Goal: Transaction & Acquisition: Purchase product/service

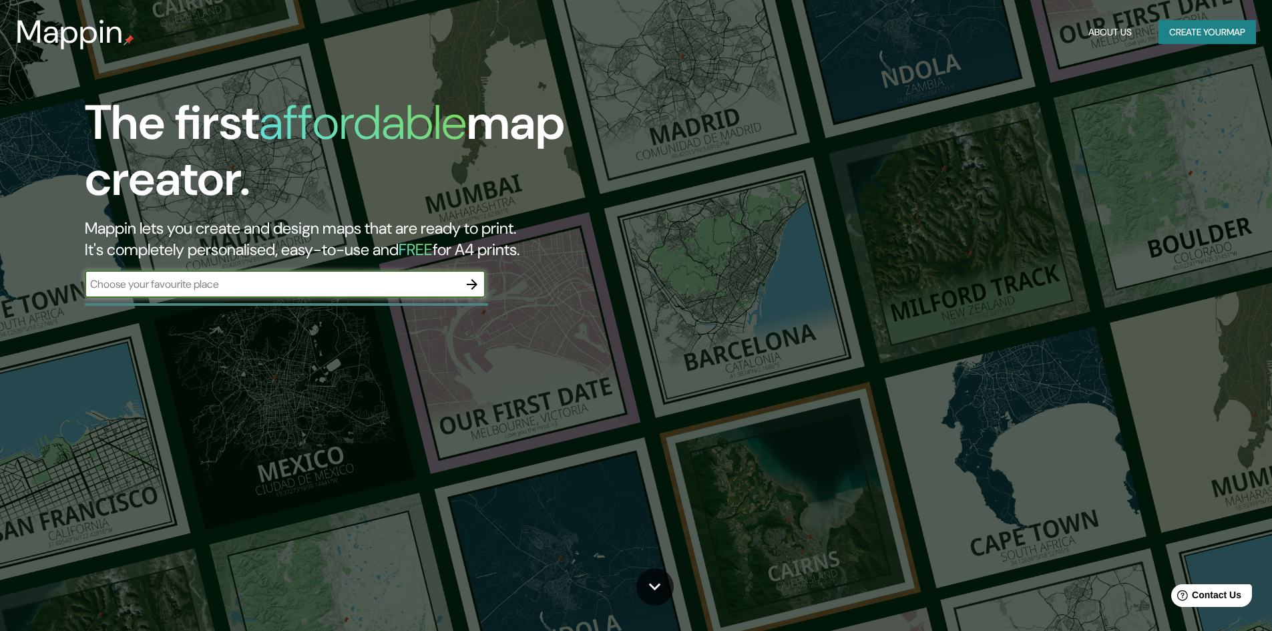
click at [284, 278] on input "text" at bounding box center [272, 283] width 374 height 15
type input "[PERSON_NAME] del [PERSON_NAME]"
click at [471, 283] on icon "button" at bounding box center [472, 284] width 16 height 16
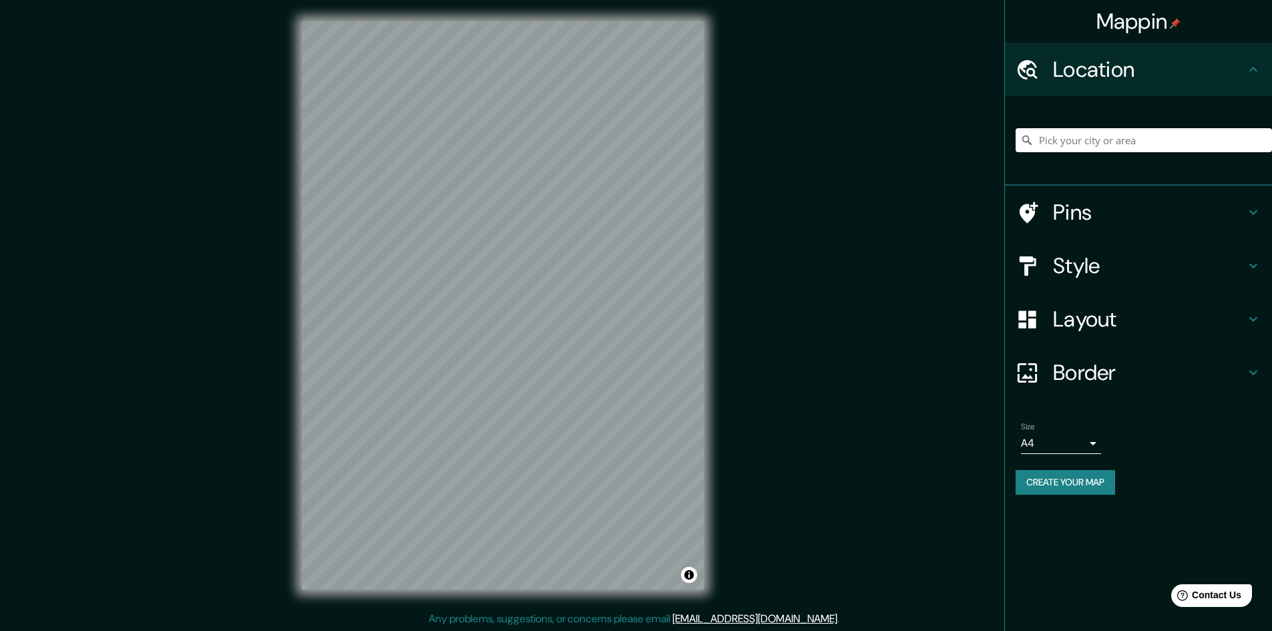
click at [1149, 139] on input "Pick your city or area" at bounding box center [1144, 140] width 256 height 24
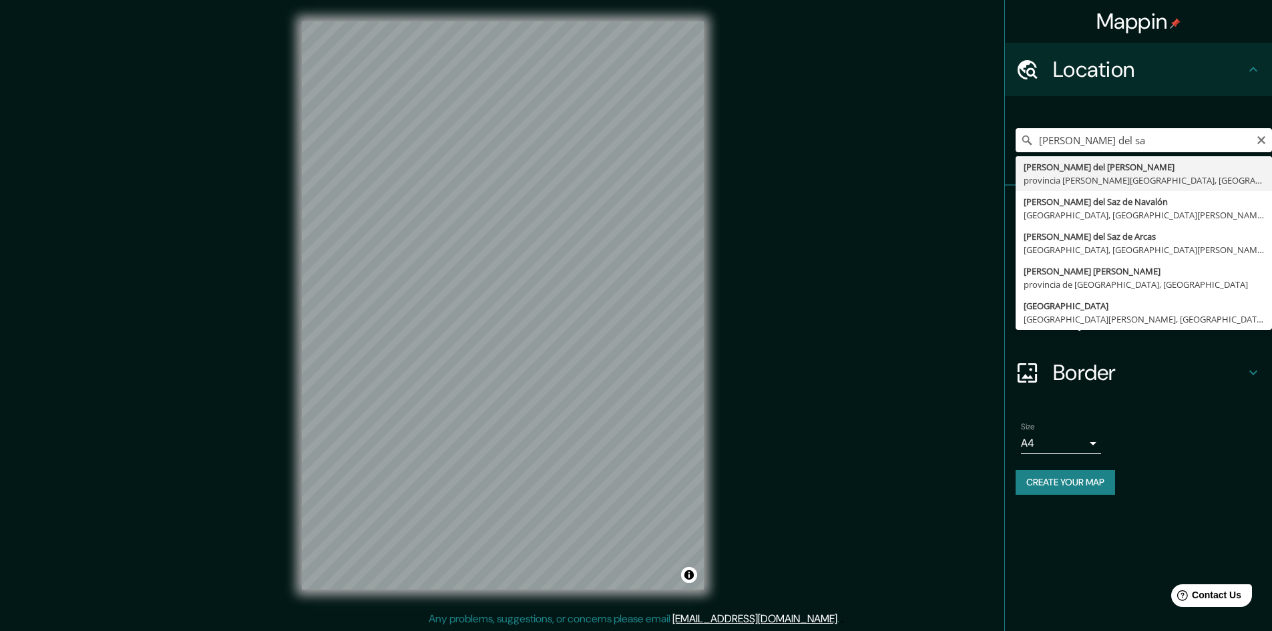
type input "[PERSON_NAME][GEOGRAPHIC_DATA][PERSON_NAME], [GEOGRAPHIC_DATA][PERSON_NAME], [G…"
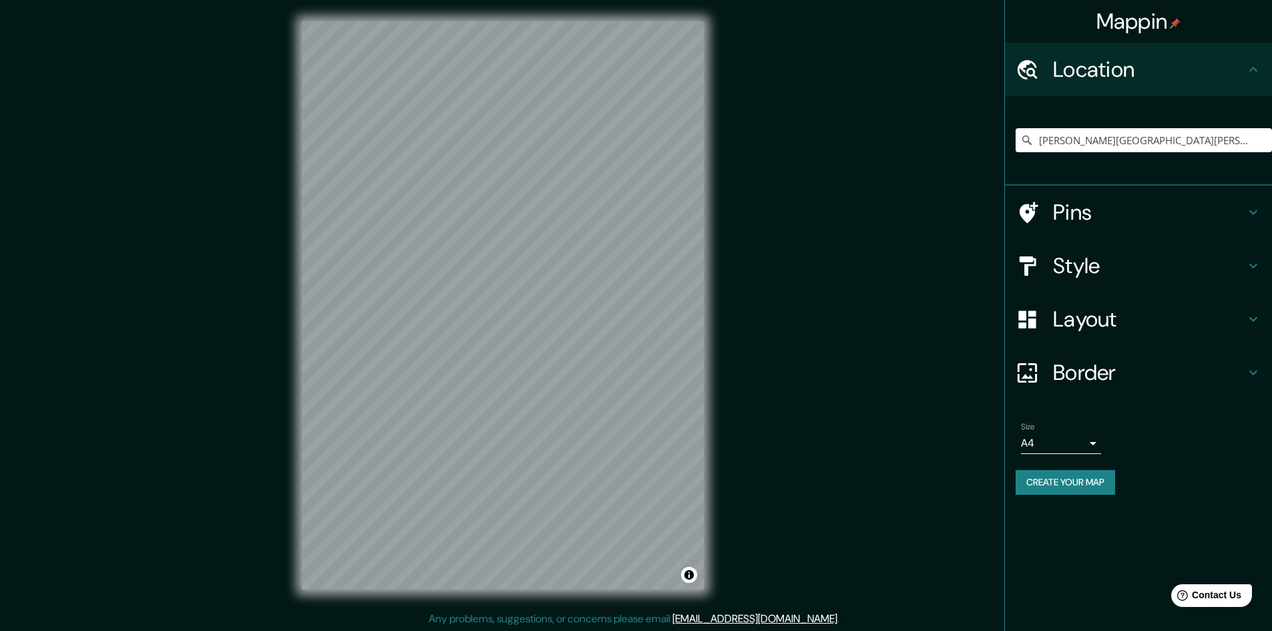
click at [1248, 206] on icon at bounding box center [1254, 212] width 16 height 16
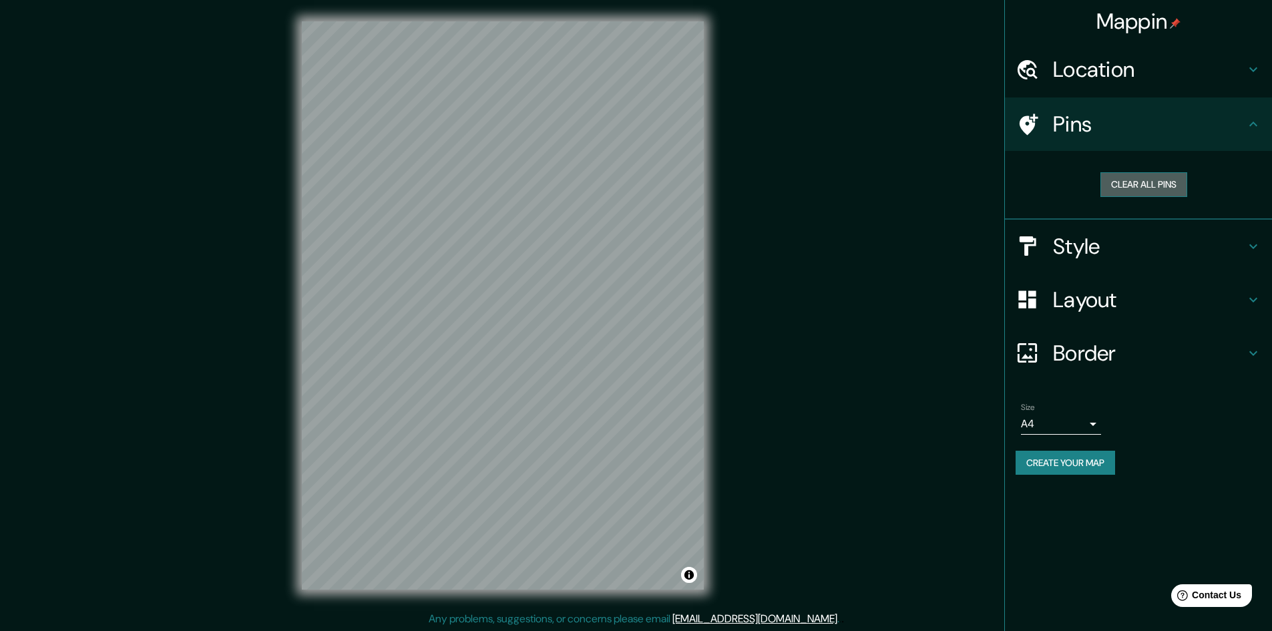
click at [1145, 188] on button "Clear all pins" at bounding box center [1144, 184] width 87 height 25
click at [1254, 234] on div "Style" at bounding box center [1138, 246] width 267 height 53
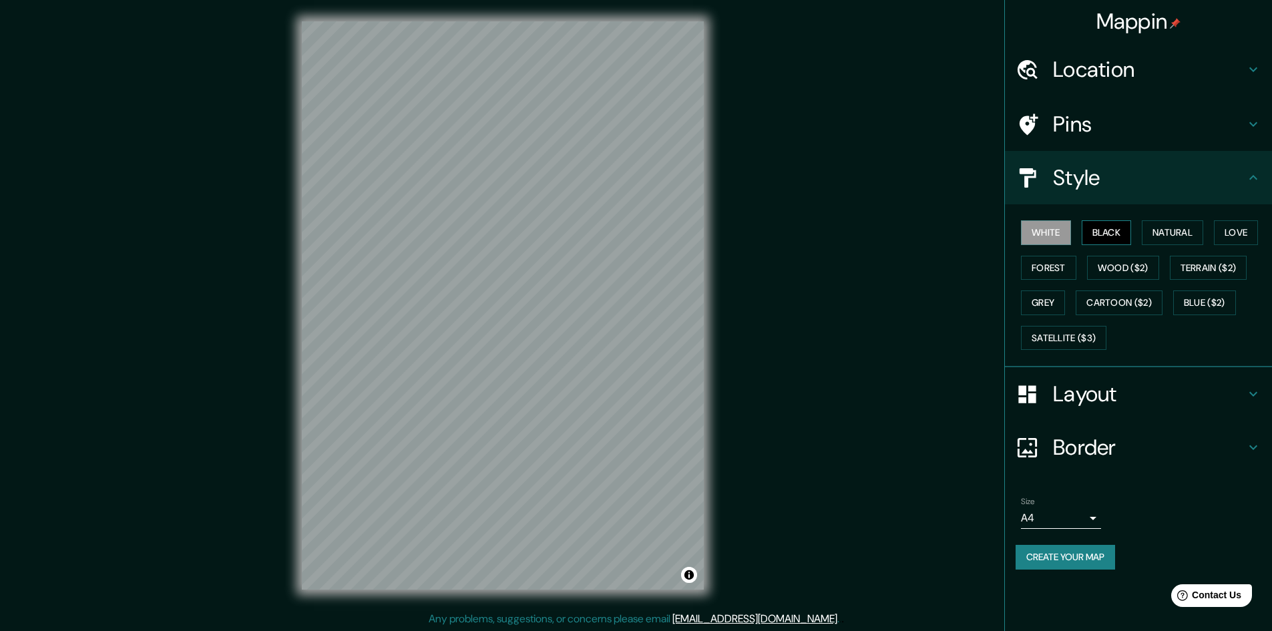
click at [1093, 222] on button "Black" at bounding box center [1107, 232] width 50 height 25
click at [1157, 228] on button "Natural" at bounding box center [1172, 232] width 61 height 25
click at [1244, 232] on button "Love" at bounding box center [1236, 232] width 44 height 25
click at [1035, 266] on button "Forest" at bounding box center [1048, 268] width 55 height 25
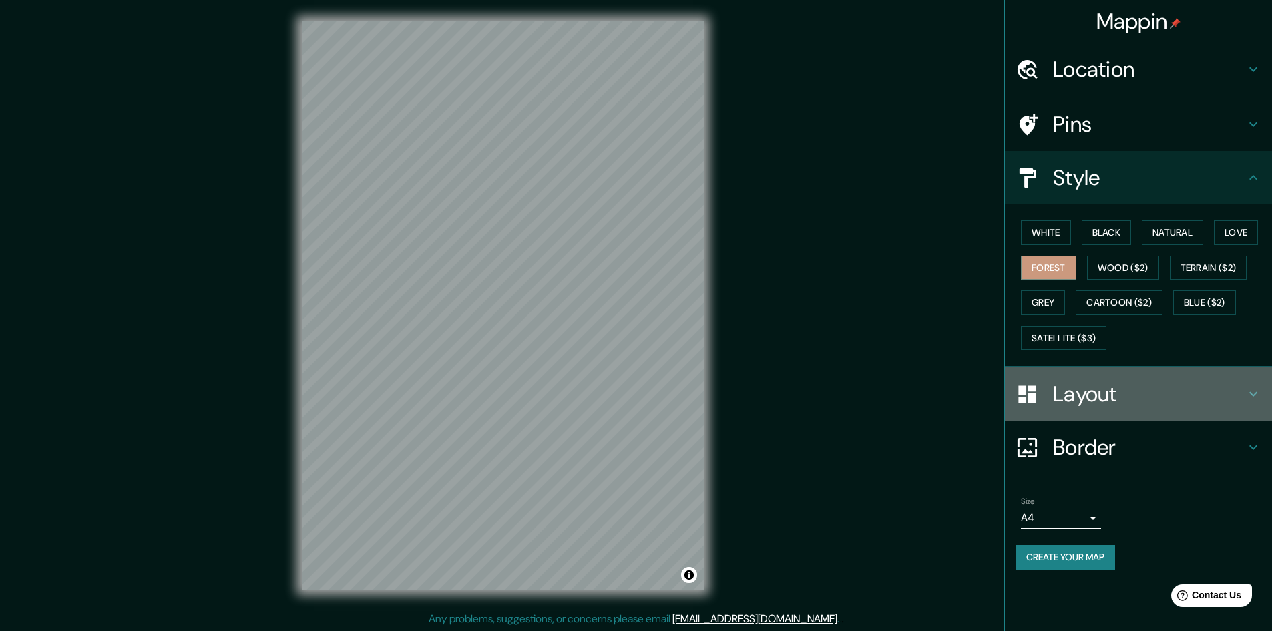
click at [1239, 389] on h4 "Layout" at bounding box center [1149, 394] width 192 height 27
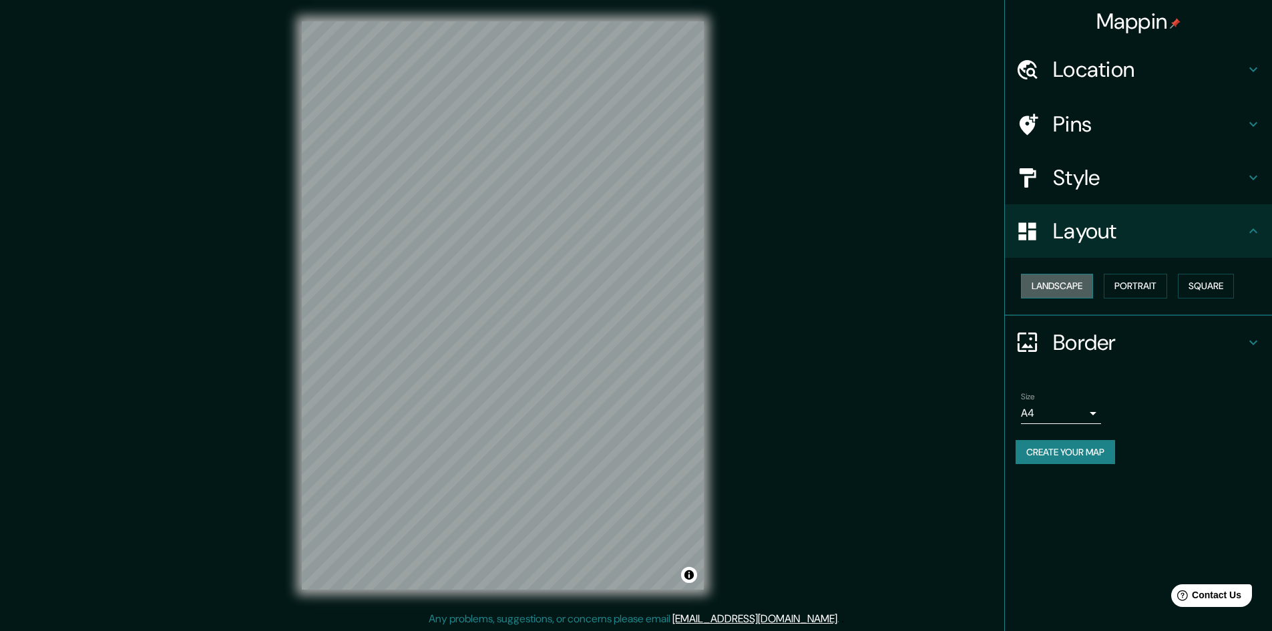
click at [1083, 291] on button "Landscape" at bounding box center [1057, 286] width 72 height 25
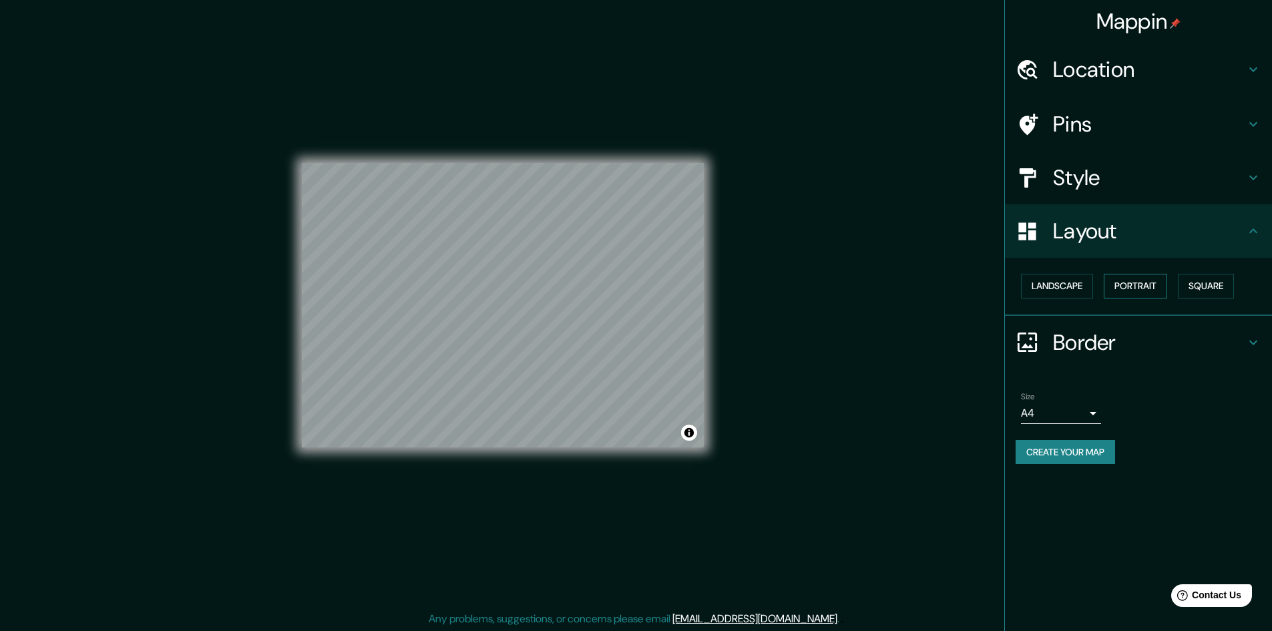
click at [1145, 283] on button "Portrait" at bounding box center [1135, 286] width 63 height 25
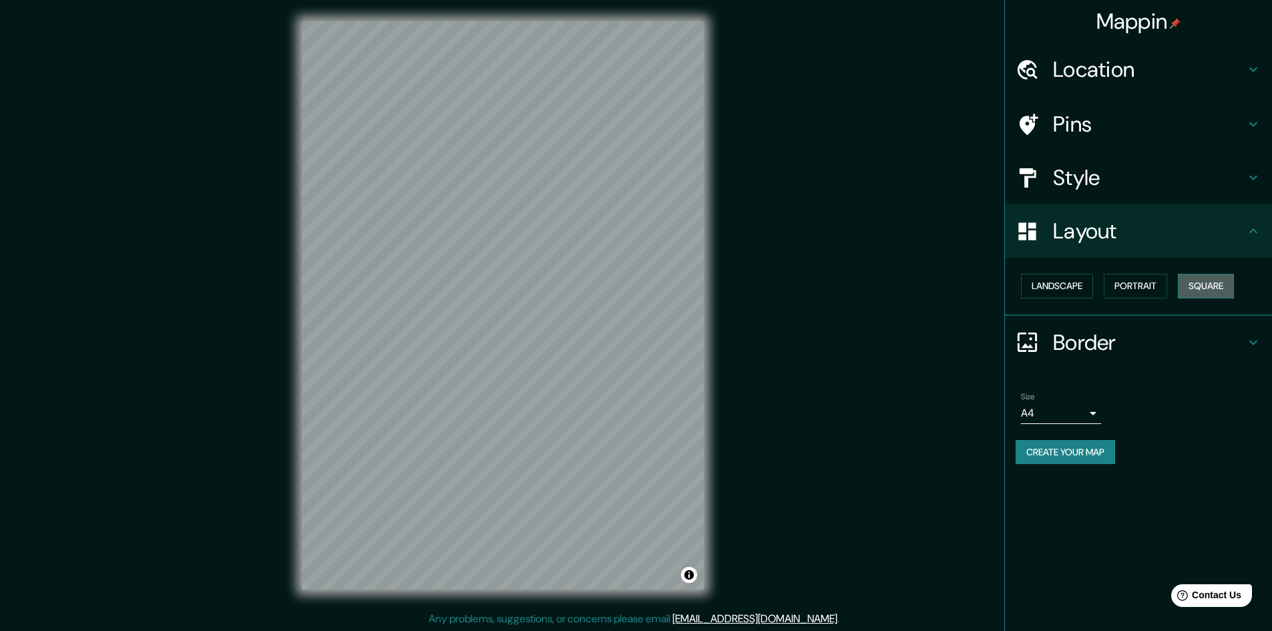
click at [1192, 283] on button "Square" at bounding box center [1206, 286] width 56 height 25
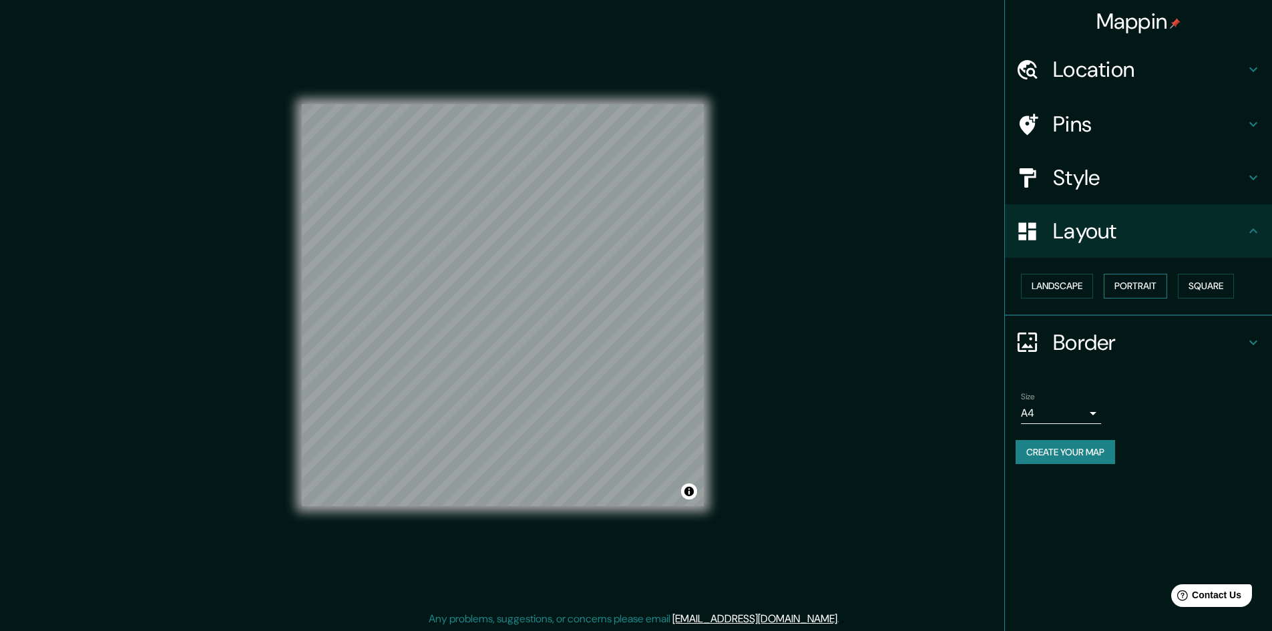
click at [1161, 290] on button "Portrait" at bounding box center [1135, 286] width 63 height 25
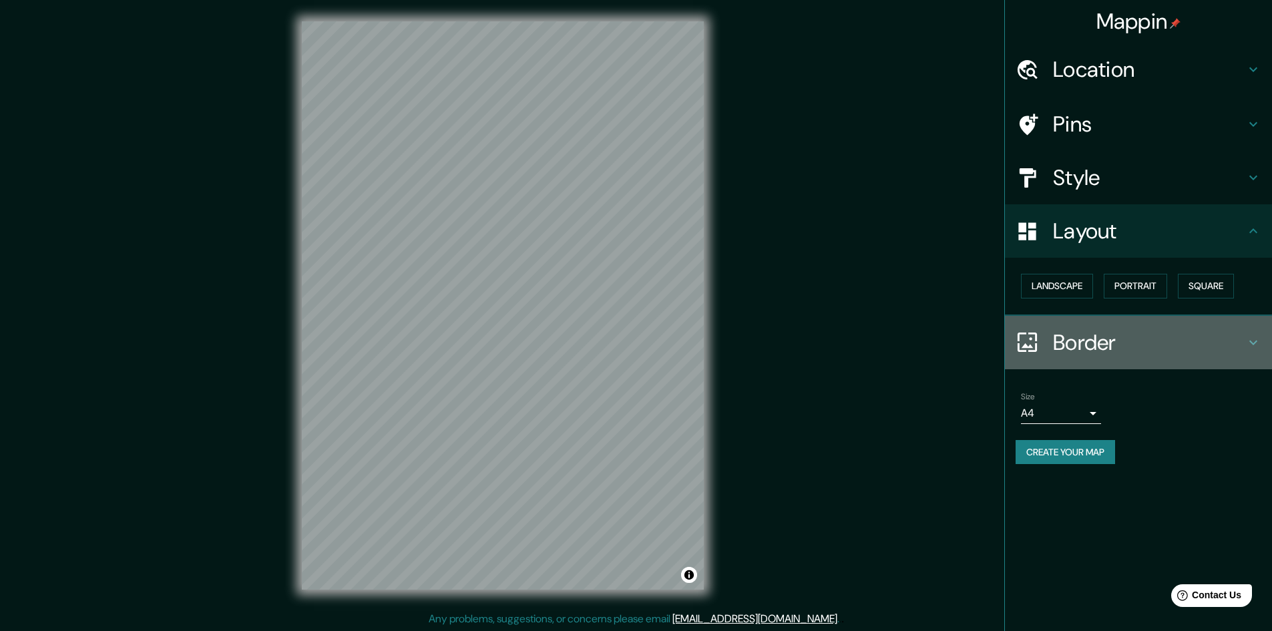
click at [1245, 339] on h4 "Border" at bounding box center [1149, 342] width 192 height 27
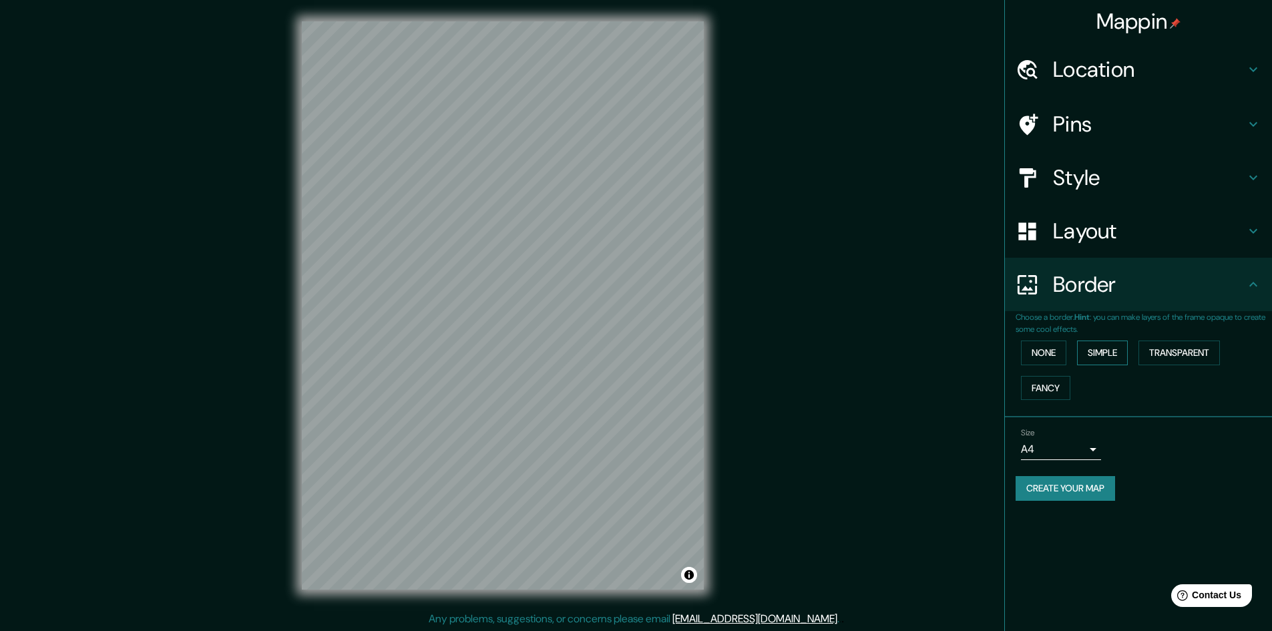
click at [1095, 352] on button "Simple" at bounding box center [1102, 353] width 51 height 25
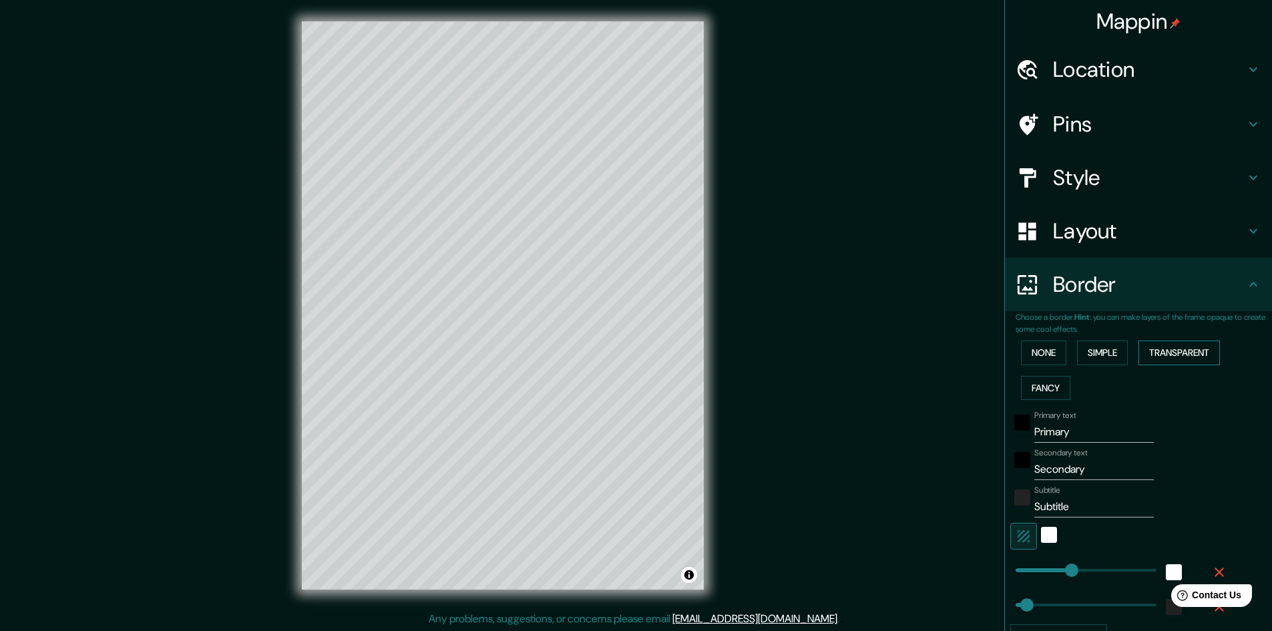
click at [1158, 347] on button "Transparent" at bounding box center [1179, 353] width 81 height 25
click at [1038, 381] on button "Fancy" at bounding box center [1045, 388] width 49 height 25
click at [1047, 435] on input "Primary" at bounding box center [1095, 431] width 120 height 21
type input "V"
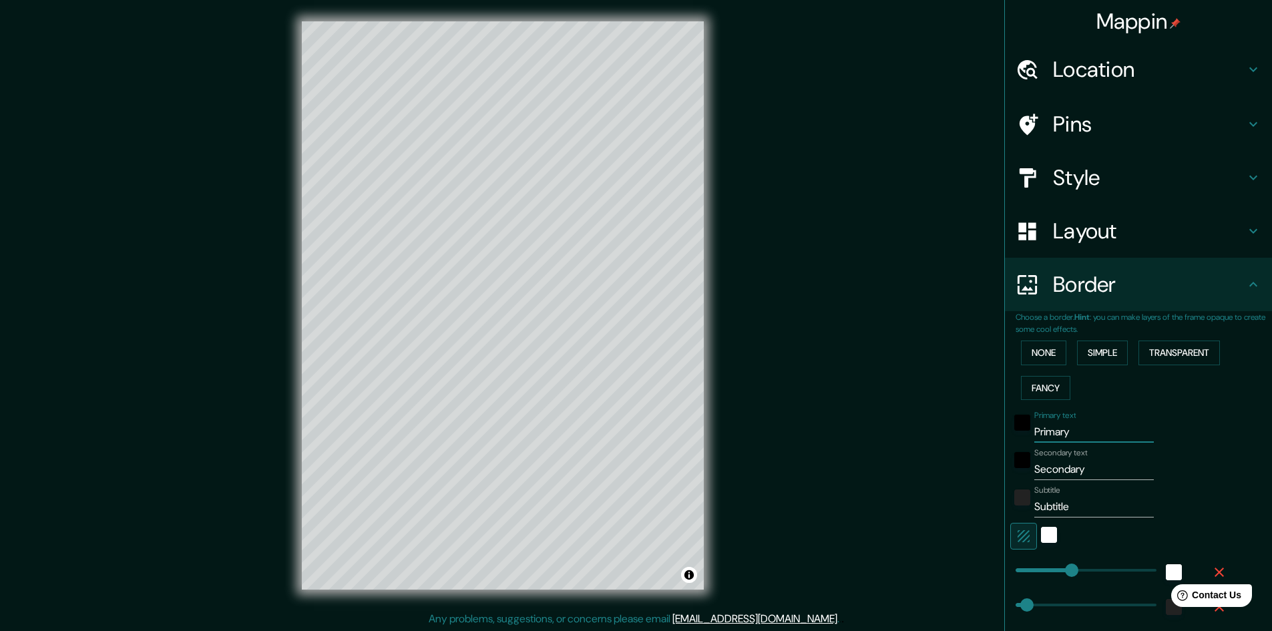
type input "241"
type input "48"
type input "24"
type input "Vi"
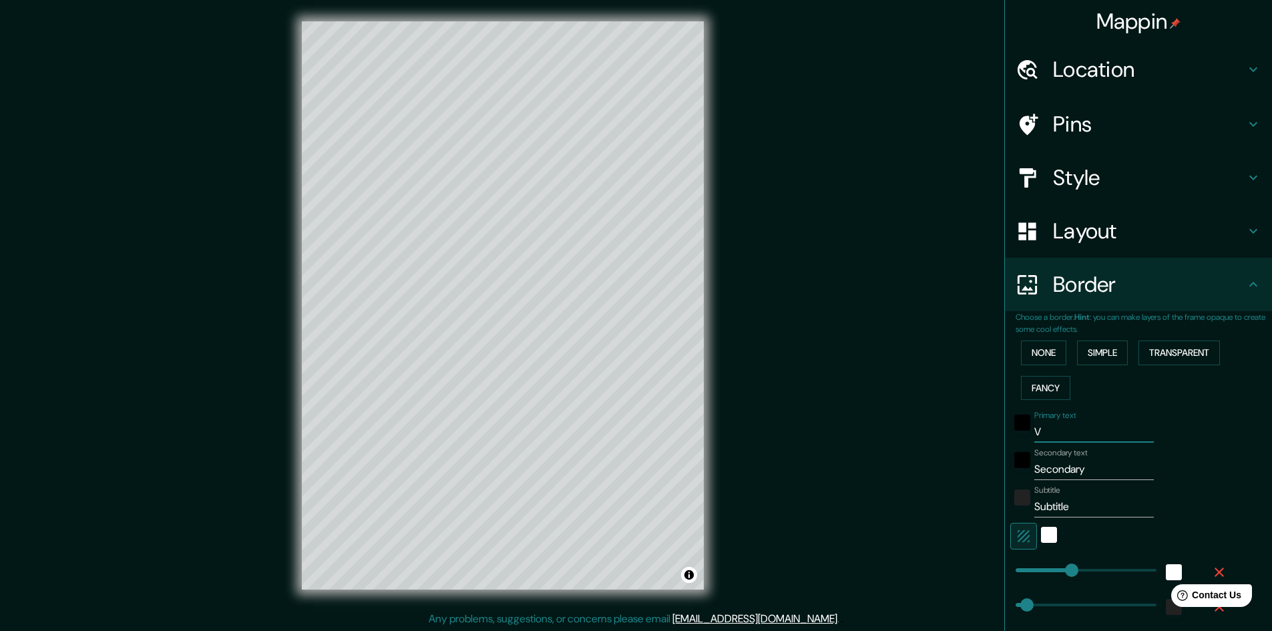
type input "241"
type input "48"
type input "24"
type input "Vil"
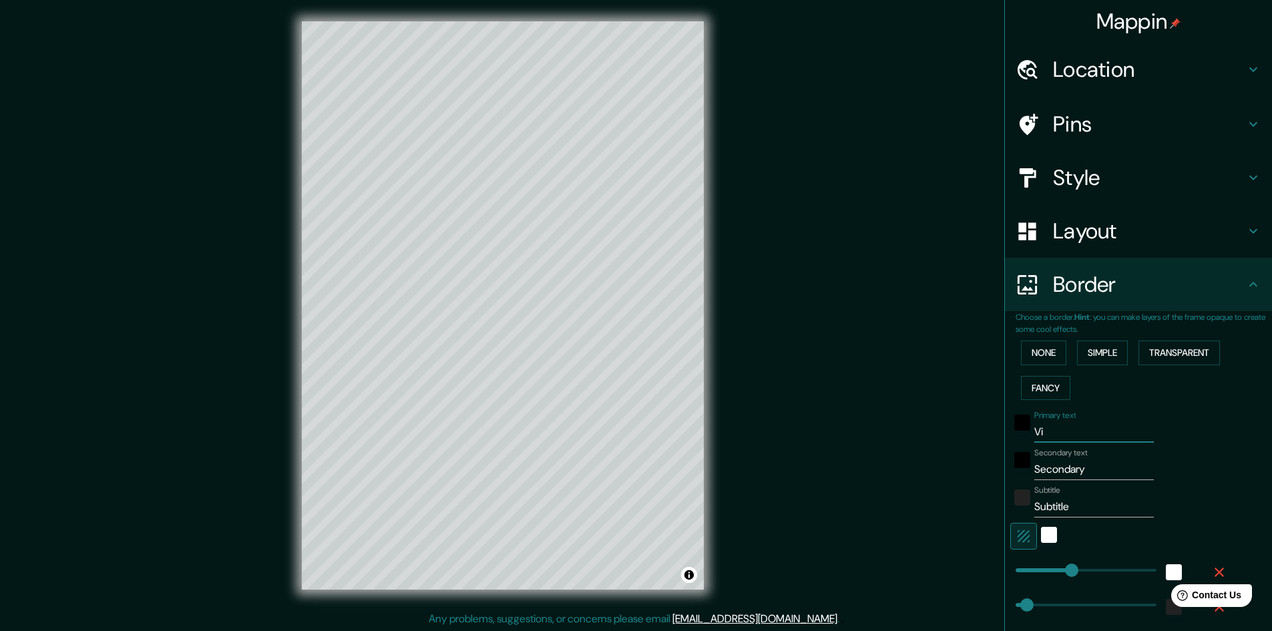
type input "241"
type input "48"
type input "24"
type input "Villa"
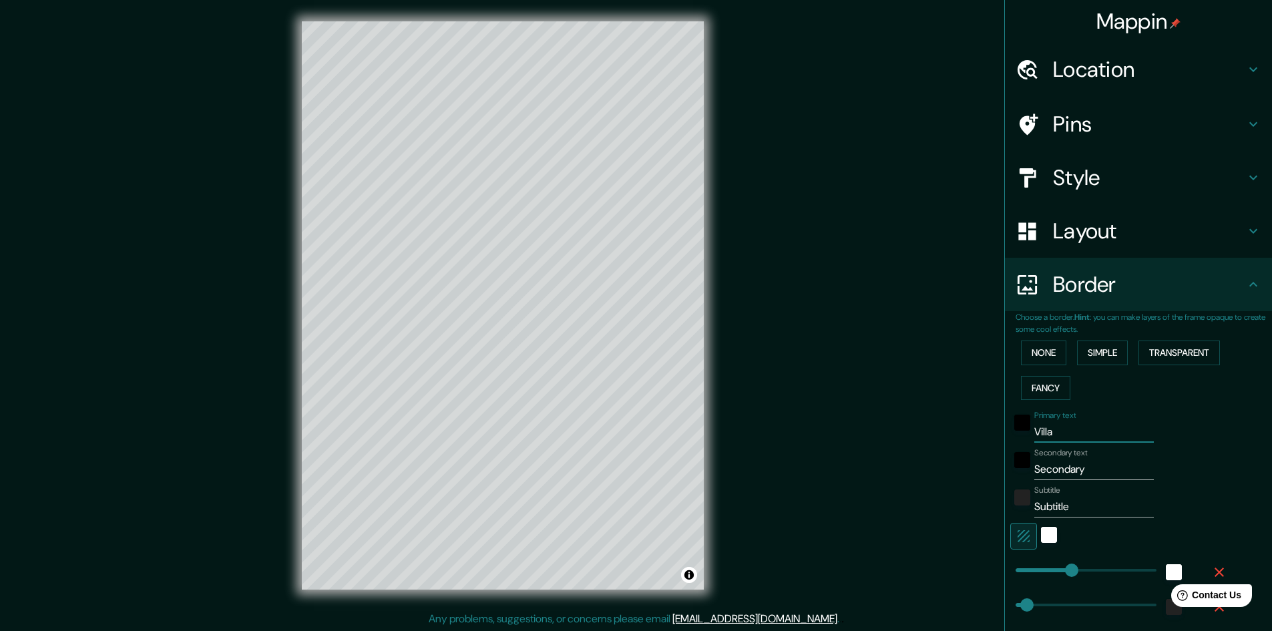
type input "241"
type input "48"
type input "24"
type input "[PERSON_NAME]"
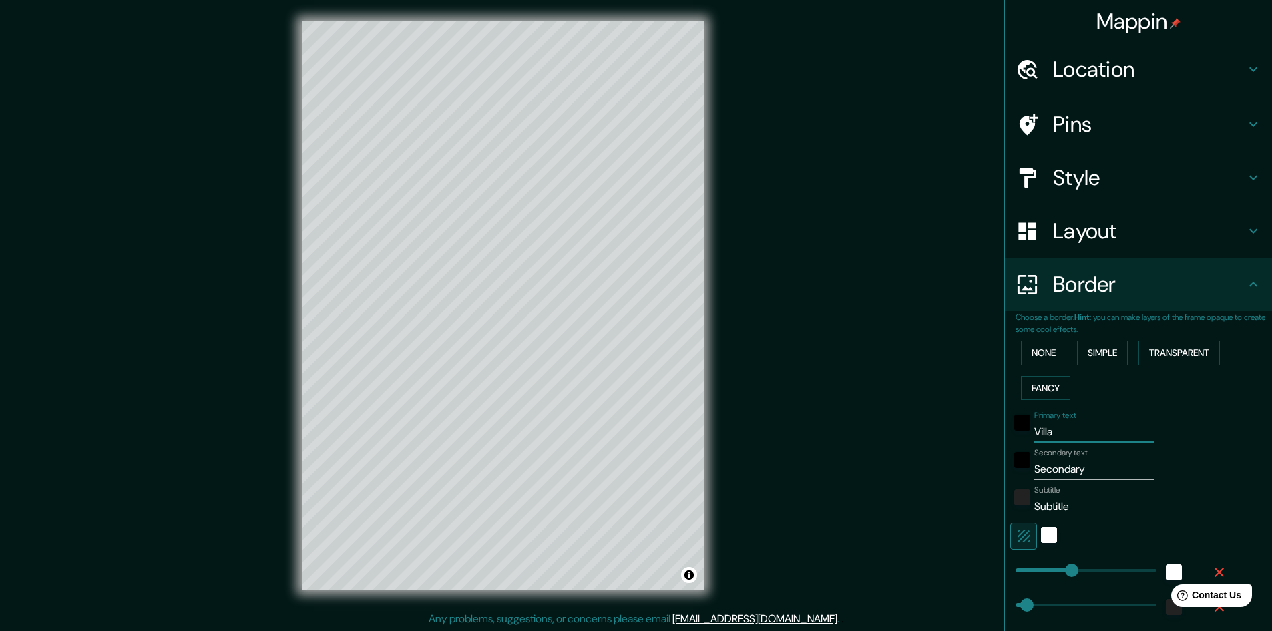
type input "241"
type input "48"
type input "24"
type input "[PERSON_NAME]"
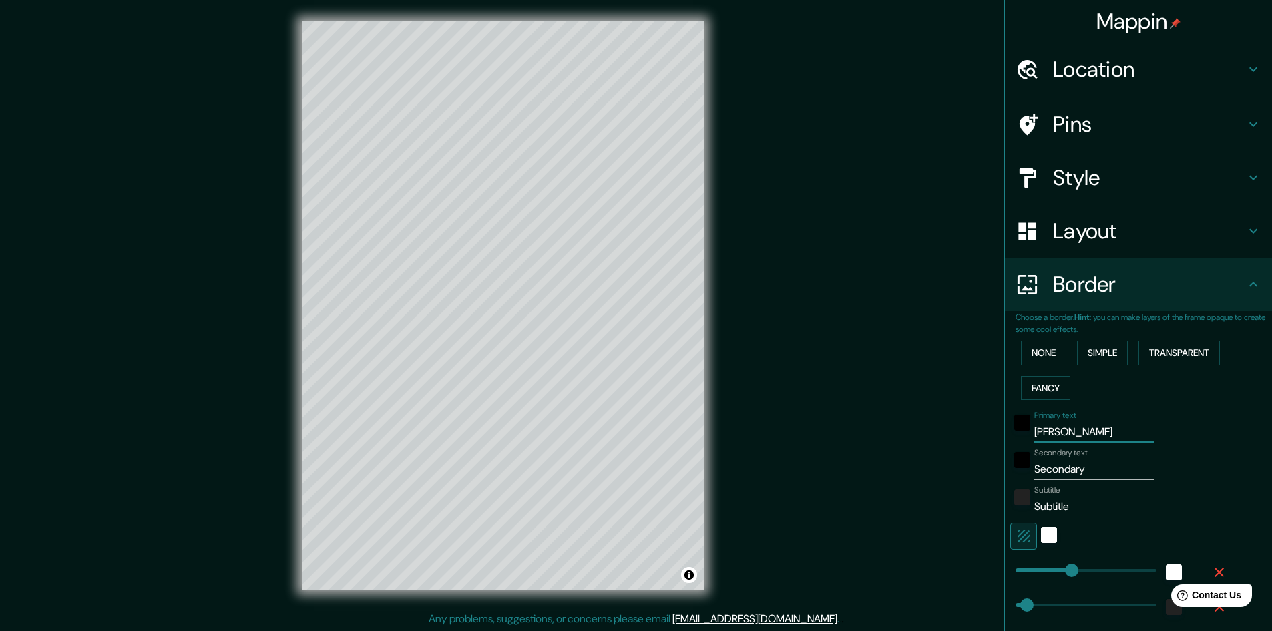
type input "241"
type input "48"
type input "24"
type input "[PERSON_NAME] d"
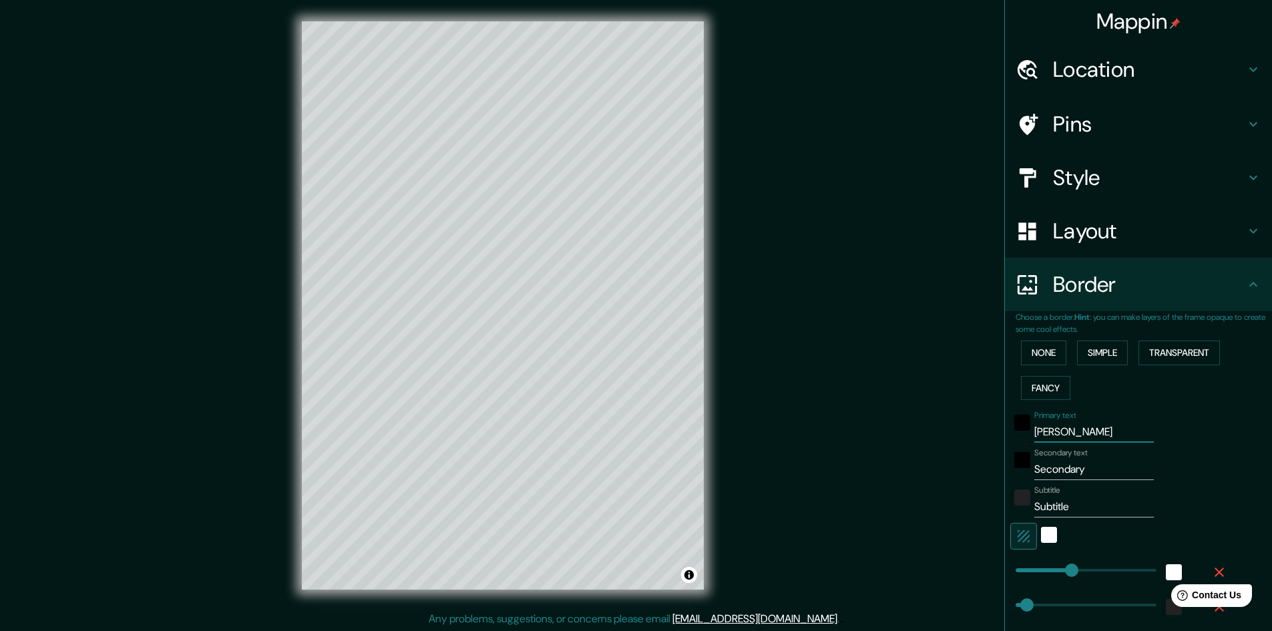
type input "241"
type input "48"
type input "24"
type input "[PERSON_NAME] de"
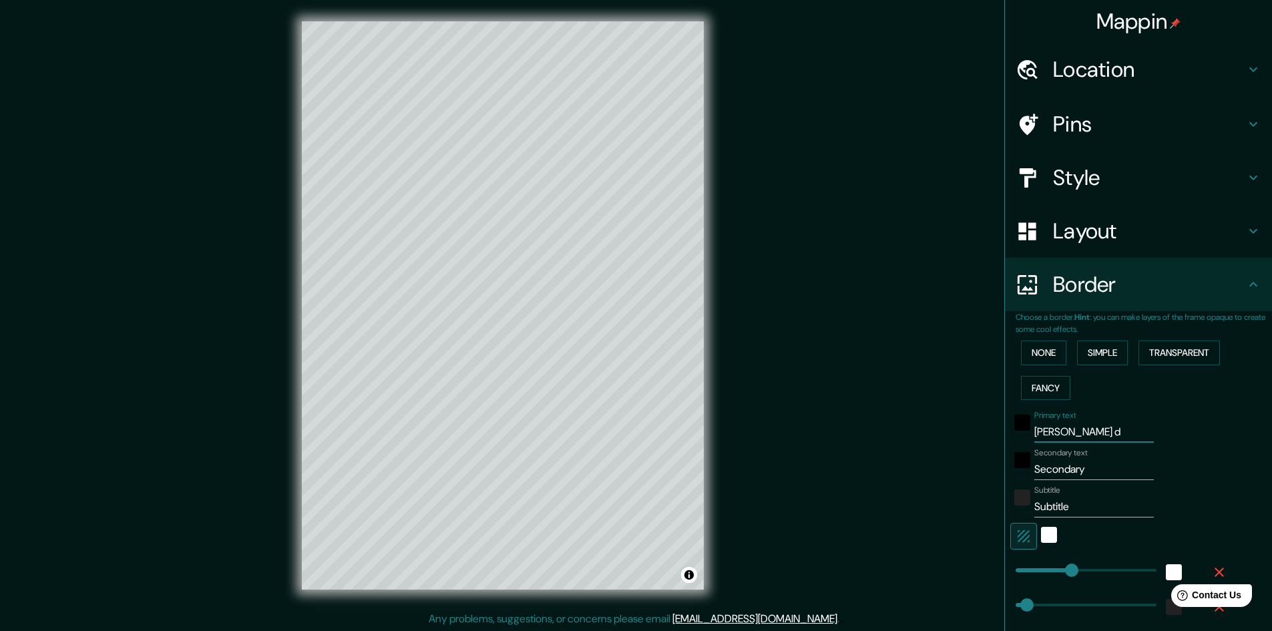
type input "241"
type input "48"
type input "24"
type input "[PERSON_NAME] del"
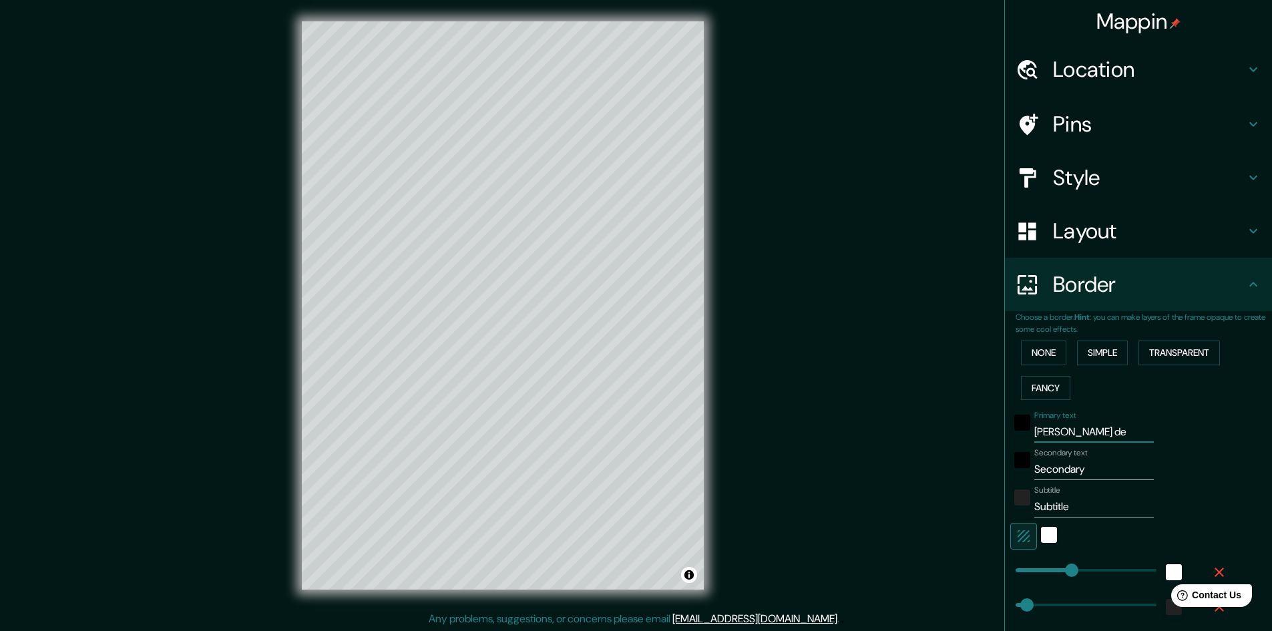
type input "241"
type input "48"
type input "24"
type input "[PERSON_NAME] del"
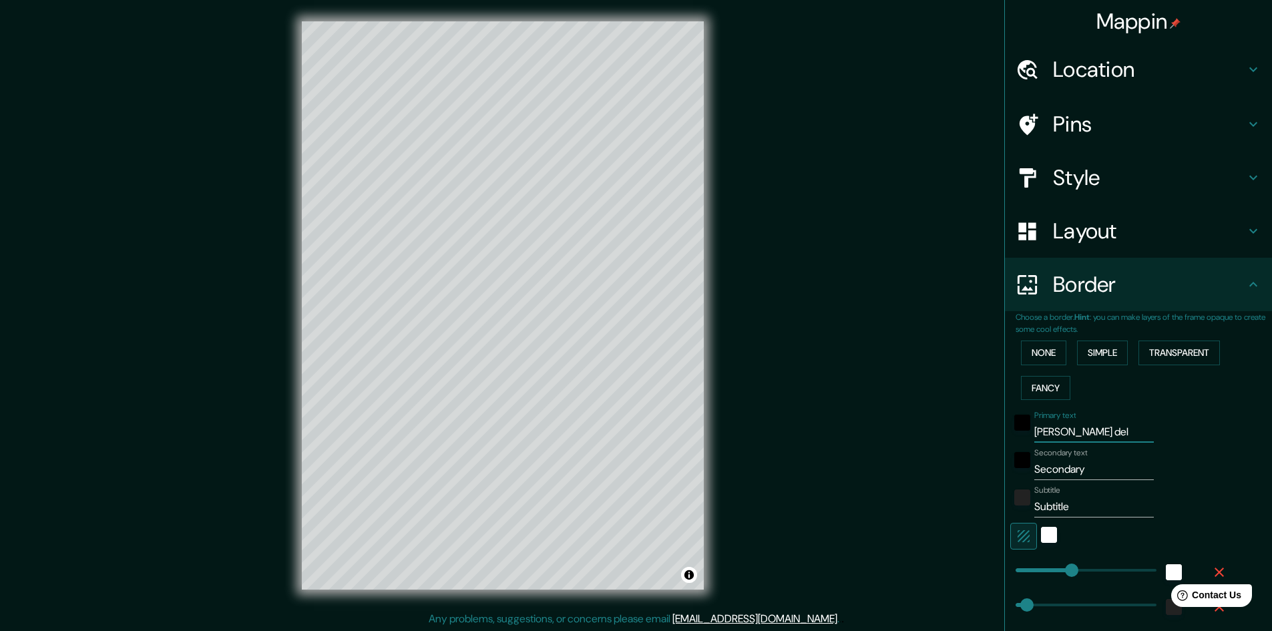
type input "241"
type input "48"
type input "24"
type input "[PERSON_NAME] del S"
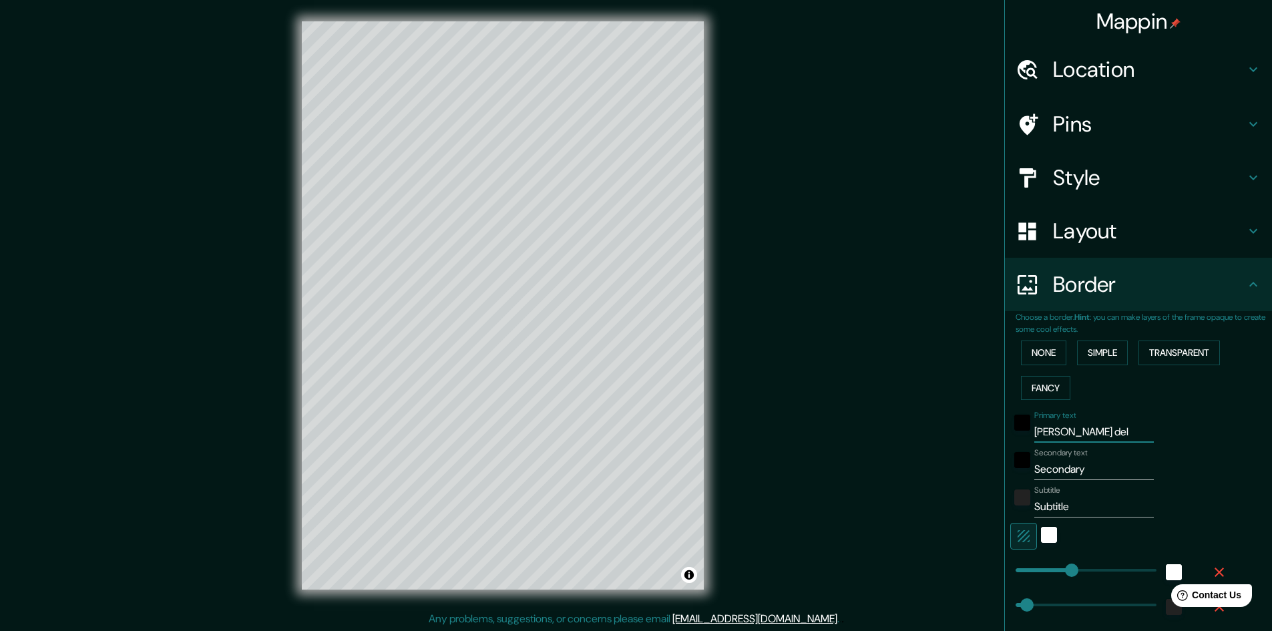
type input "241"
type input "48"
type input "24"
type input "[PERSON_NAME] del Sa"
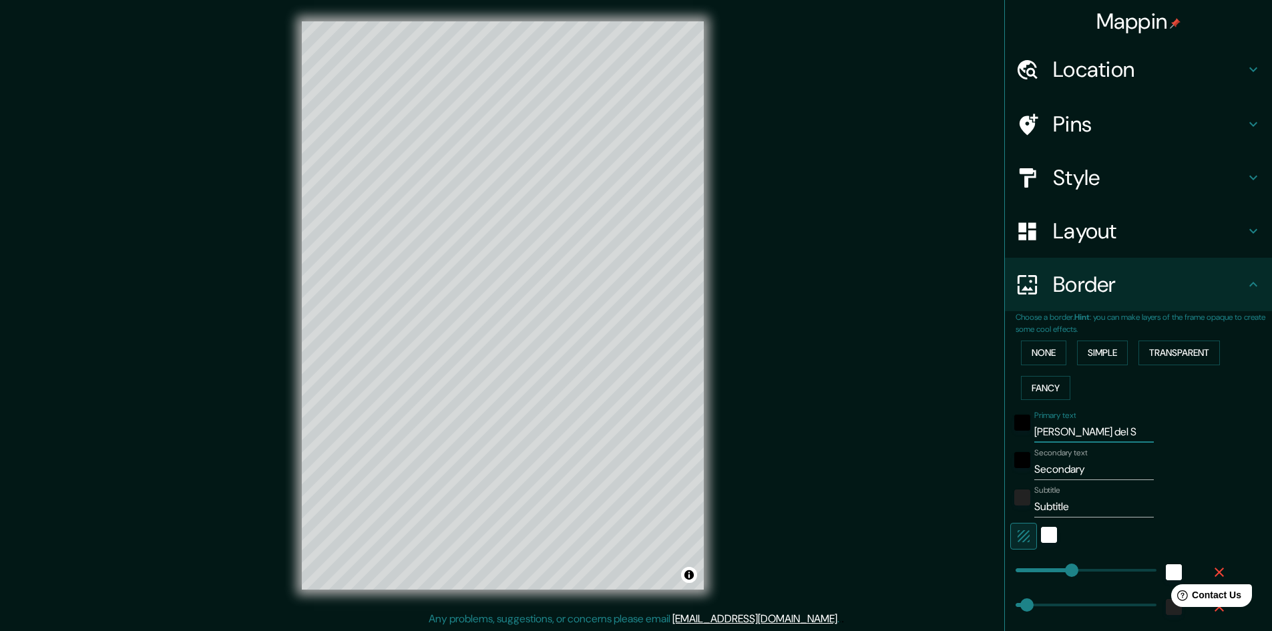
type input "241"
type input "48"
type input "24"
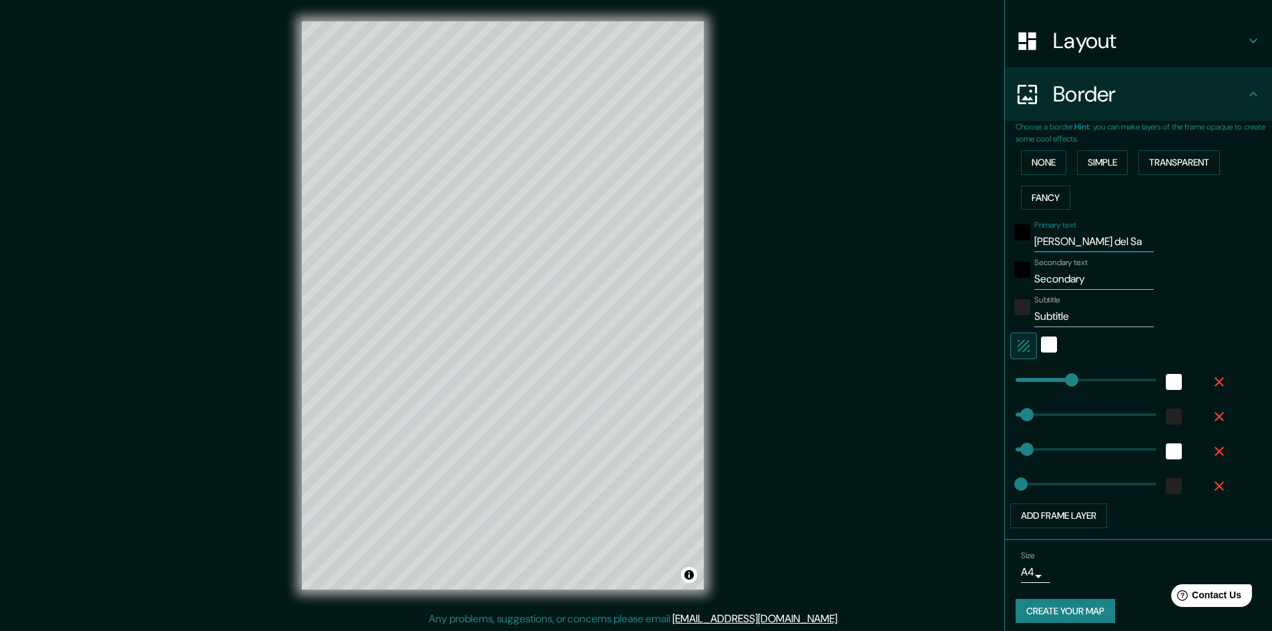
scroll to position [198, 0]
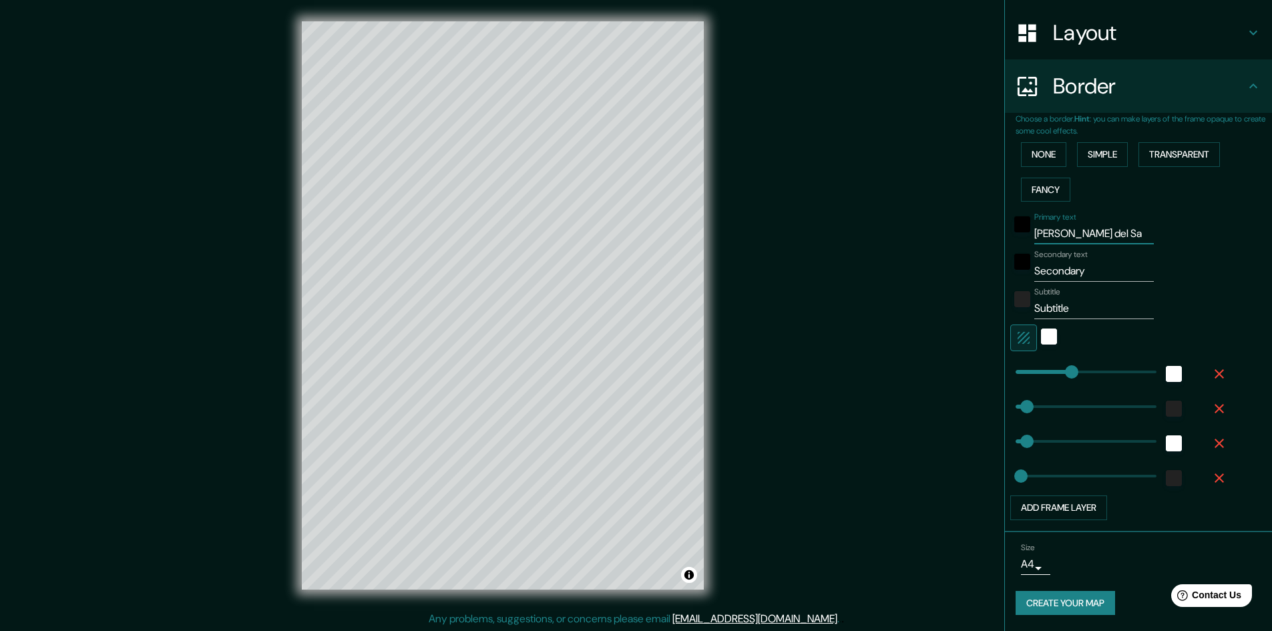
type input "241"
type input "[PERSON_NAME] del Sa"
type input "117"
drag, startPoint x: 1057, startPoint y: 368, endPoint x: 1033, endPoint y: 376, distance: 24.7
type input "48"
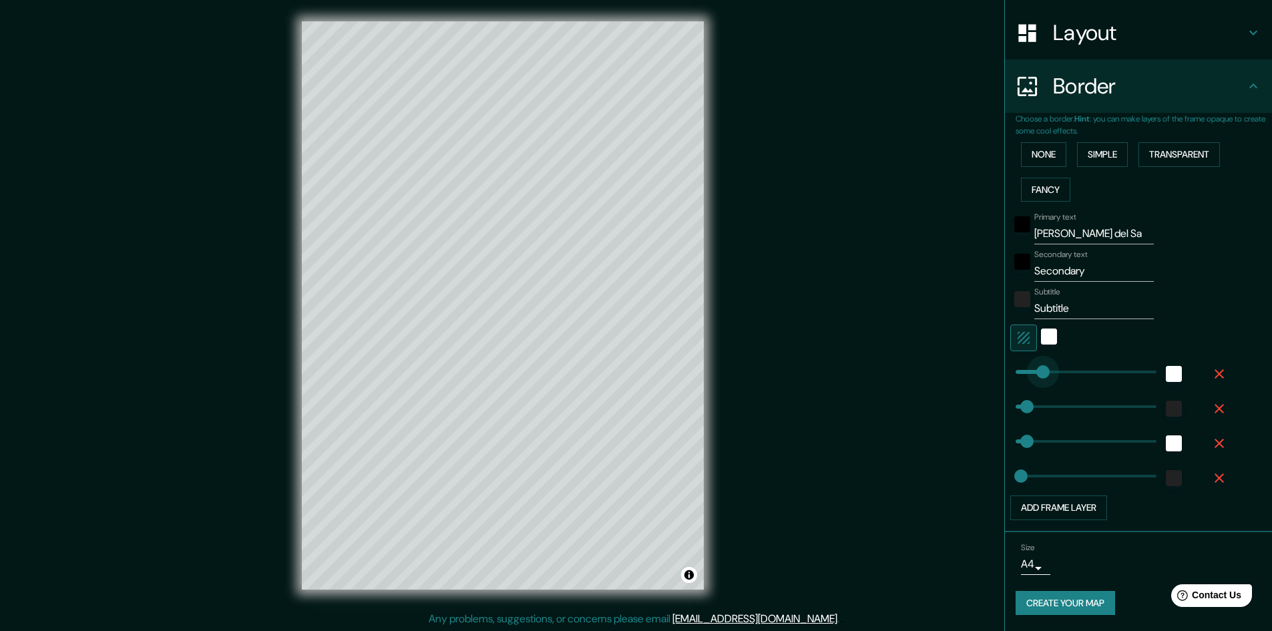
type input "48"
type input "24"
type input "74"
drag, startPoint x: 1035, startPoint y: 376, endPoint x: 1023, endPoint y: 372, distance: 12.0
type input "48"
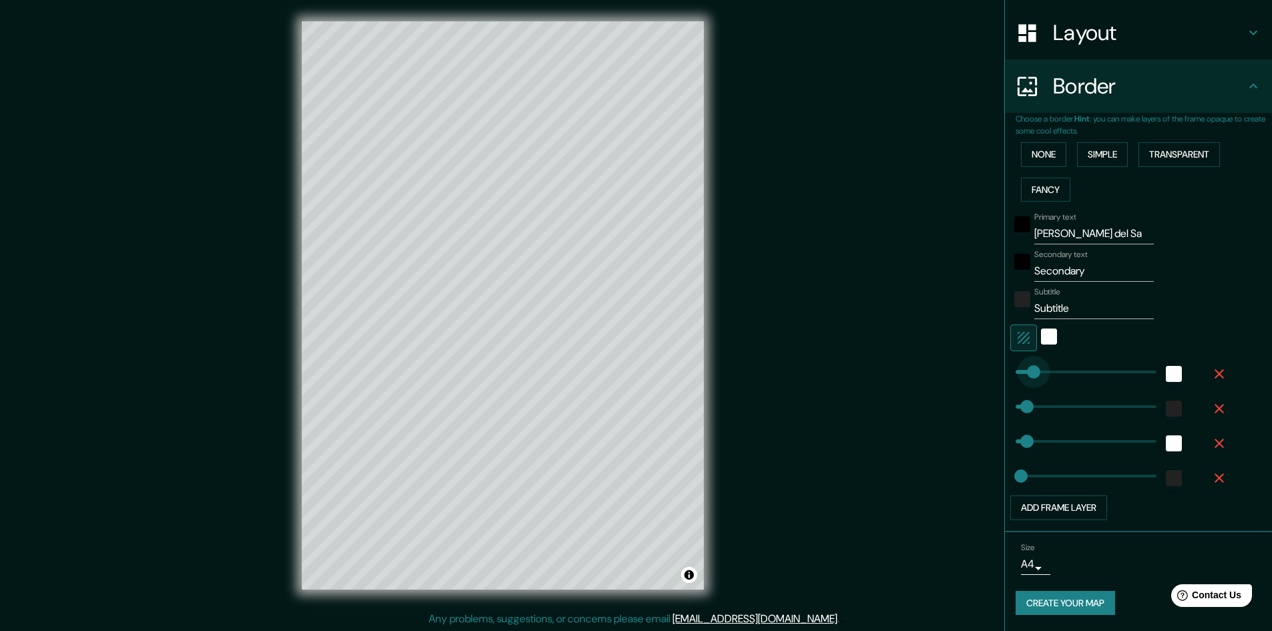
type input "48"
type input "24"
click at [1042, 340] on div "white" at bounding box center [1049, 337] width 16 height 16
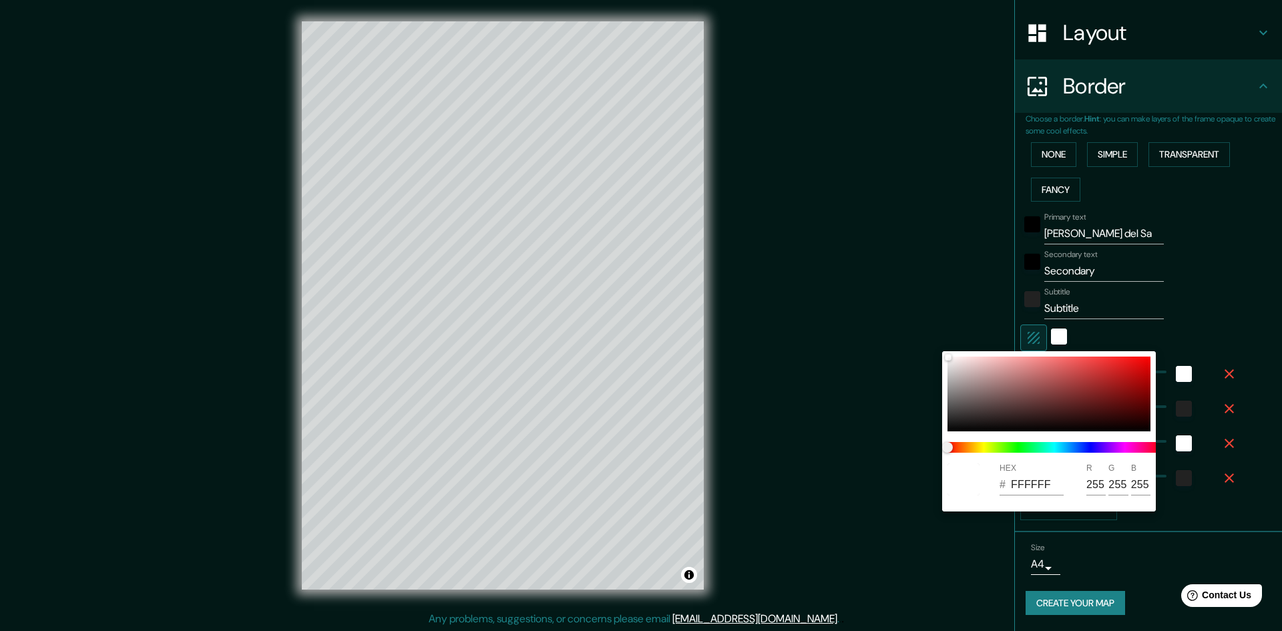
click at [1217, 284] on div at bounding box center [641, 315] width 1282 height 631
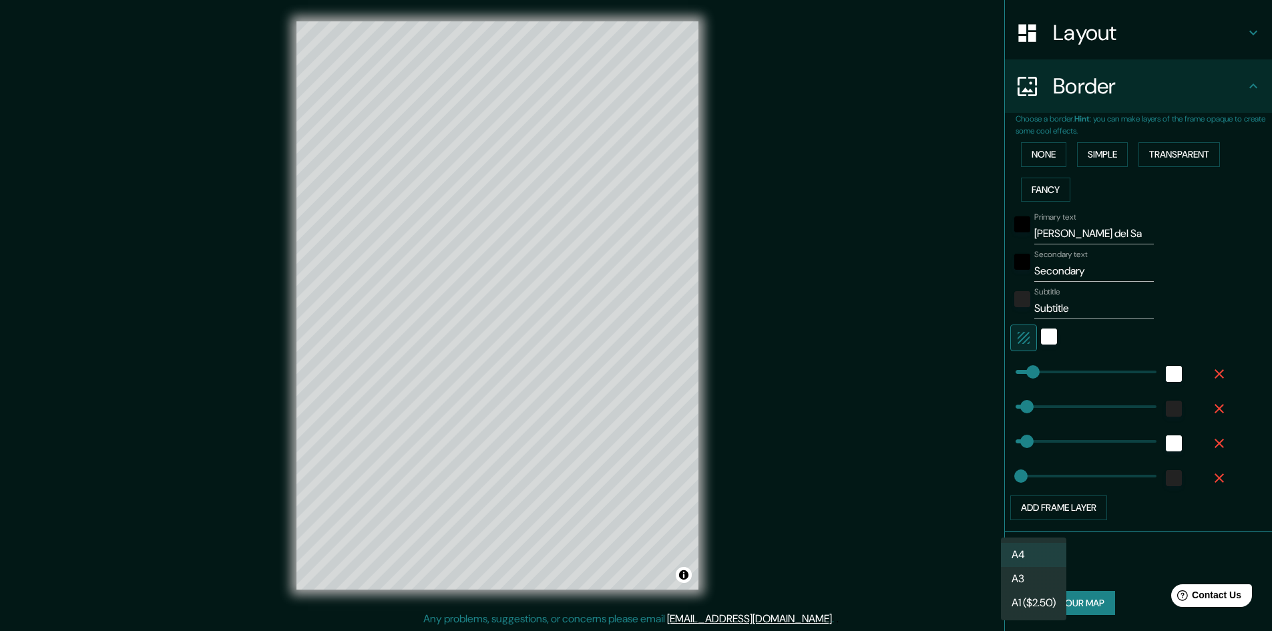
click at [1035, 557] on body "Mappin Location [PERSON_NAME][GEOGRAPHIC_DATA][PERSON_NAME], [GEOGRAPHIC_DATA][…" at bounding box center [636, 315] width 1272 height 631
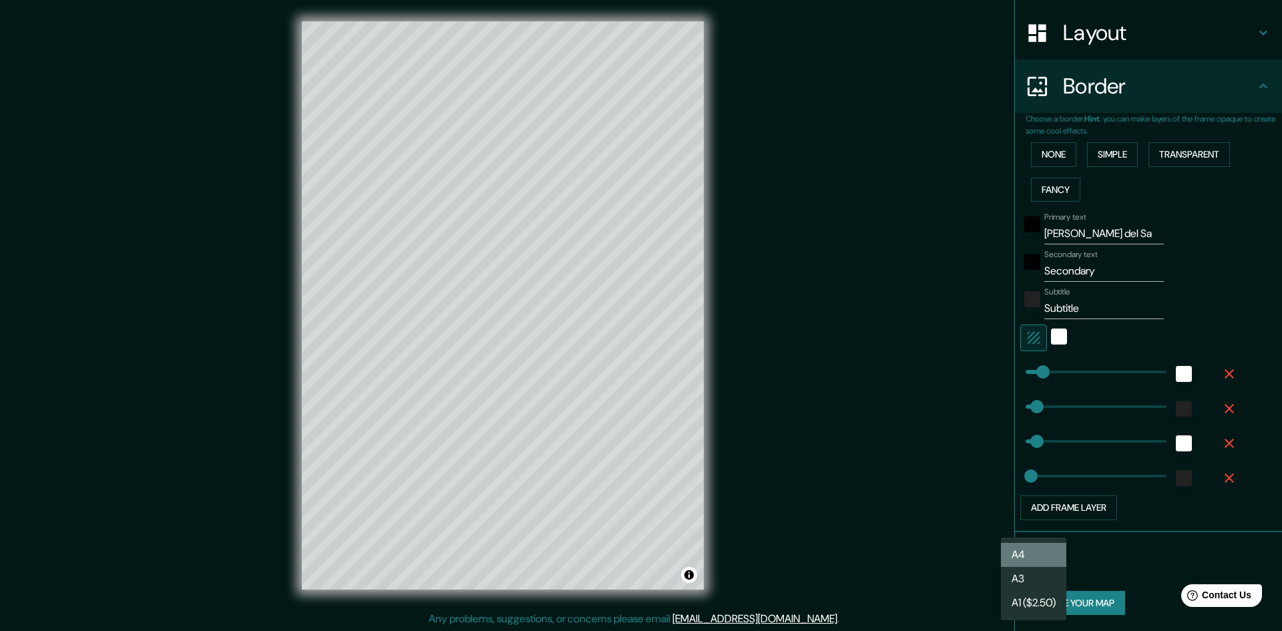
click at [1033, 566] on li "A4" at bounding box center [1033, 555] width 65 height 24
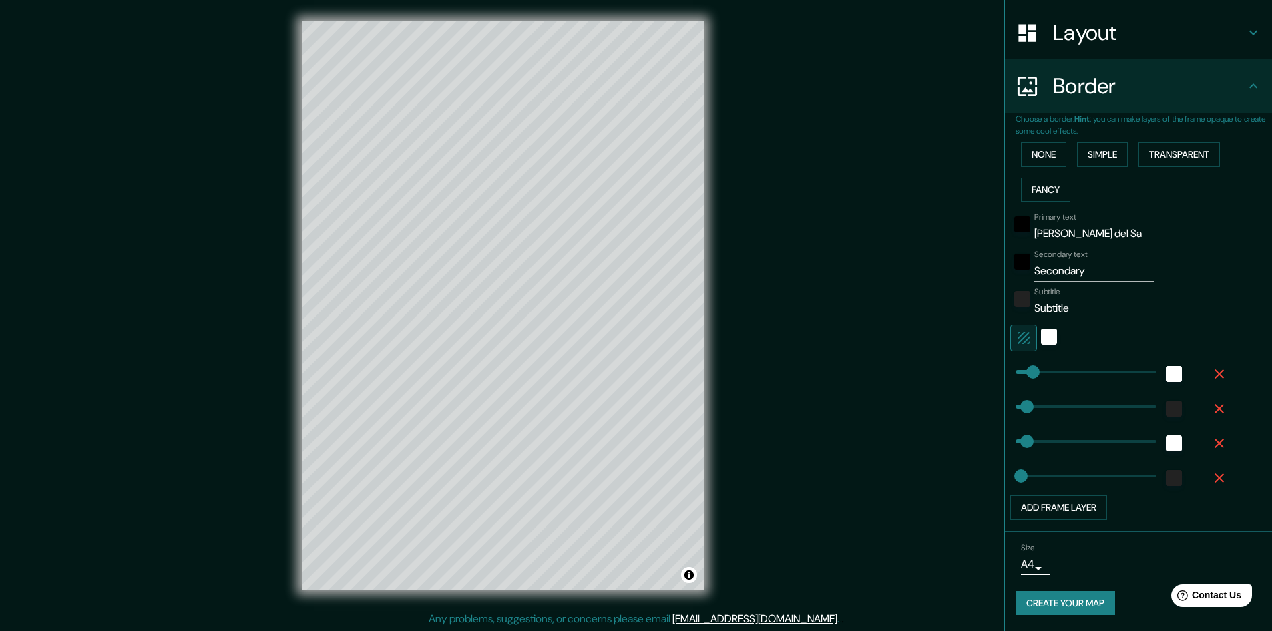
click at [1033, 573] on li "A3" at bounding box center [1034, 576] width 49 height 13
type input "a4"
click at [1104, 232] on input "[PERSON_NAME] del Sa" at bounding box center [1095, 233] width 120 height 21
drag, startPoint x: 1080, startPoint y: 276, endPoint x: 1024, endPoint y: 271, distance: 56.3
click at [1024, 271] on div "Secondary text Secondary" at bounding box center [1119, 266] width 219 height 32
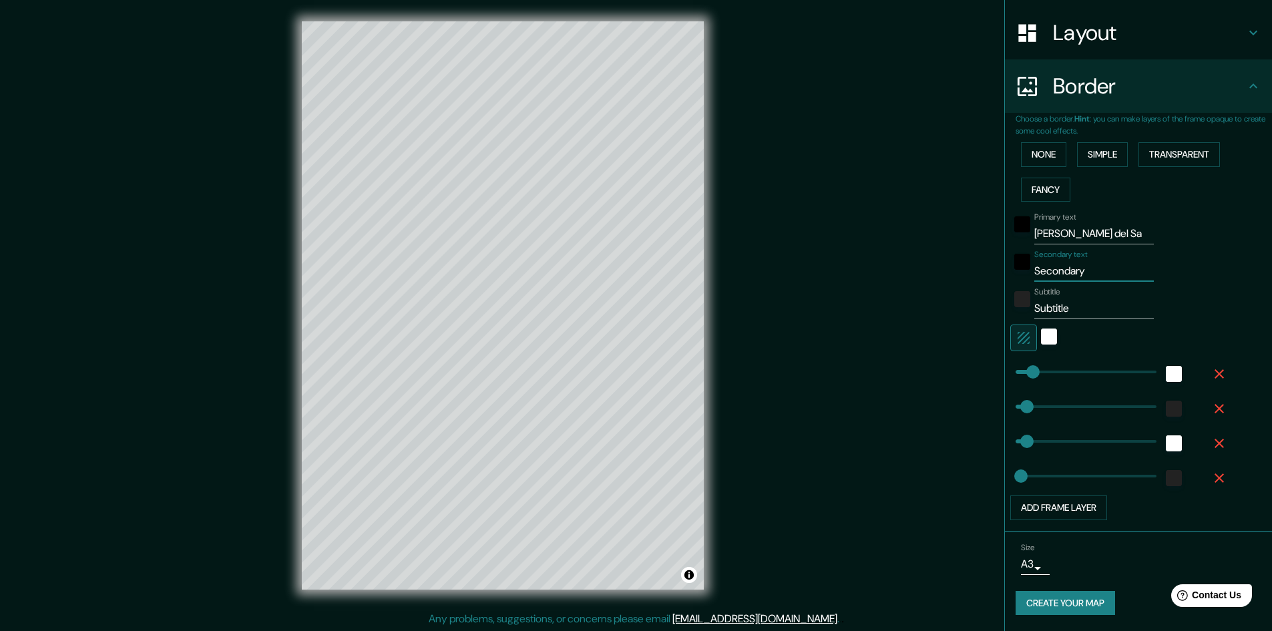
type input "V"
type input "48"
type input "24"
type input "Vi"
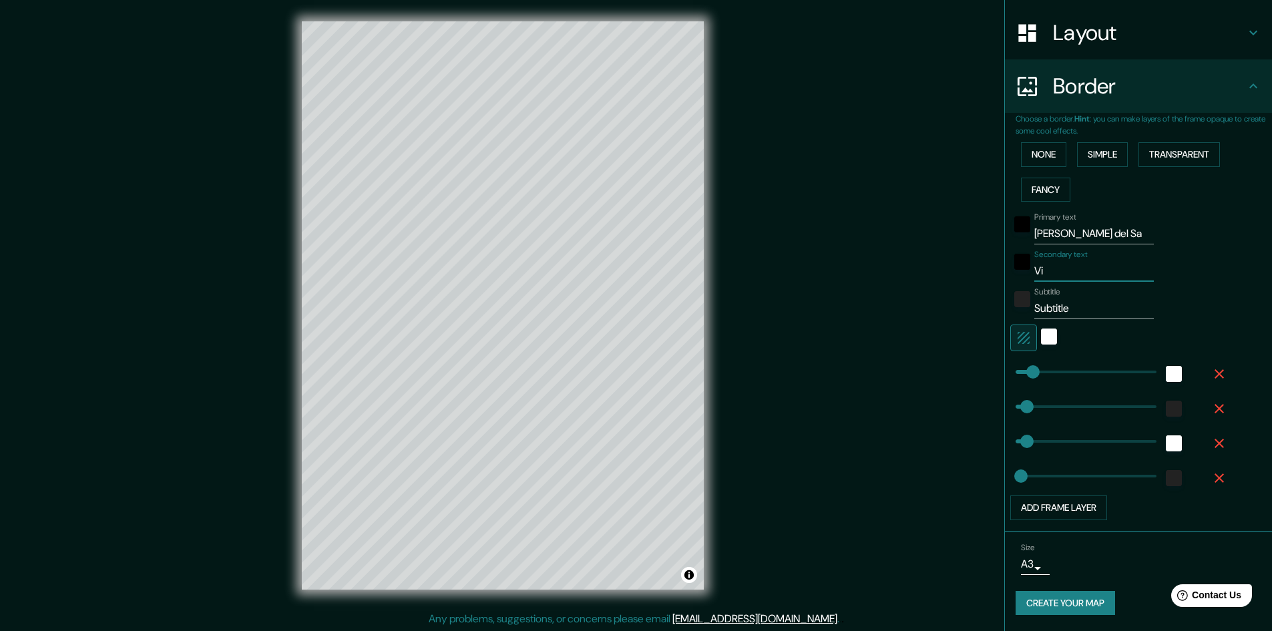
type input "48"
type input "24"
type input "Vil"
type input "48"
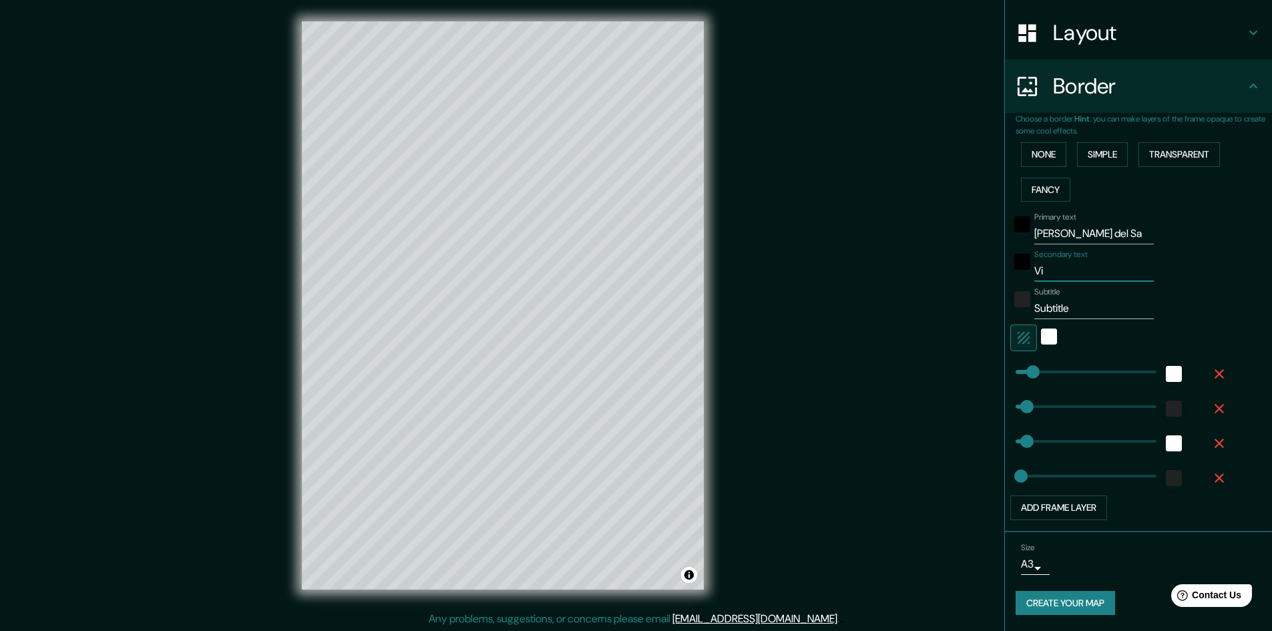
type input "48"
type input "24"
type input "Vill"
type input "48"
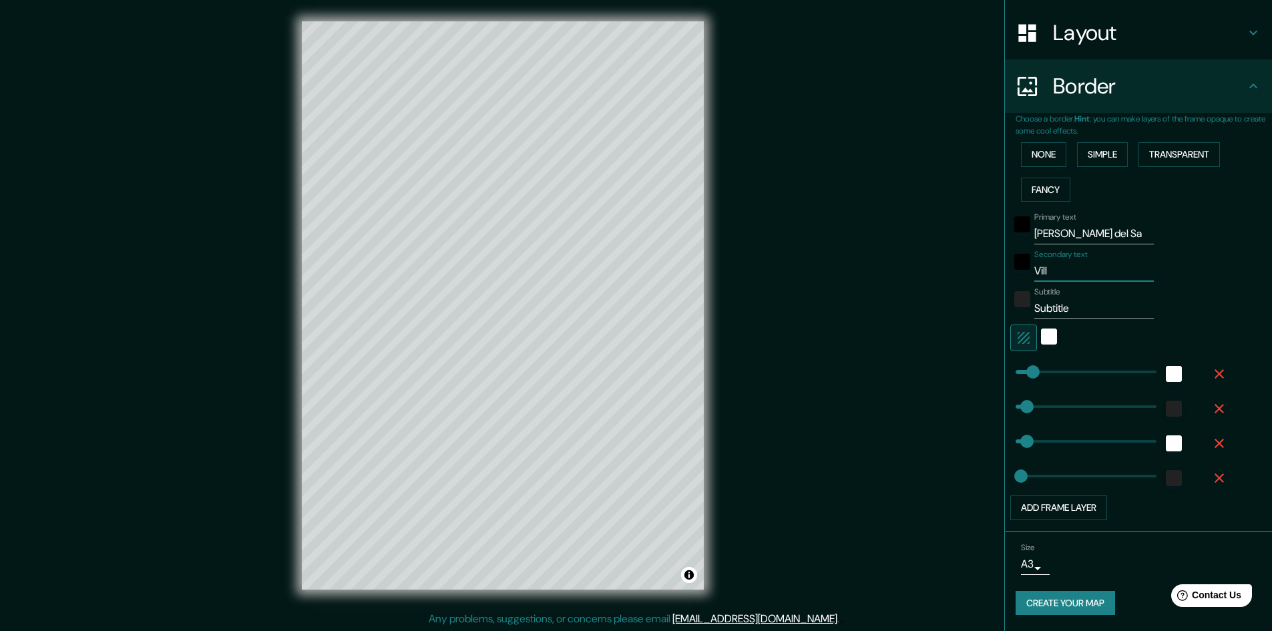
type input "24"
type input "Villa"
type input "48"
type input "24"
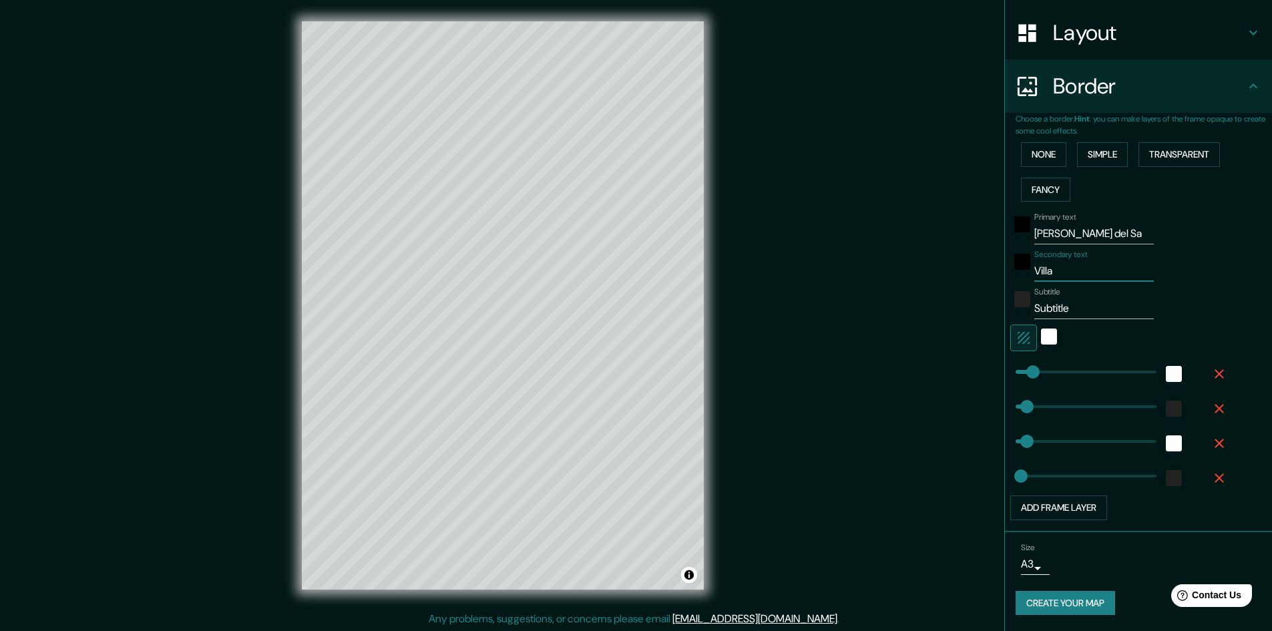
type input "[PERSON_NAME]"
type input "48"
type input "24"
type input "[PERSON_NAME]"
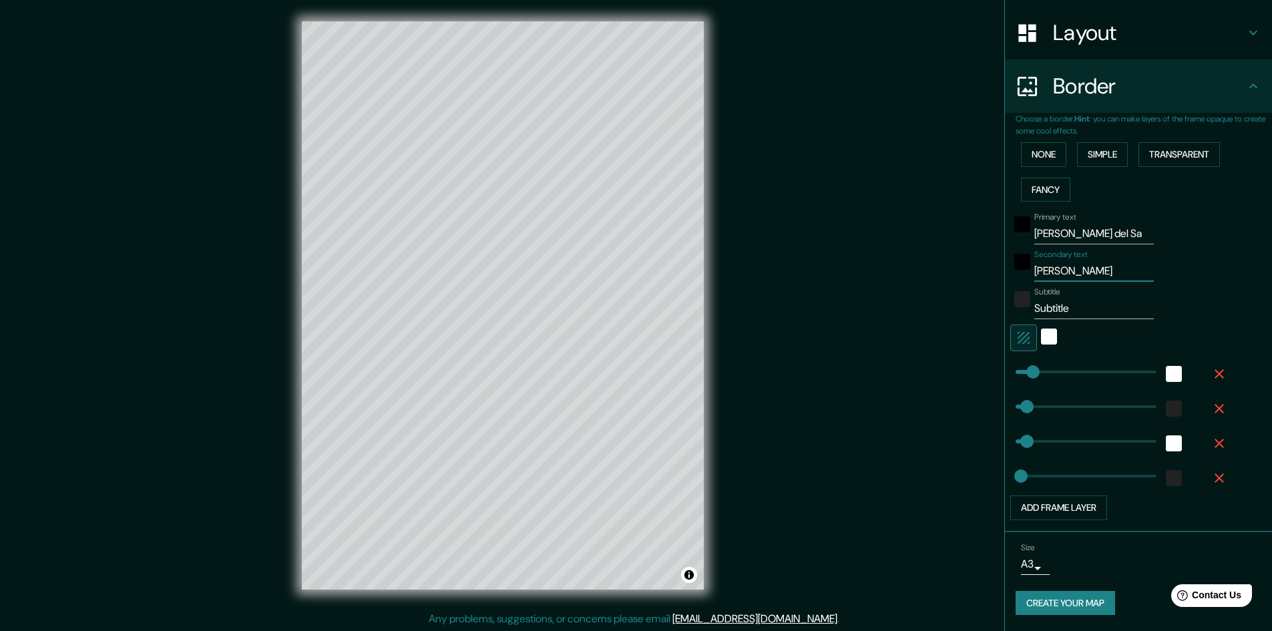
type input "48"
type input "24"
type input "[PERSON_NAME] d"
type input "48"
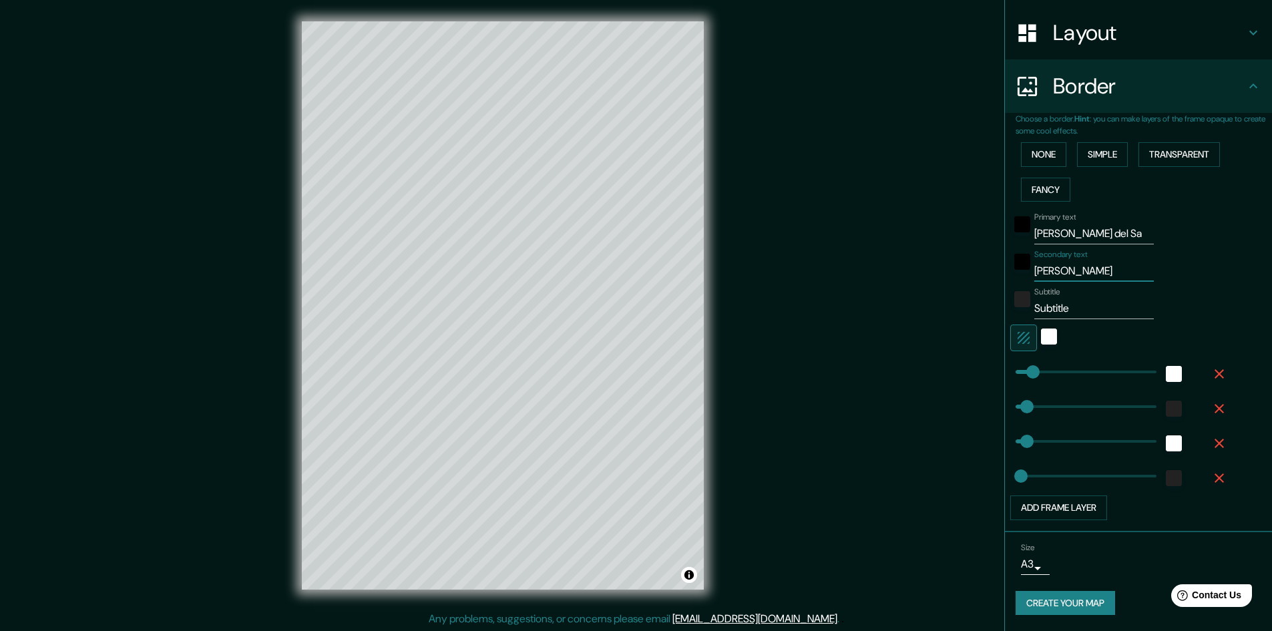
type input "48"
type input "24"
type input "[PERSON_NAME] del"
type input "48"
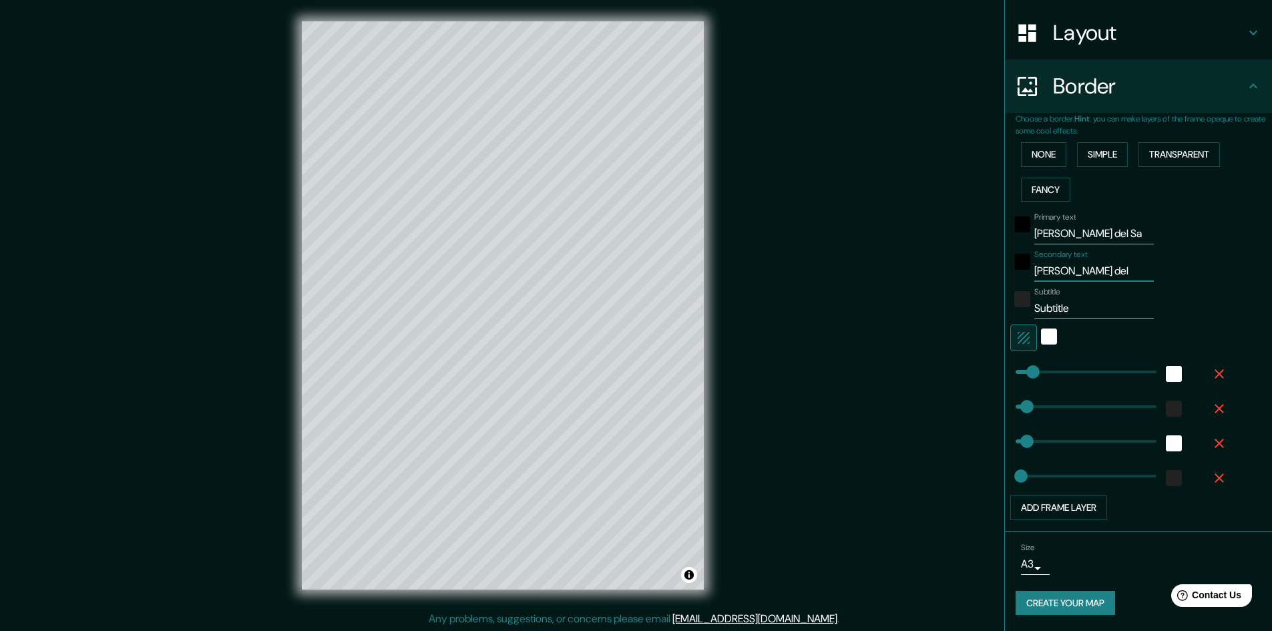
type input "24"
type input "[PERSON_NAME] del"
type input "48"
type input "24"
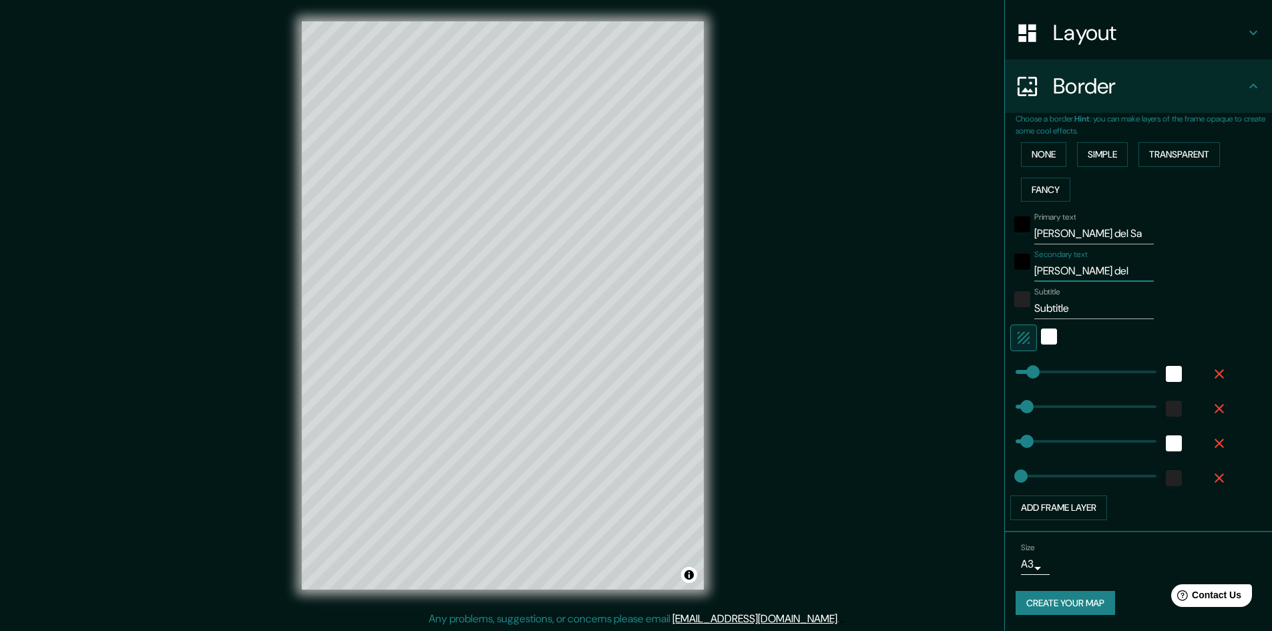
type input "[PERSON_NAME] del s"
type input "48"
type input "24"
type input "[PERSON_NAME] del sa"
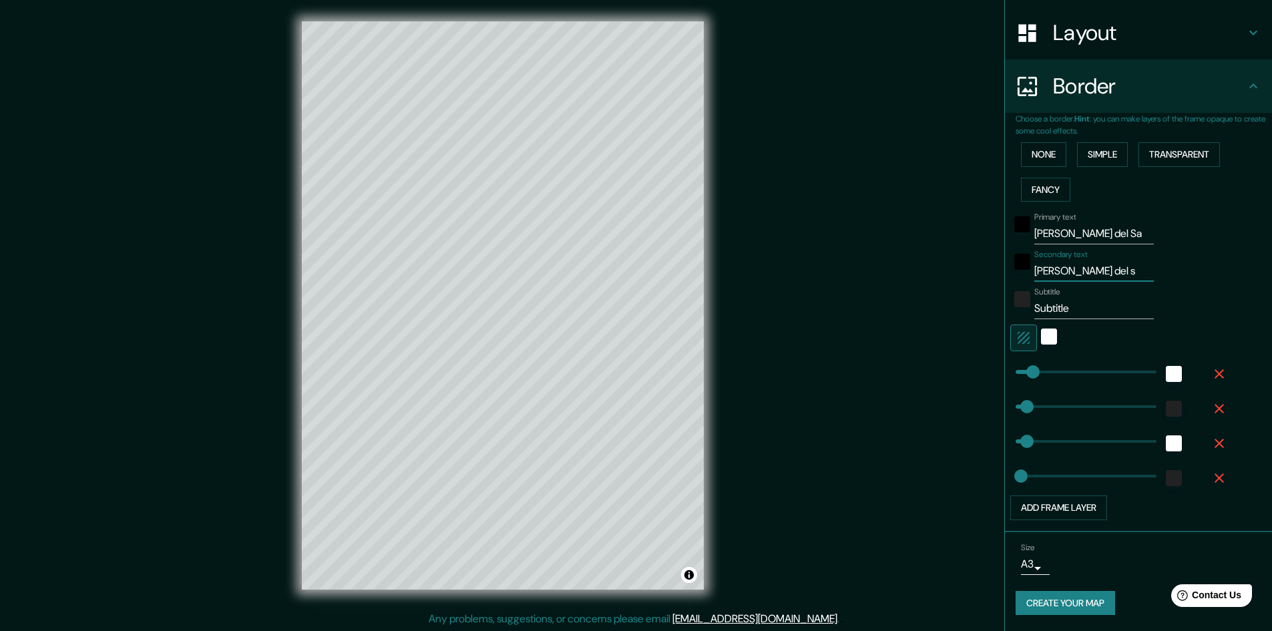
type input "48"
type input "24"
type input "[PERSON_NAME] del [PERSON_NAME]"
type input "48"
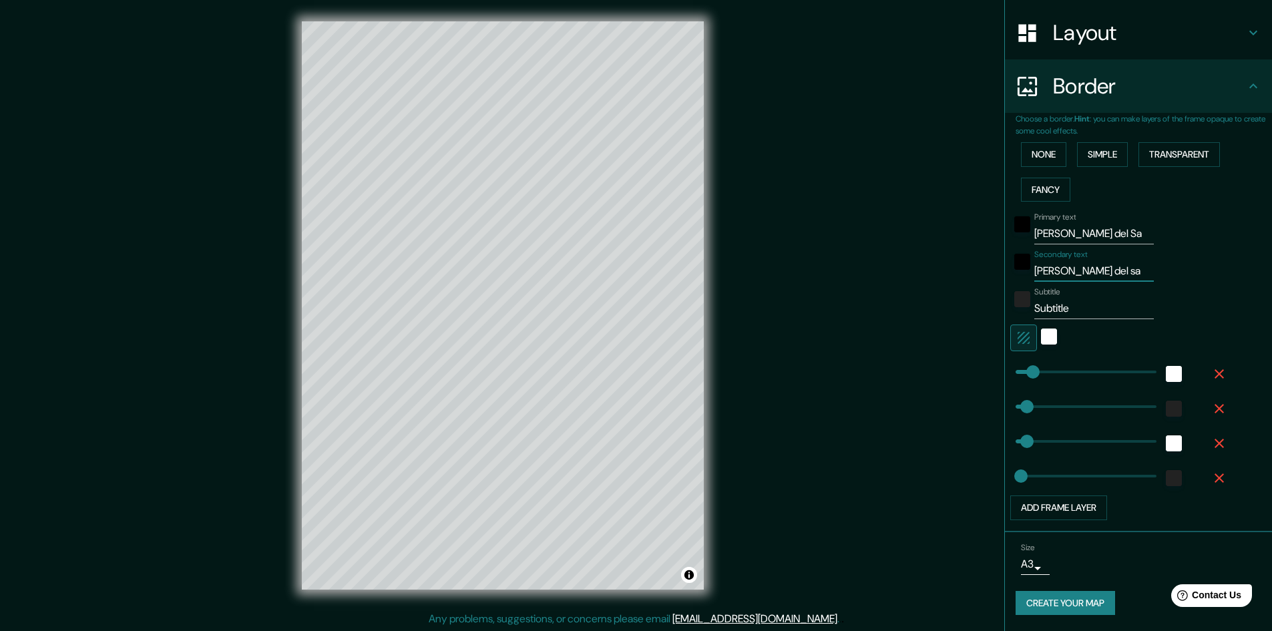
type input "48"
type input "24"
type input "[PERSON_NAME] del [PERSON_NAME]"
type input "48"
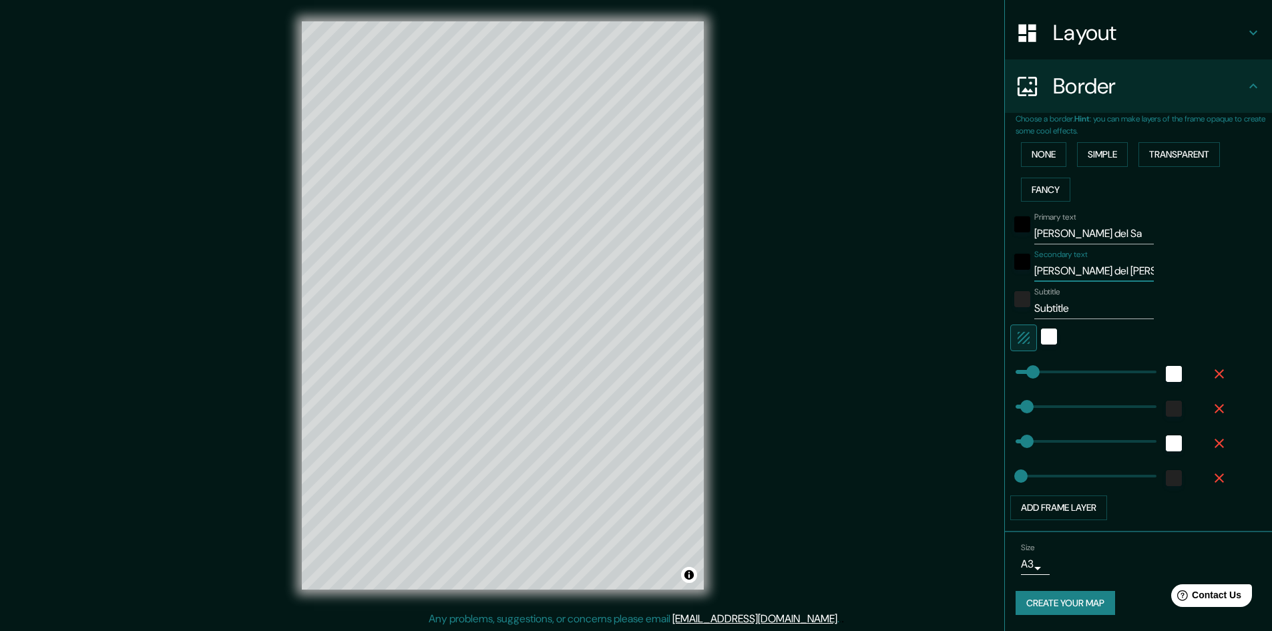
type input "24"
type input "[PERSON_NAME] del [PERSON_NAME]"
drag, startPoint x: 1081, startPoint y: 234, endPoint x: 1004, endPoint y: 234, distance: 76.8
click at [1010, 234] on div "Primary text [PERSON_NAME][GEOGRAPHIC_DATA]" at bounding box center [1119, 228] width 219 height 32
drag, startPoint x: 1055, startPoint y: 316, endPoint x: 1030, endPoint y: 309, distance: 25.8
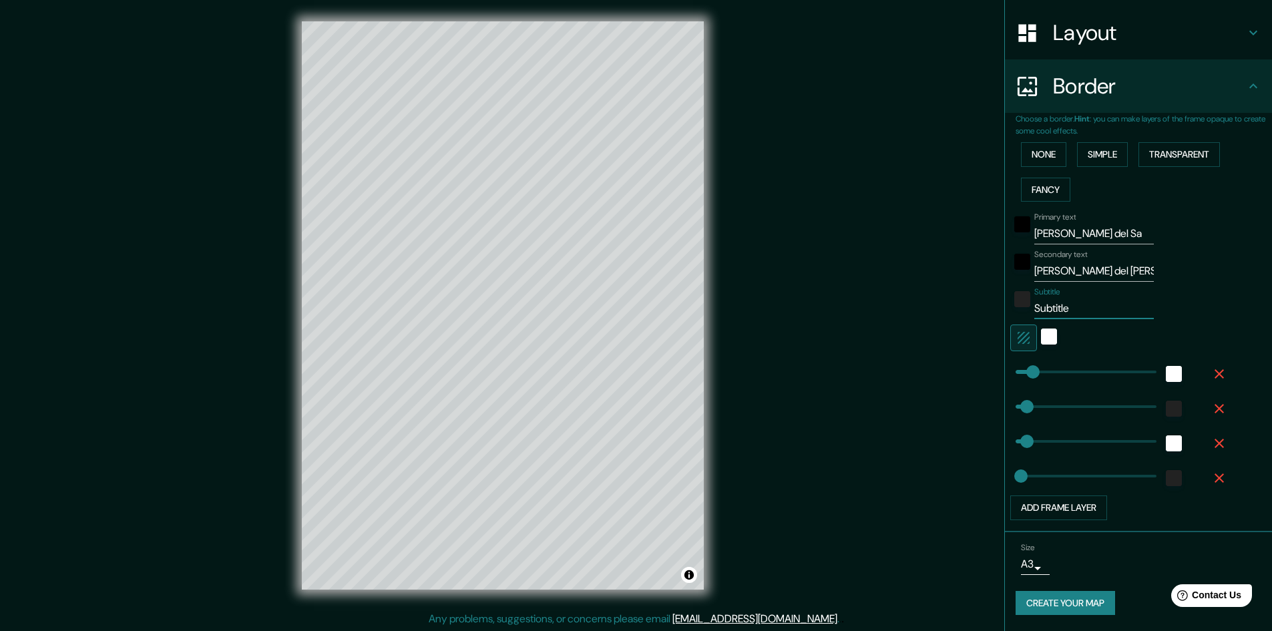
click at [1035, 309] on input "Subtitle" at bounding box center [1095, 308] width 120 height 21
click at [1067, 309] on input "Subtitle" at bounding box center [1095, 308] width 120 height 21
drag, startPoint x: 1069, startPoint y: 305, endPoint x: 1024, endPoint y: 307, distance: 44.1
click at [1035, 307] on input "Subtitle" at bounding box center [1095, 308] width 120 height 21
drag, startPoint x: 1081, startPoint y: 234, endPoint x: 1005, endPoint y: 239, distance: 76.3
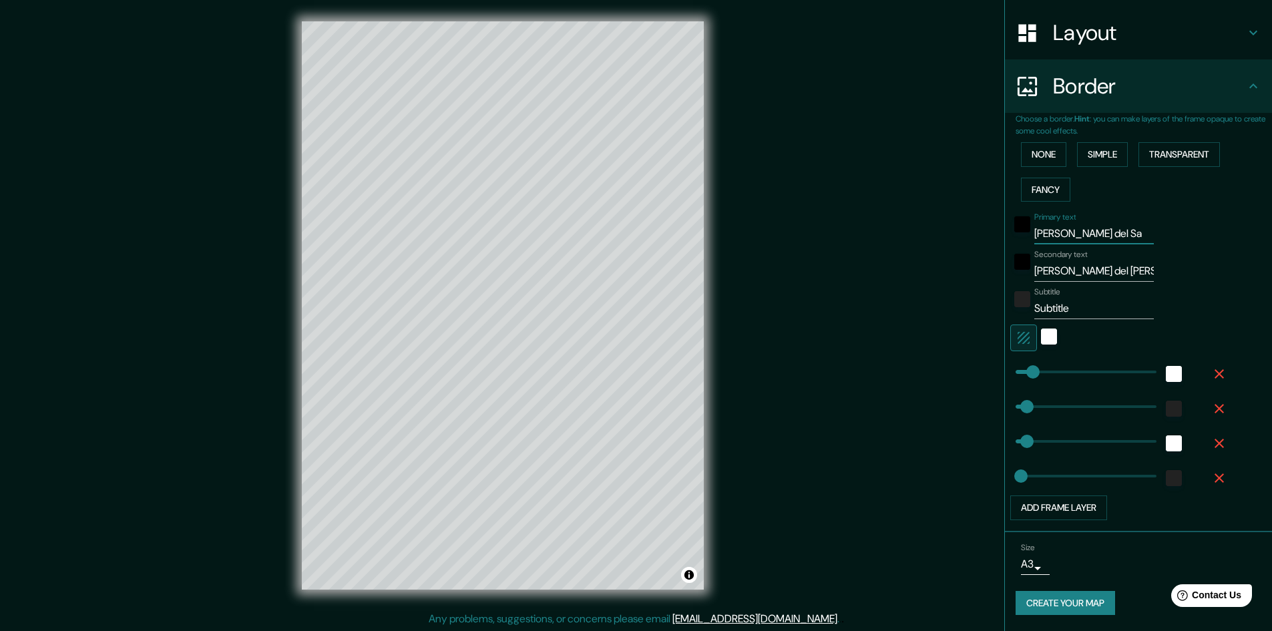
click at [1010, 239] on div "Primary text [PERSON_NAME][GEOGRAPHIC_DATA]" at bounding box center [1119, 228] width 219 height 32
type input "48"
type input "24"
click at [1061, 229] on input "Primary text" at bounding box center [1095, 233] width 120 height 21
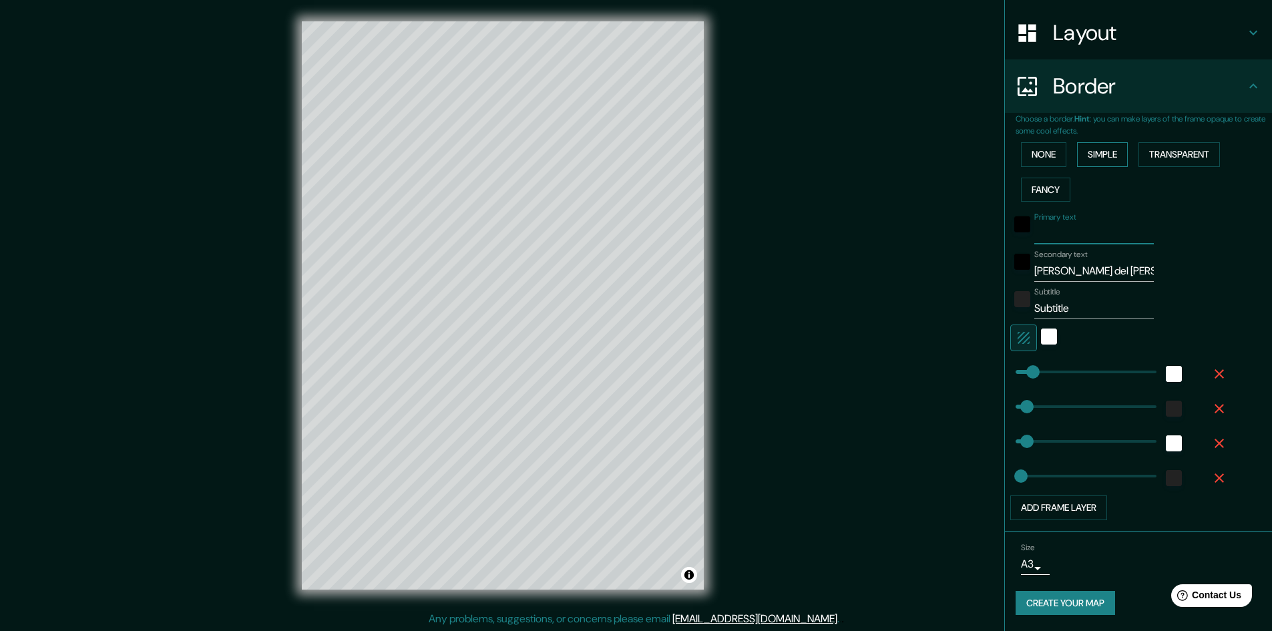
click at [1094, 154] on button "Simple" at bounding box center [1102, 154] width 51 height 25
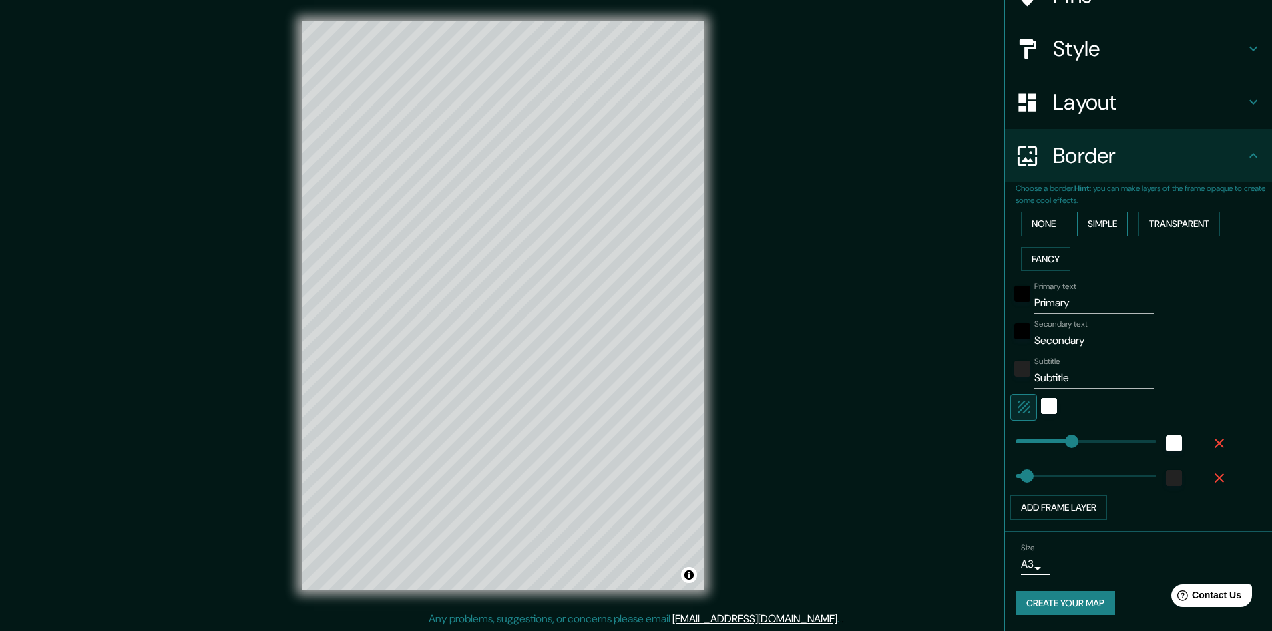
scroll to position [129, 0]
drag, startPoint x: 1090, startPoint y: 300, endPoint x: 976, endPoint y: 293, distance: 114.4
click at [976, 293] on div "Mappin Location [PERSON_NAME][GEOGRAPHIC_DATA][PERSON_NAME], [GEOGRAPHIC_DATA][…" at bounding box center [636, 316] width 1272 height 632
click at [1166, 443] on div "white" at bounding box center [1174, 443] width 16 height 16
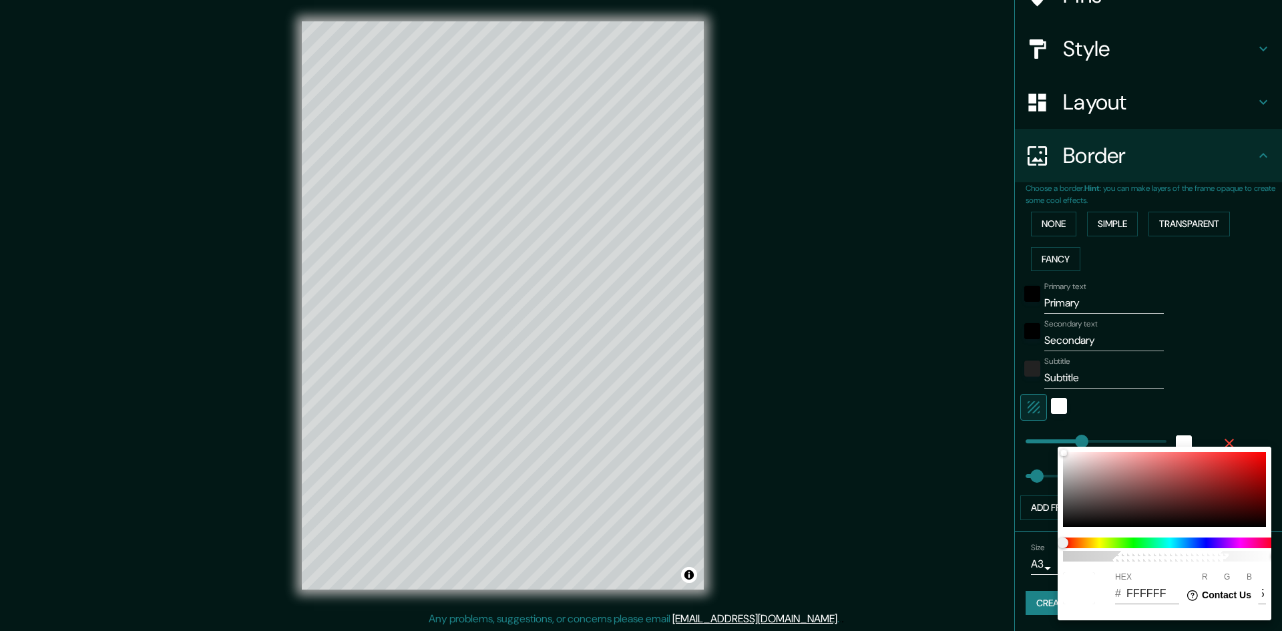
click at [1161, 443] on div at bounding box center [641, 315] width 1282 height 631
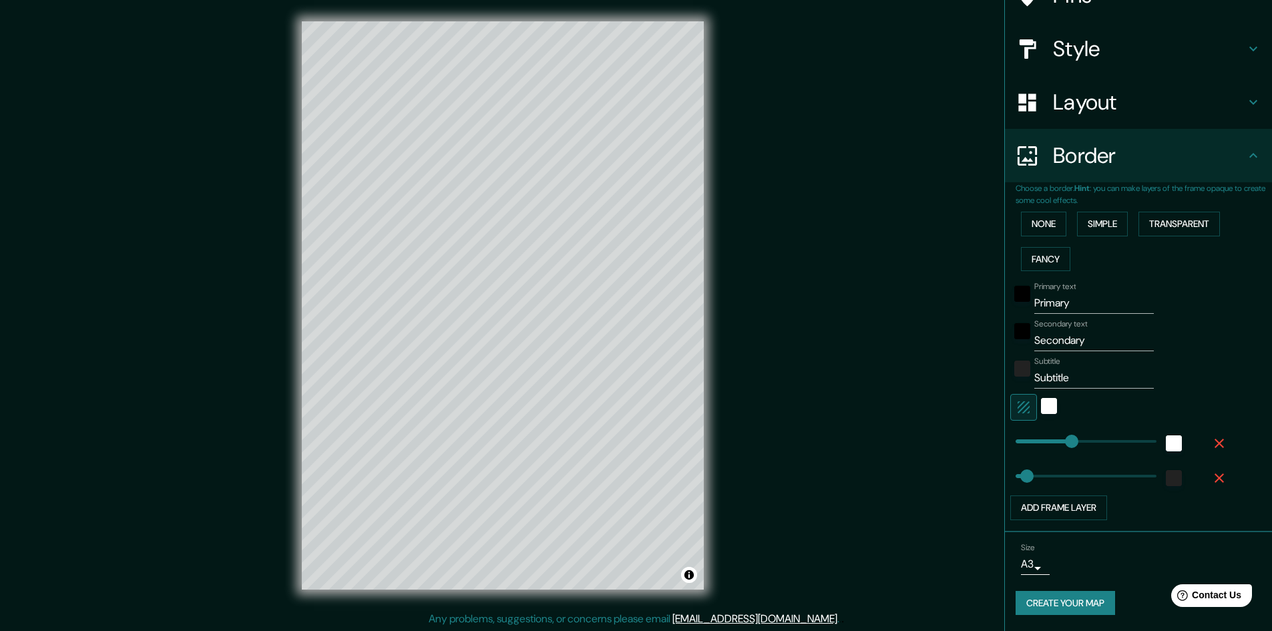
click at [1215, 439] on icon "button" at bounding box center [1219, 443] width 9 height 9
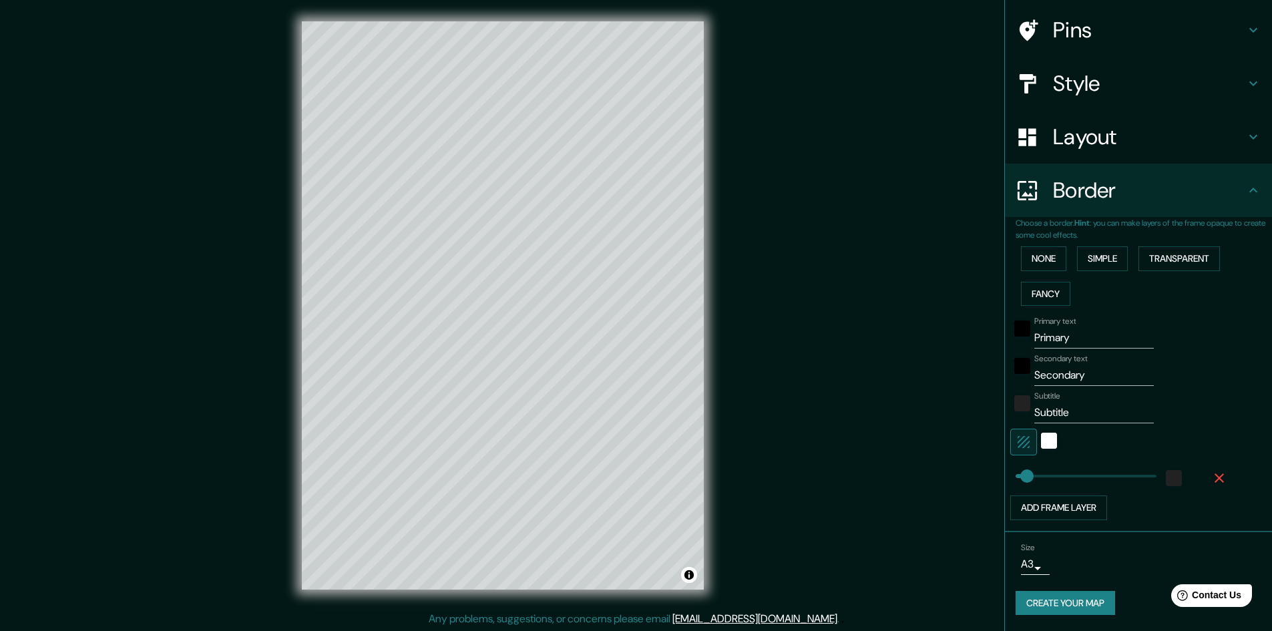
scroll to position [94, 0]
click at [1075, 244] on div "None Simple Transparent Fancy" at bounding box center [1144, 276] width 256 height 70
click at [1111, 260] on button "Simple" at bounding box center [1102, 258] width 51 height 25
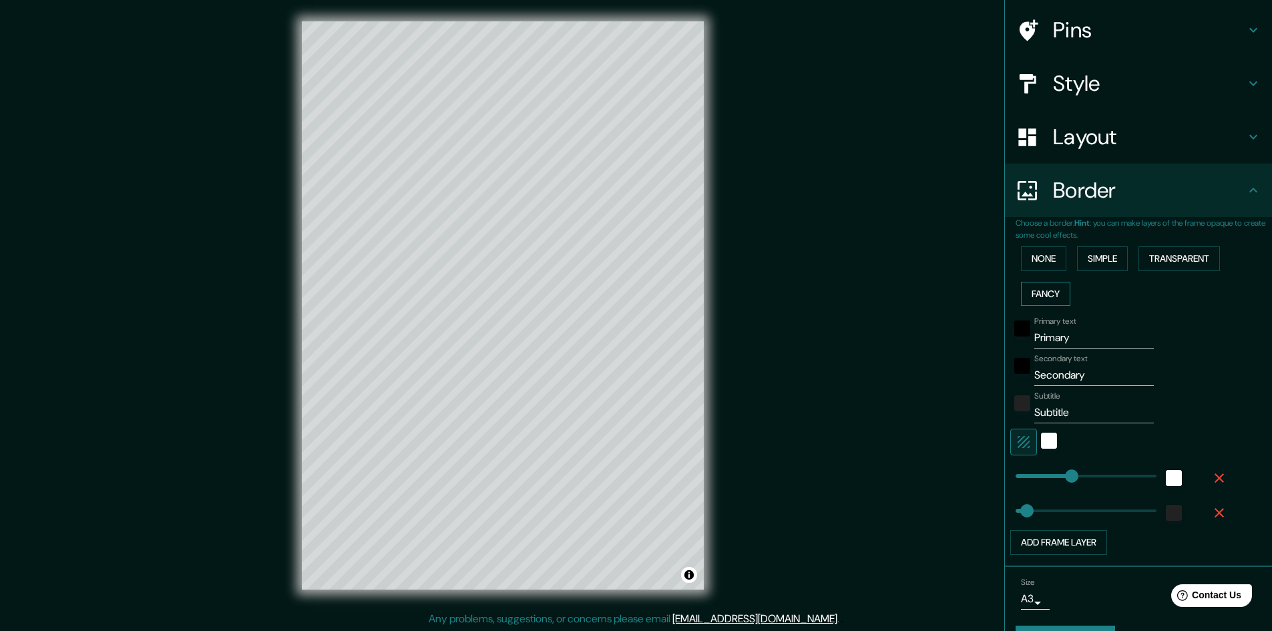
click at [1049, 291] on button "Fancy" at bounding box center [1045, 294] width 49 height 25
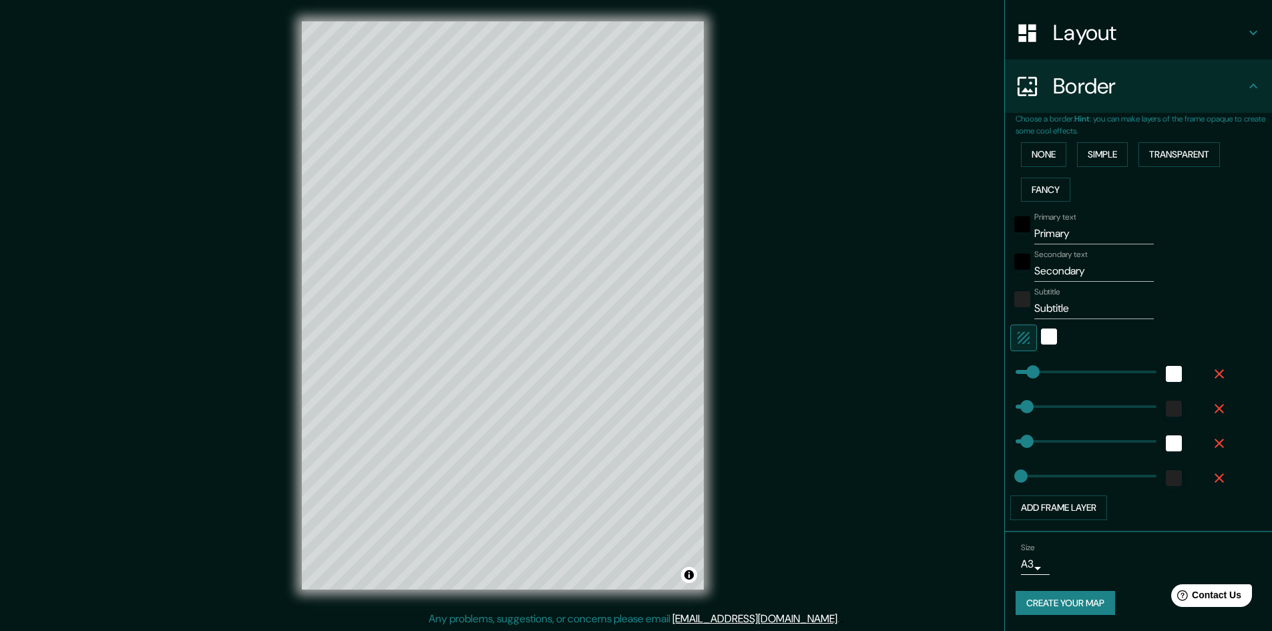
scroll to position [1, 0]
click at [1059, 503] on button "Add frame layer" at bounding box center [1058, 508] width 97 height 25
type input "48"
type input "24"
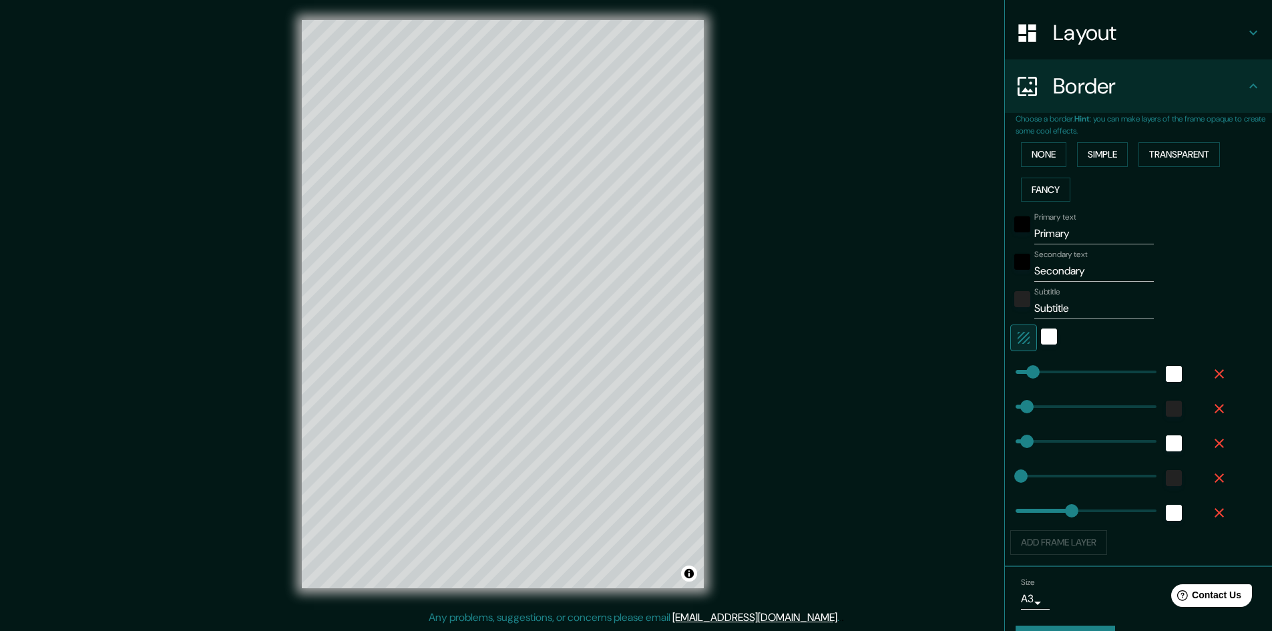
type input "241"
click at [1211, 510] on icon "button" at bounding box center [1219, 513] width 16 height 16
type input "48"
type input "24"
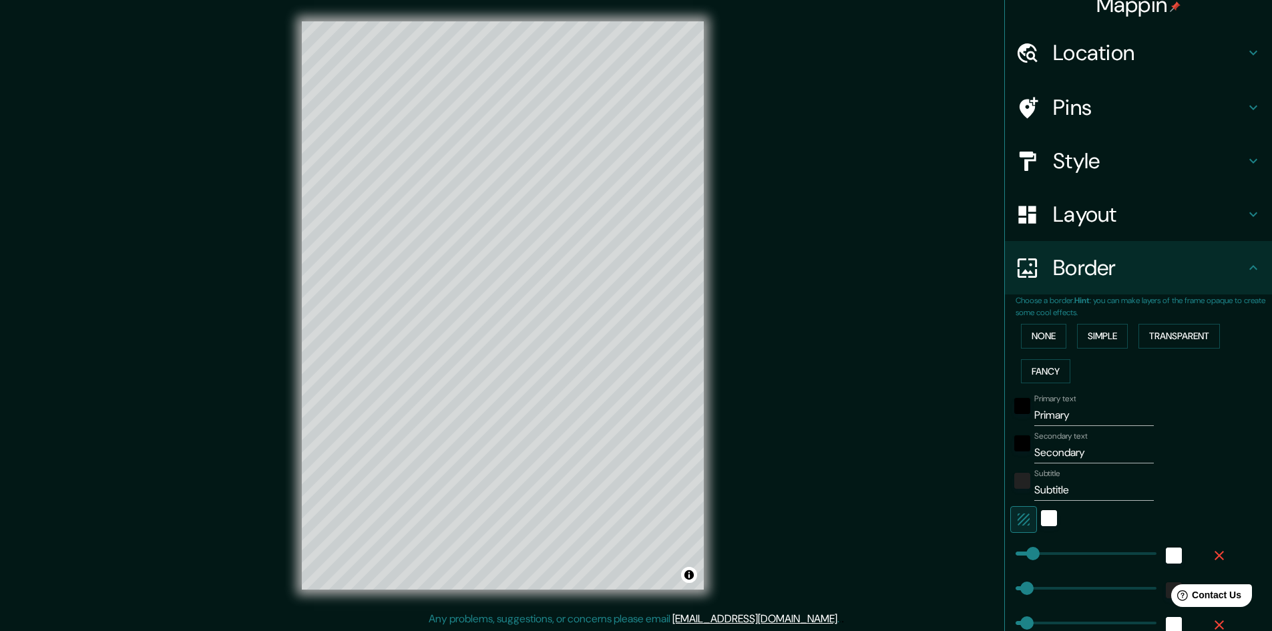
scroll to position [0, 0]
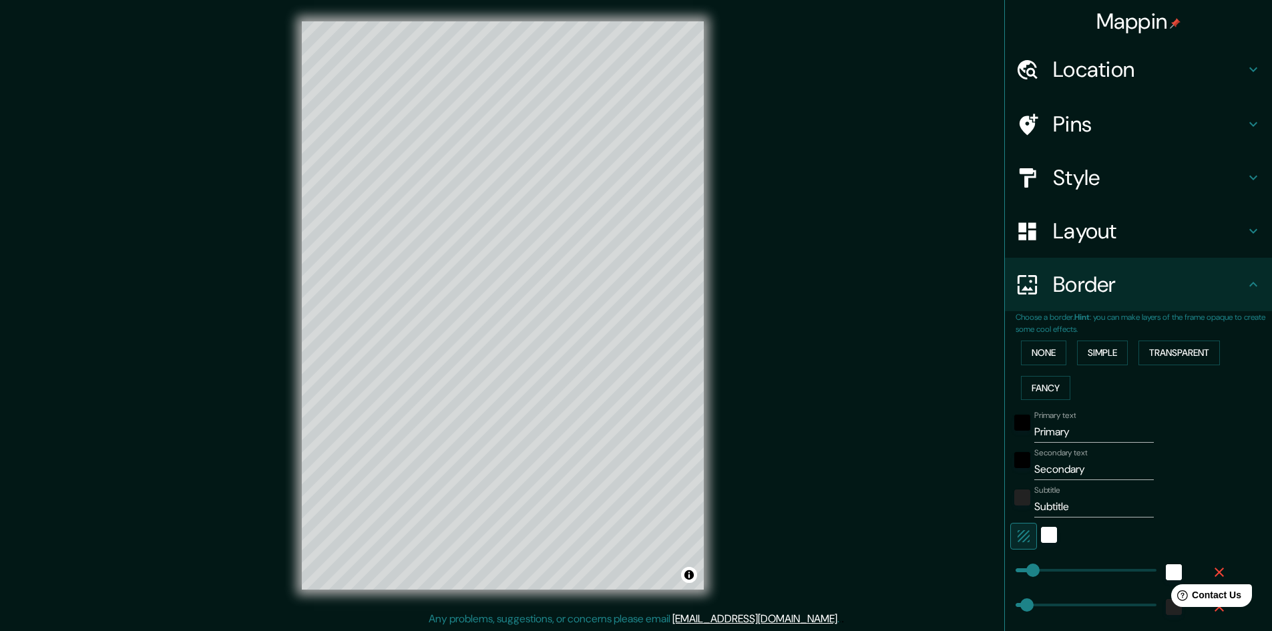
click at [1167, 181] on h4 "Style" at bounding box center [1149, 177] width 192 height 27
type input "48"
type input "24"
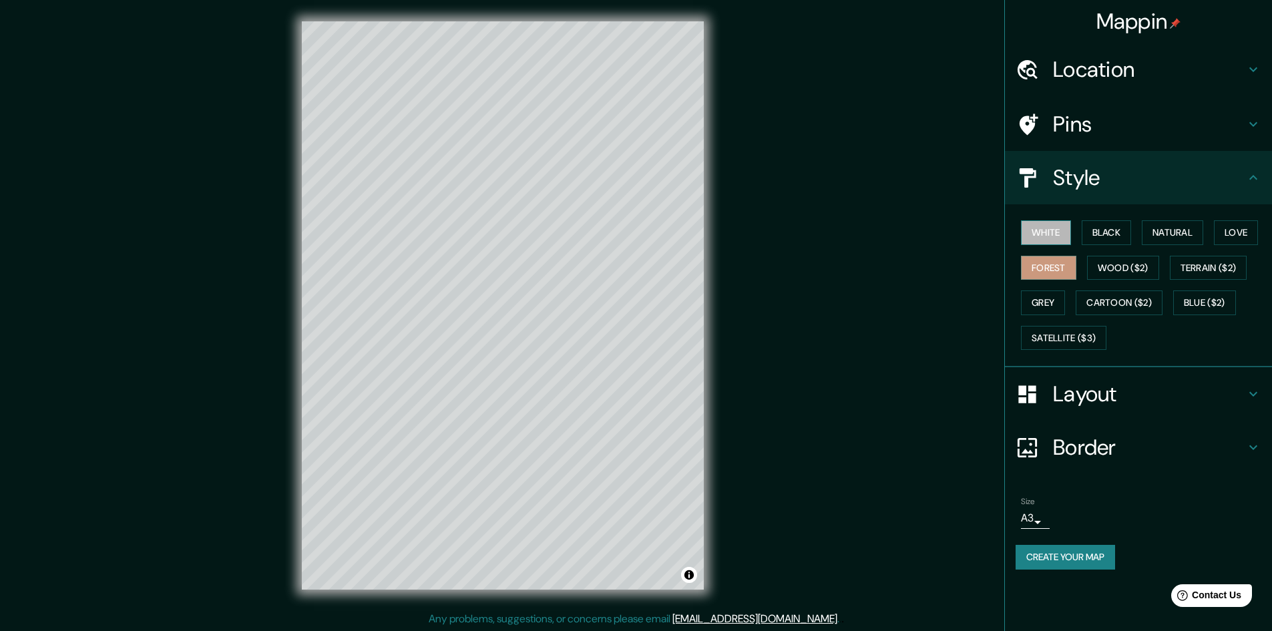
click at [1044, 234] on button "White" at bounding box center [1046, 232] width 50 height 25
click at [1096, 235] on button "Black" at bounding box center [1107, 232] width 50 height 25
click at [1167, 240] on button "Natural" at bounding box center [1172, 232] width 61 height 25
click at [1229, 236] on button "Love" at bounding box center [1236, 232] width 44 height 25
click at [1210, 262] on button "Terrain ($2)" at bounding box center [1208, 268] width 77 height 25
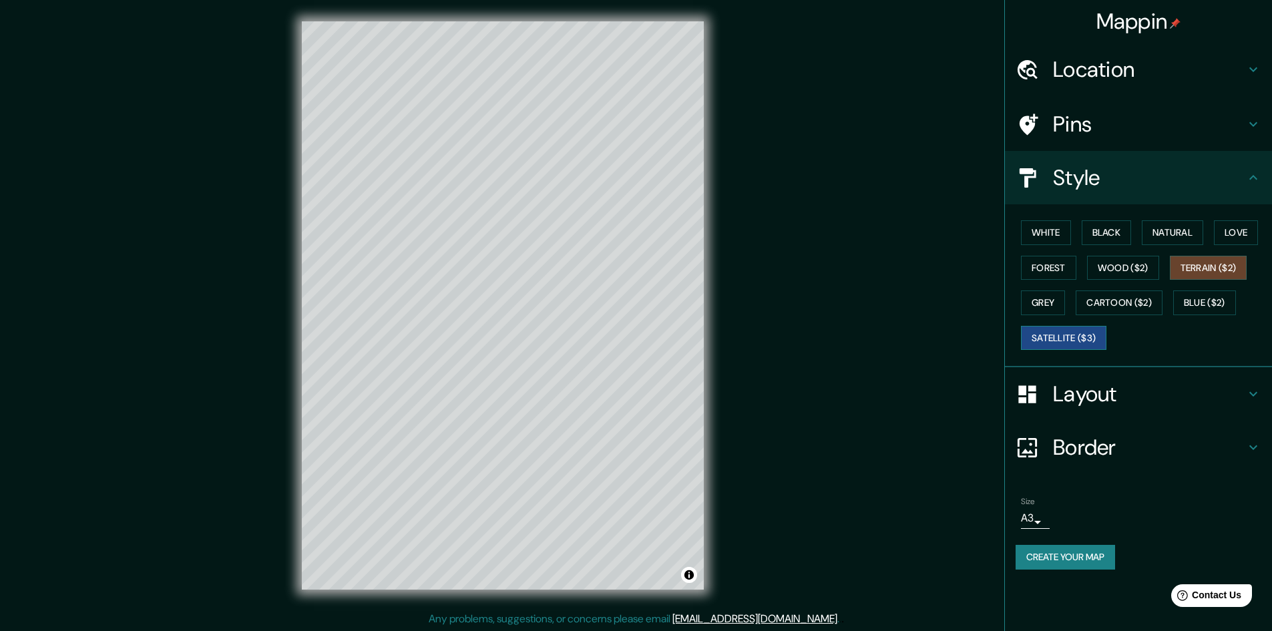
click at [1077, 336] on button "Satellite ($3)" at bounding box center [1063, 338] width 85 height 25
click at [1049, 271] on button "Forest" at bounding box center [1048, 268] width 55 height 25
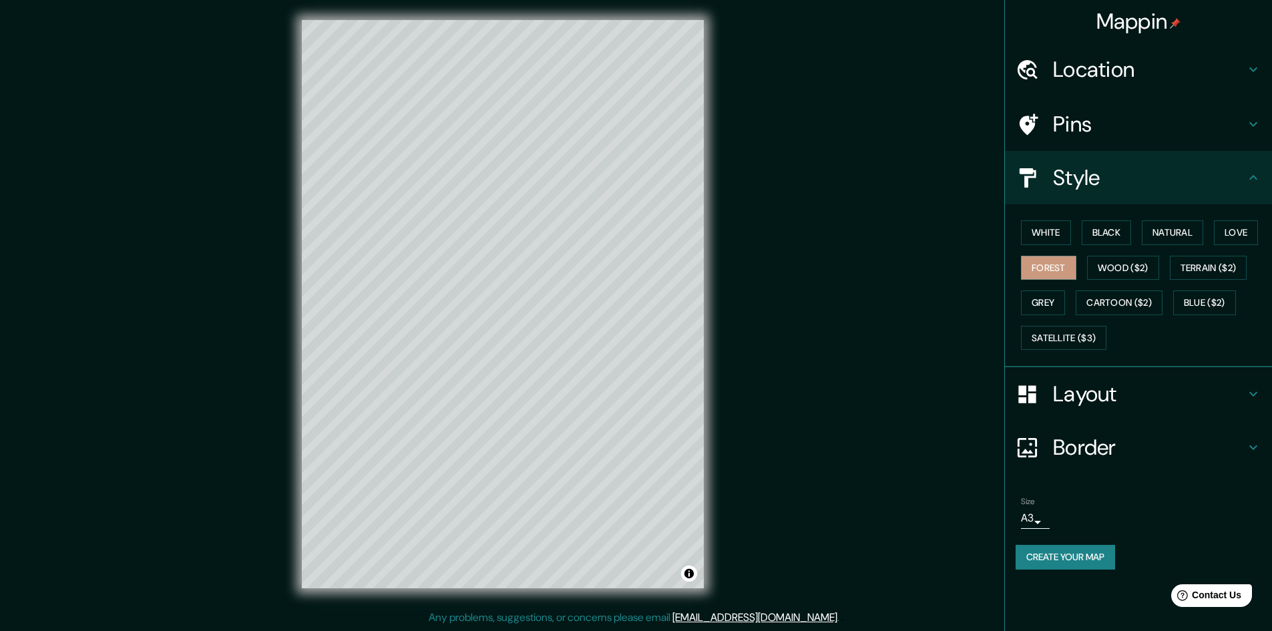
click at [1031, 522] on body "Mappin Location [PERSON_NAME][GEOGRAPHIC_DATA][PERSON_NAME], [GEOGRAPHIC_DATA][…" at bounding box center [636, 314] width 1272 height 631
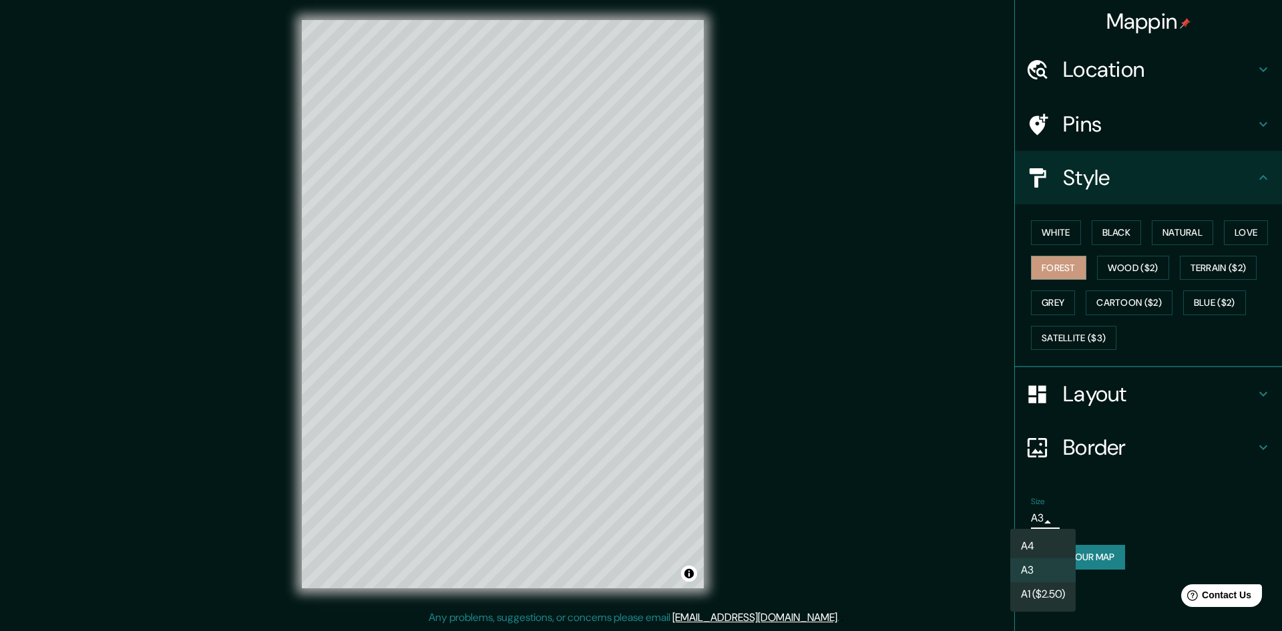
click at [1048, 543] on li "A4" at bounding box center [1042, 546] width 65 height 24
type input "single"
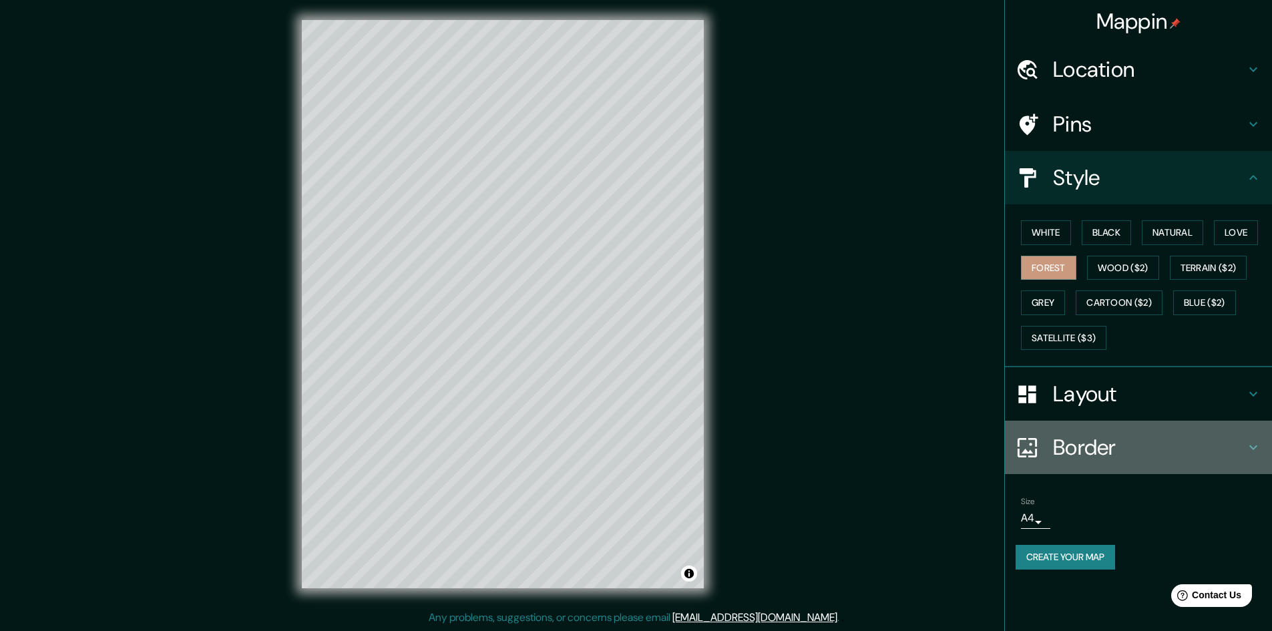
click at [1082, 440] on h4 "Border" at bounding box center [1149, 447] width 192 height 27
type input "48"
type input "24"
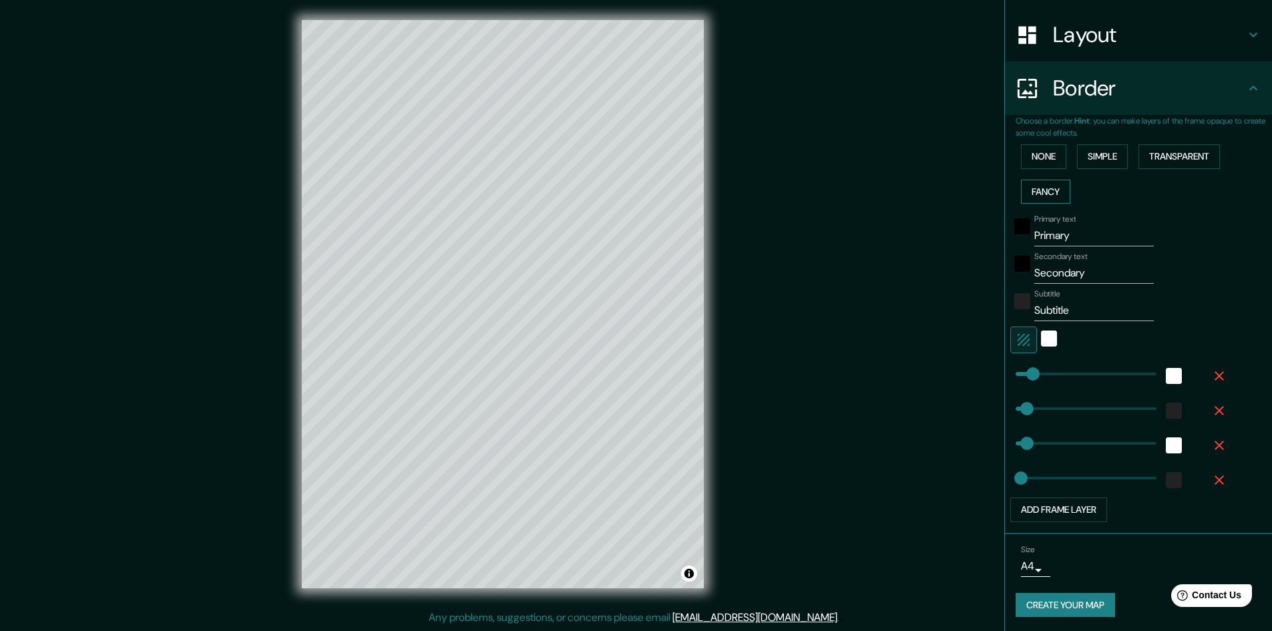
scroll to position [198, 0]
type input "311"
drag, startPoint x: 1026, startPoint y: 371, endPoint x: 1079, endPoint y: 380, distance: 53.5
type input "48"
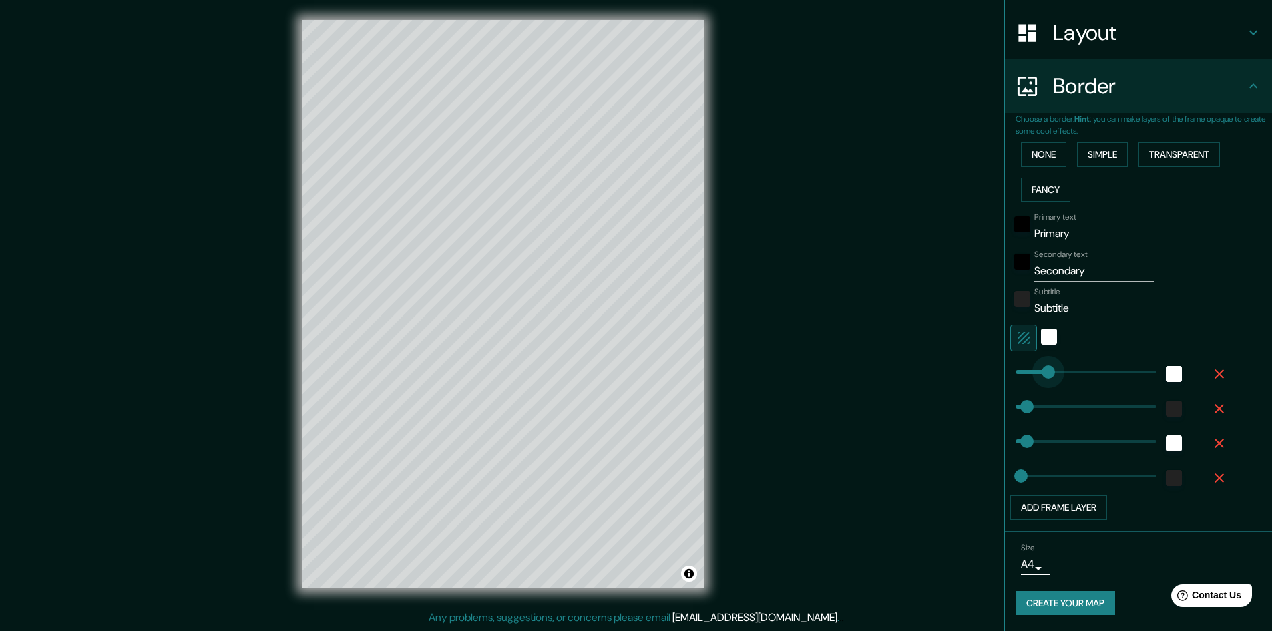
type input "24"
type input "240"
drag, startPoint x: 1079, startPoint y: 380, endPoint x: 1062, endPoint y: 375, distance: 18.0
type input "48"
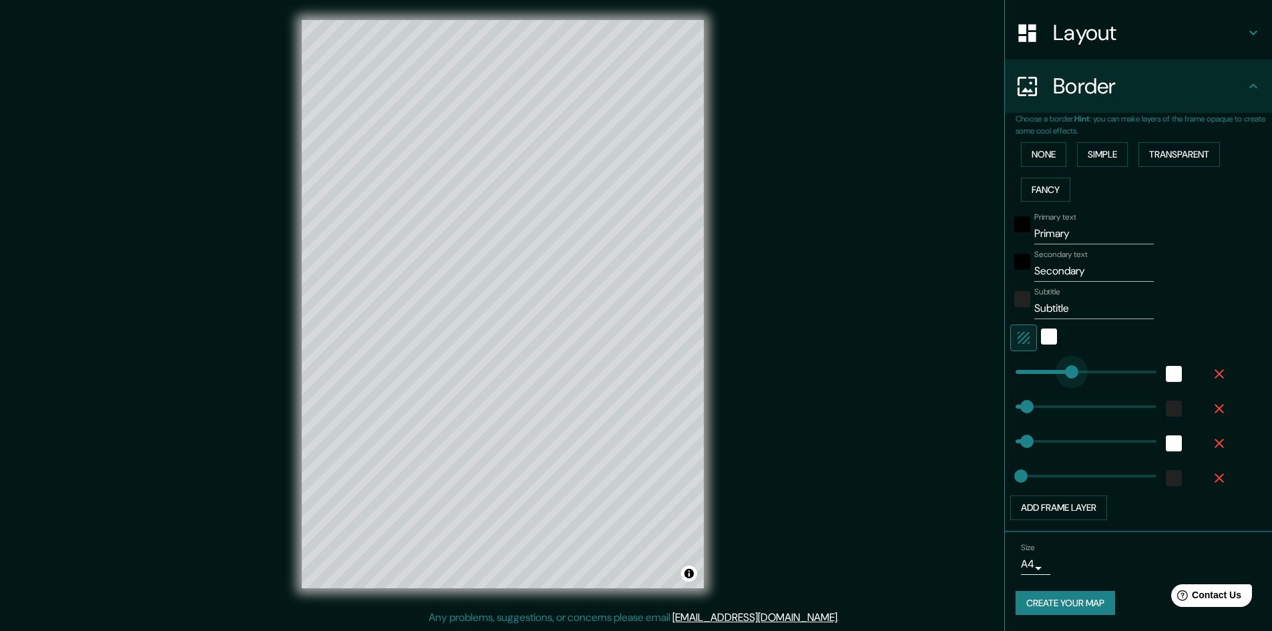
type input "24"
click at [1067, 234] on input "Primary" at bounding box center [1095, 233] width 120 height 21
type input "V"
type input "48"
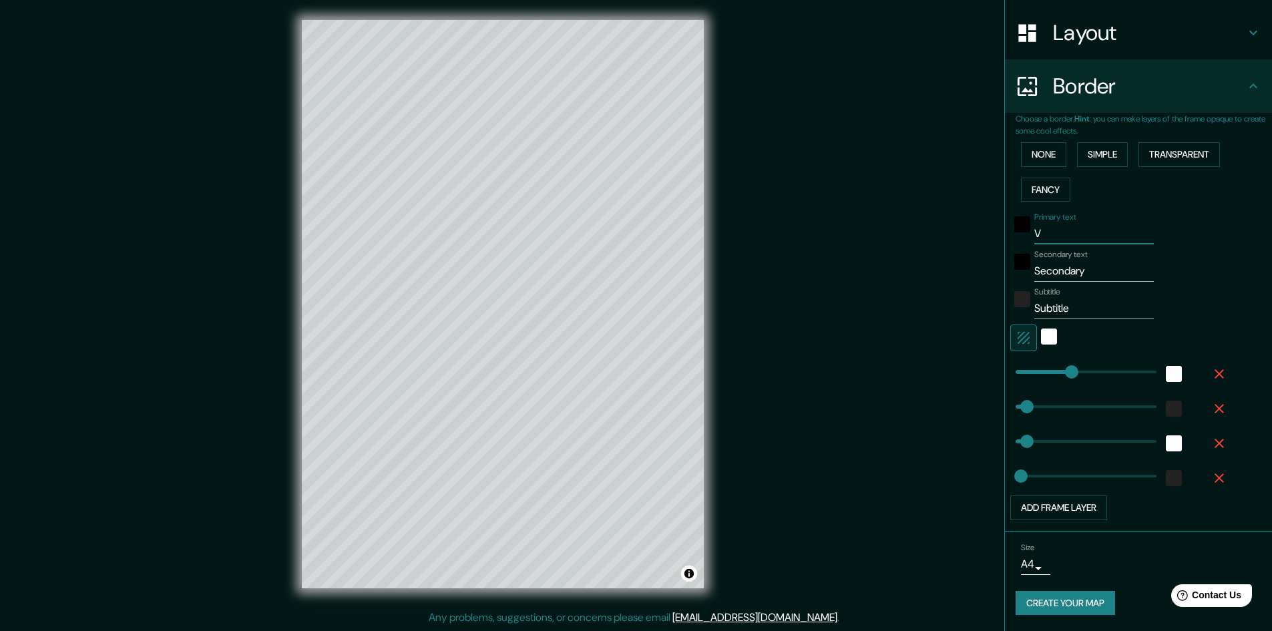
type input "48"
type input "24"
type input "Vi"
type input "48"
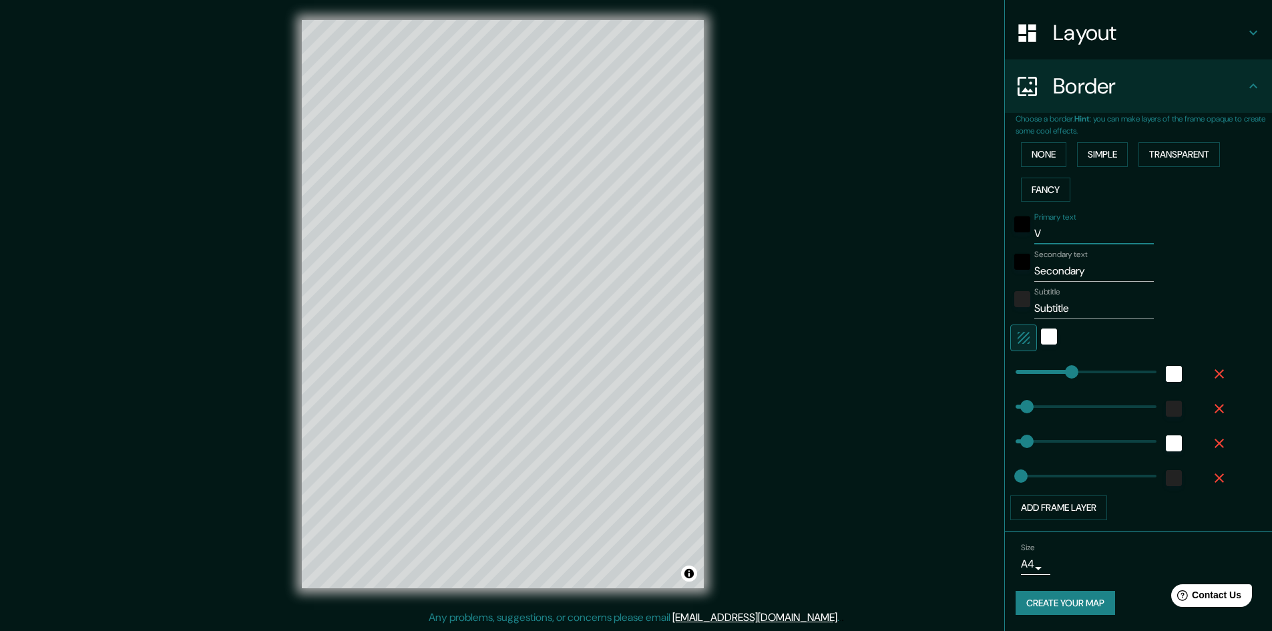
type input "24"
type input "Vil"
type input "48"
type input "24"
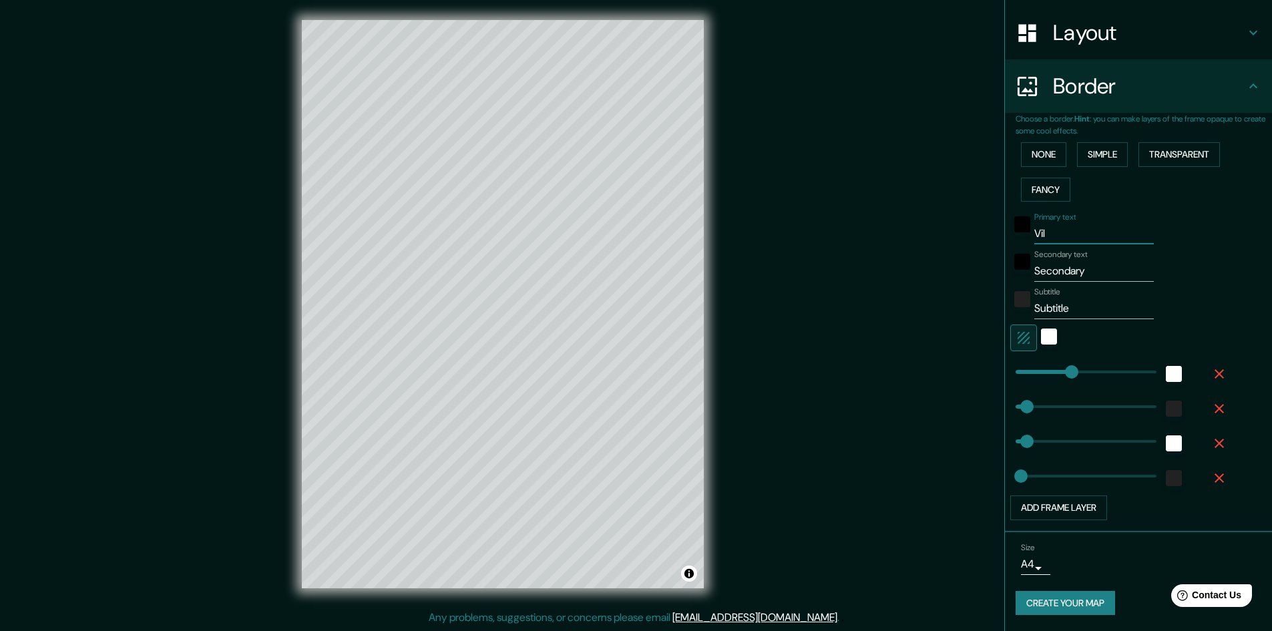
type input "Vill"
type input "48"
type input "24"
type input "Villa"
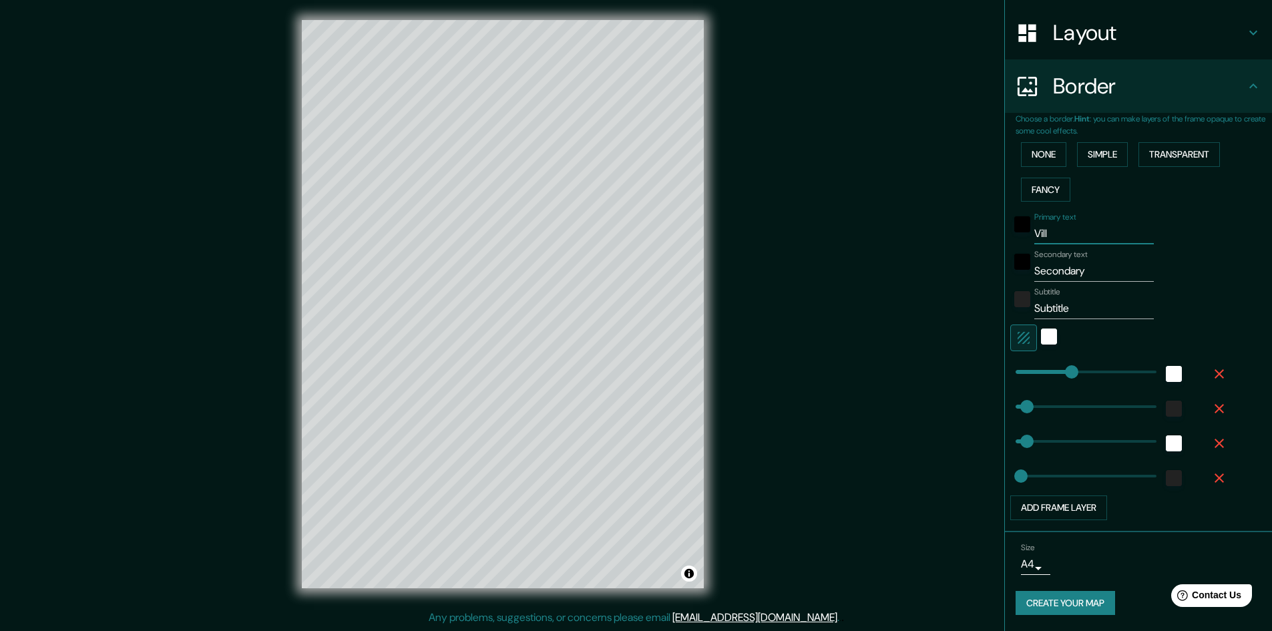
type input "48"
type input "24"
type input "[PERSON_NAME]"
type input "48"
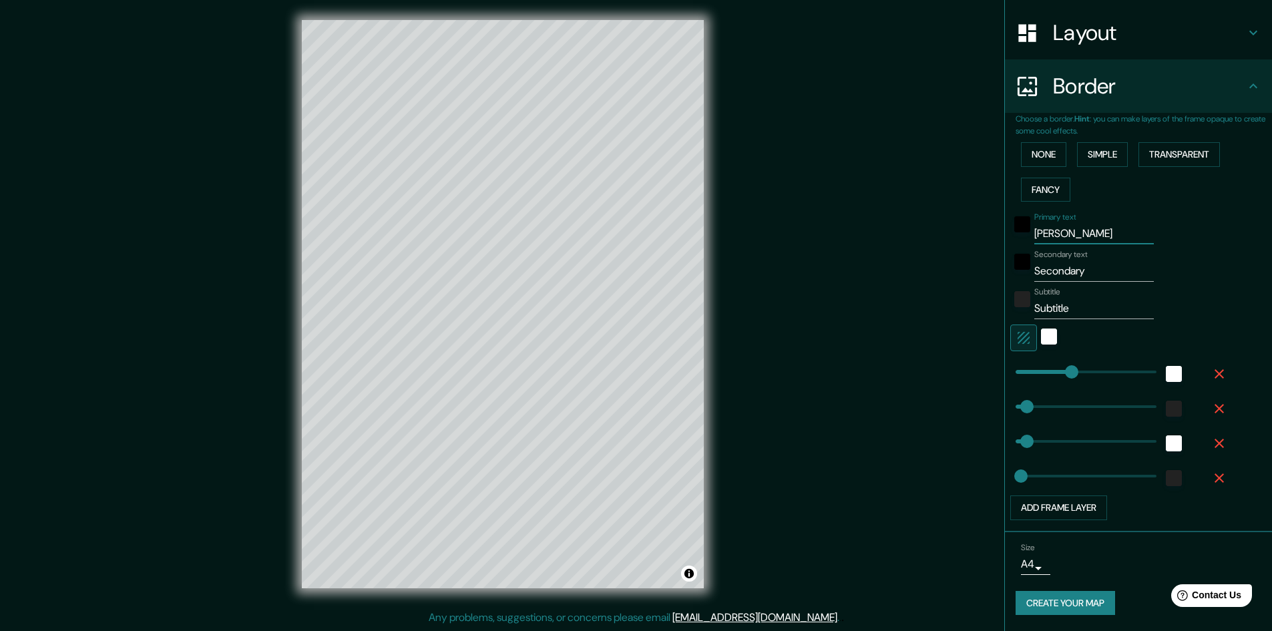
type input "48"
type input "24"
type input "[PERSON_NAME]"
type input "48"
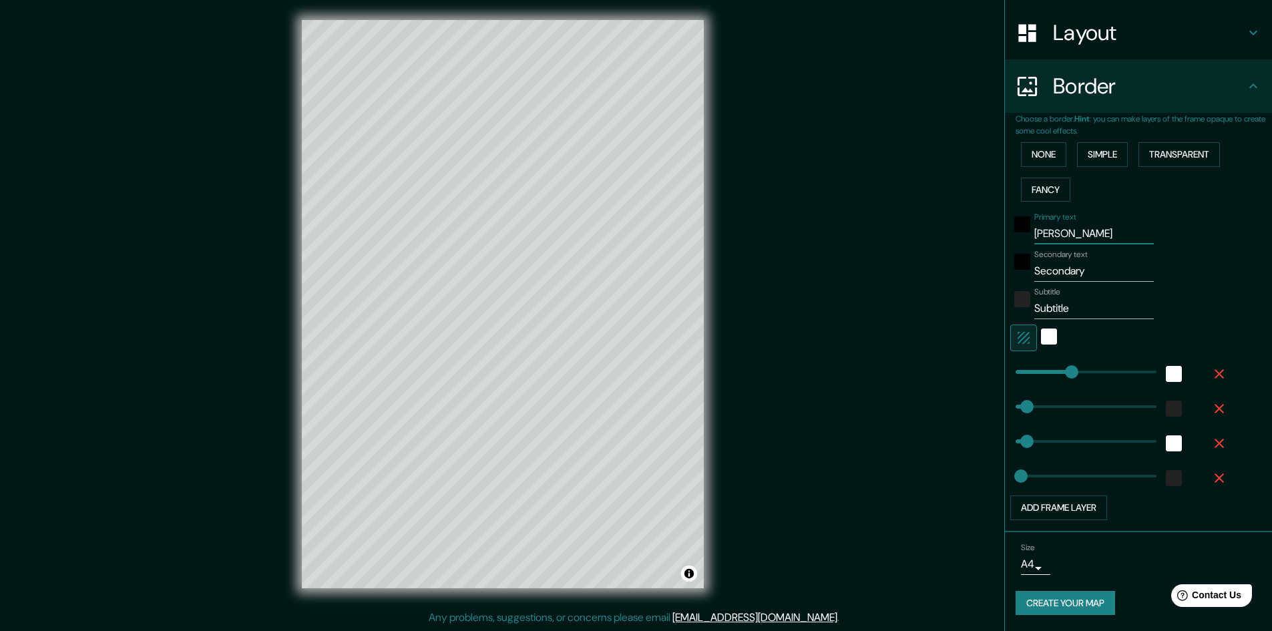
type input "24"
type input "[PERSON_NAME] d"
type input "48"
type input "24"
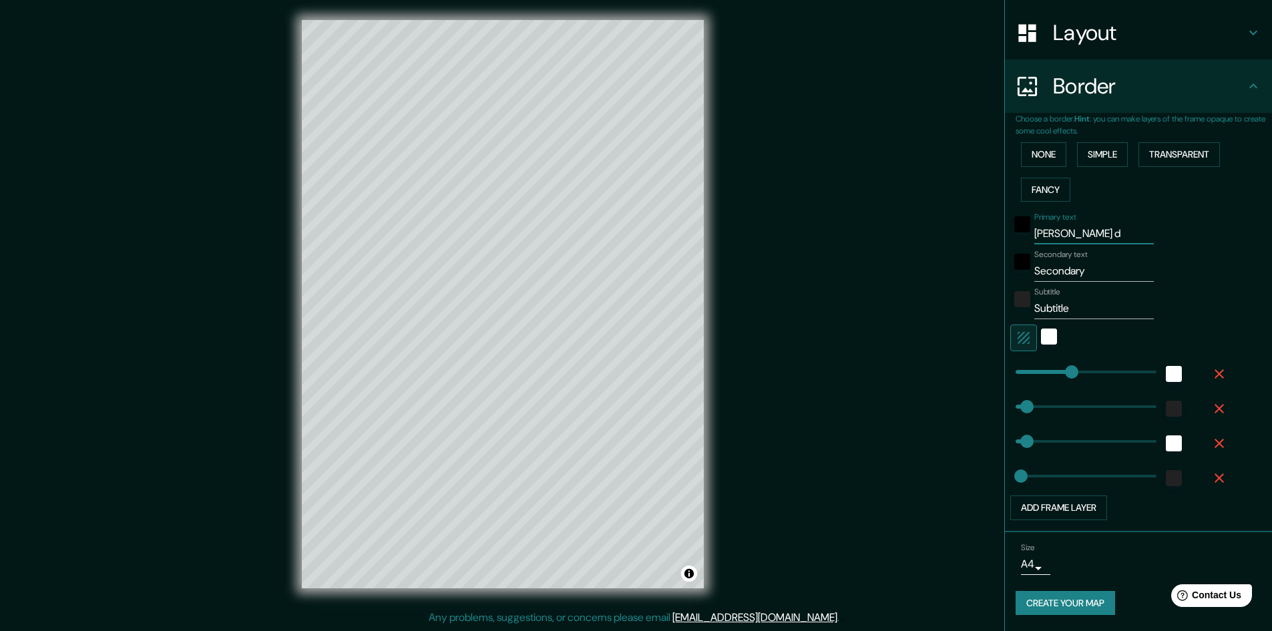
type input "[PERSON_NAME] de"
type input "48"
type input "24"
type input "[PERSON_NAME] del"
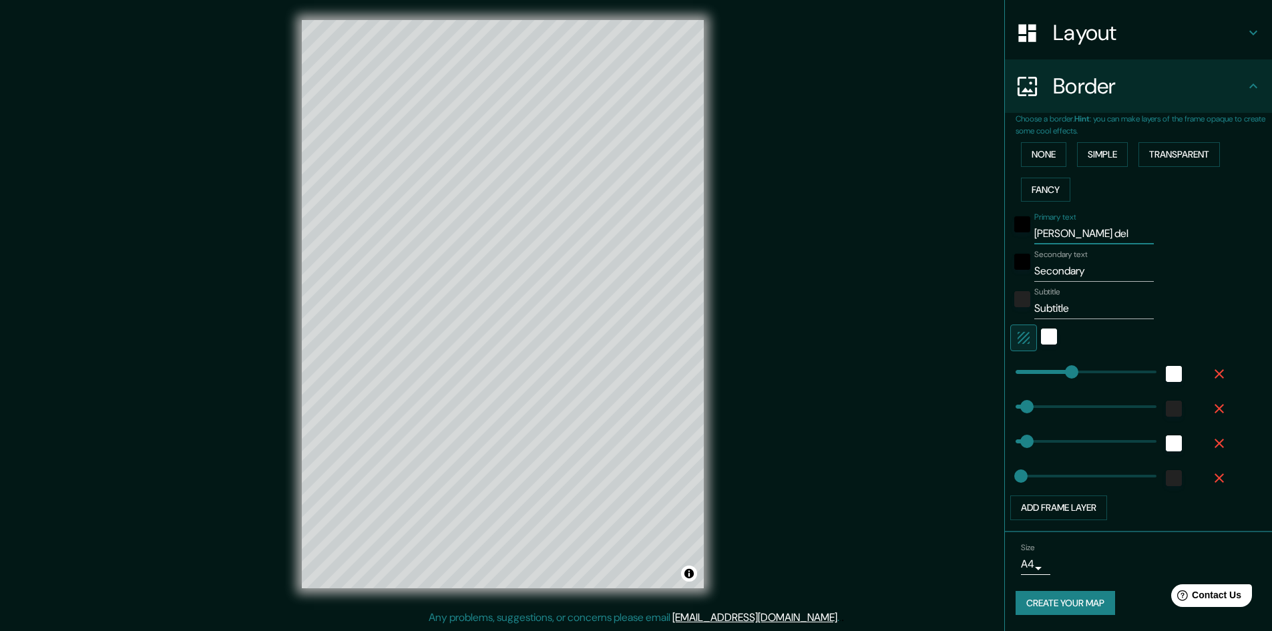
type input "48"
type input "24"
type input "[PERSON_NAME] del"
type input "48"
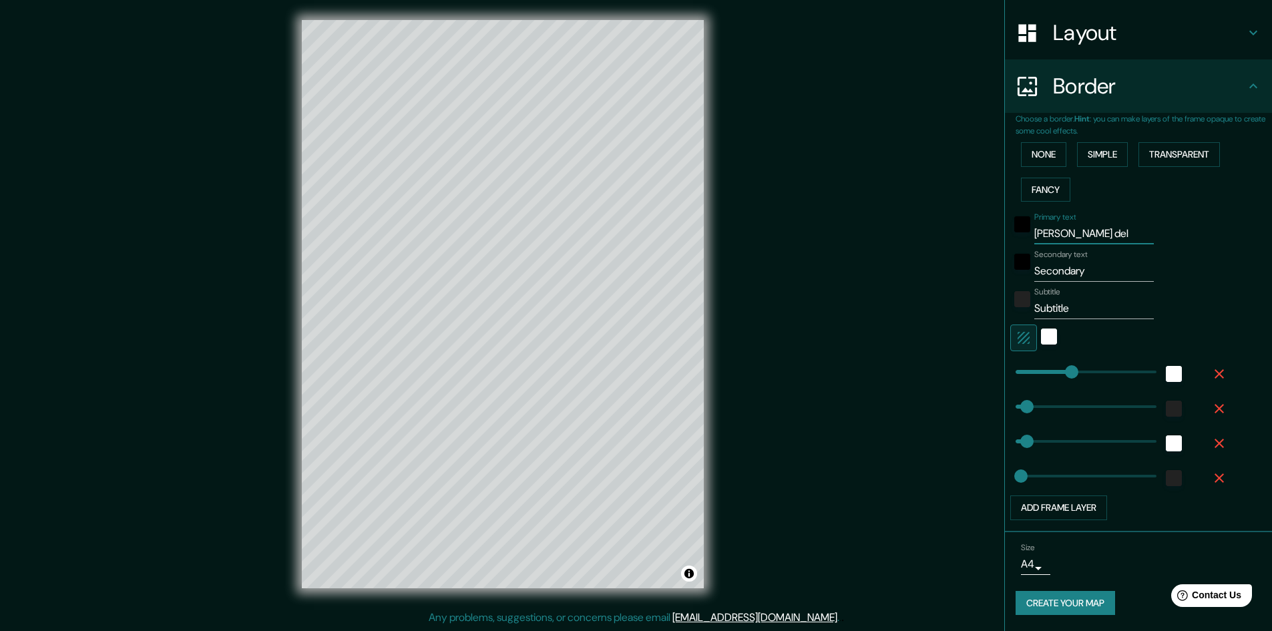
type input "48"
drag, startPoint x: 1067, startPoint y: 234, endPoint x: 1057, endPoint y: 118, distance: 117.3
click at [1057, 118] on p "Choose a border. Hint : you can make layers of the frame opaque to create some …" at bounding box center [1144, 125] width 256 height 24
click at [1077, 155] on button "Simple" at bounding box center [1102, 154] width 51 height 25
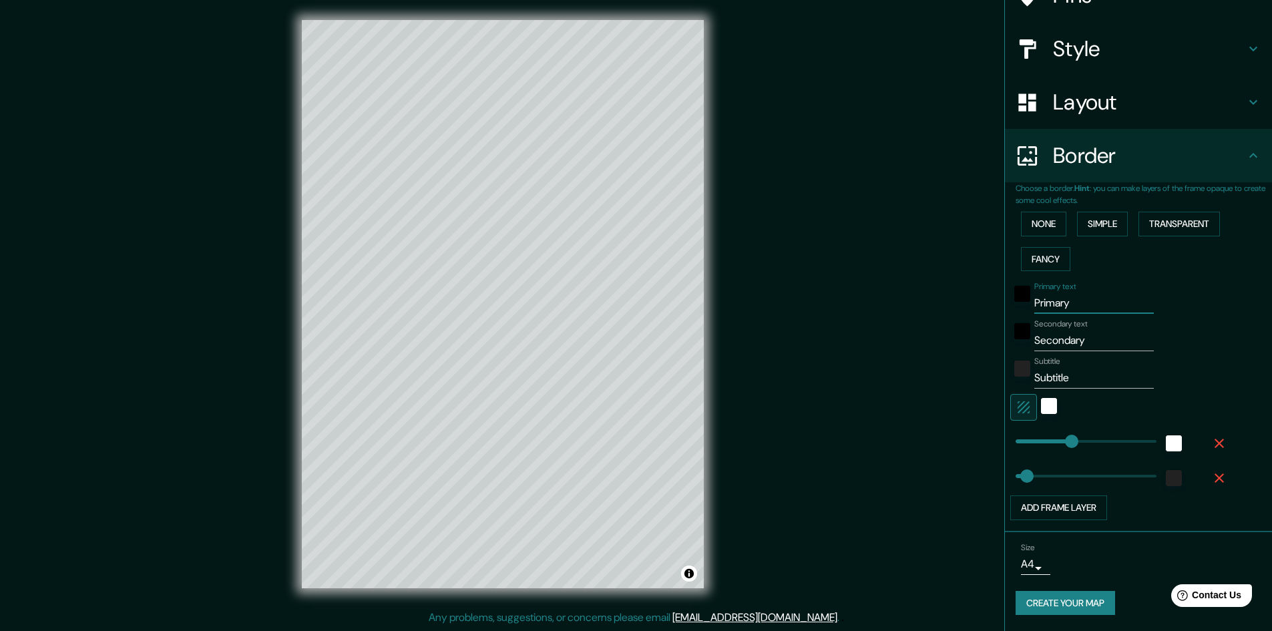
drag, startPoint x: 1093, startPoint y: 311, endPoint x: 974, endPoint y: 308, distance: 118.9
click at [974, 308] on div "Mappin Location [PERSON_NAME][GEOGRAPHIC_DATA][PERSON_NAME], [GEOGRAPHIC_DATA][…" at bounding box center [636, 315] width 1272 height 632
click at [1141, 233] on button "Transparent" at bounding box center [1179, 224] width 81 height 25
click at [1088, 232] on button "Simple" at bounding box center [1102, 224] width 51 height 25
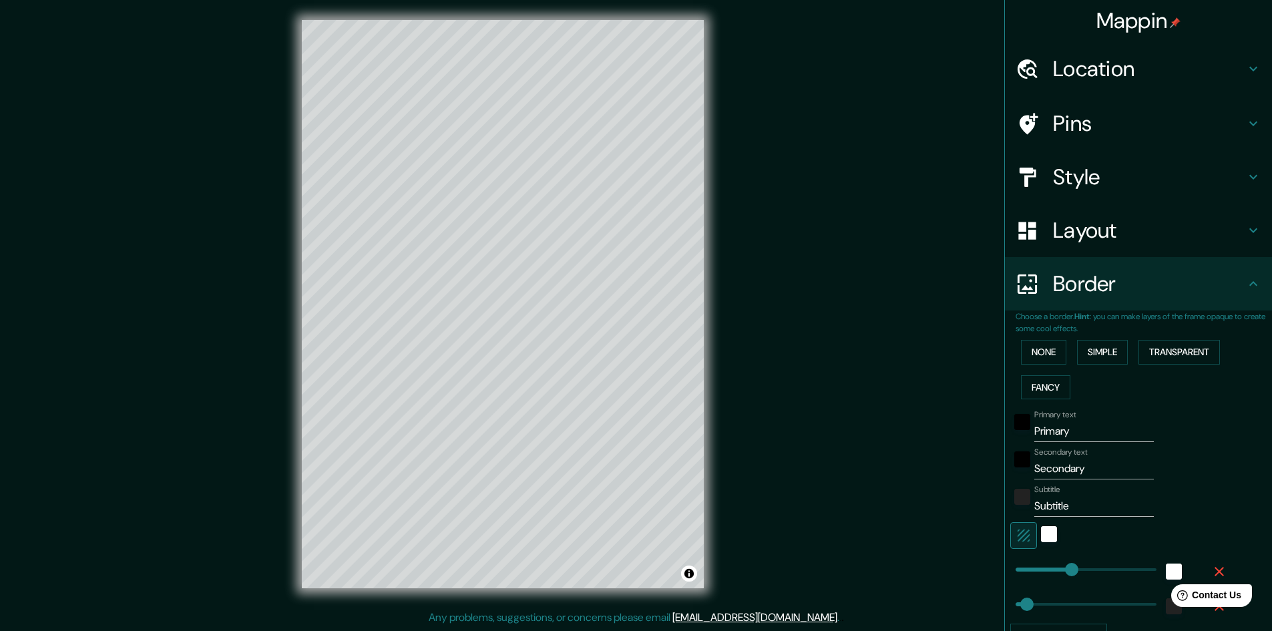
scroll to position [0, 0]
click at [1113, 133] on h4 "Pins" at bounding box center [1149, 124] width 192 height 27
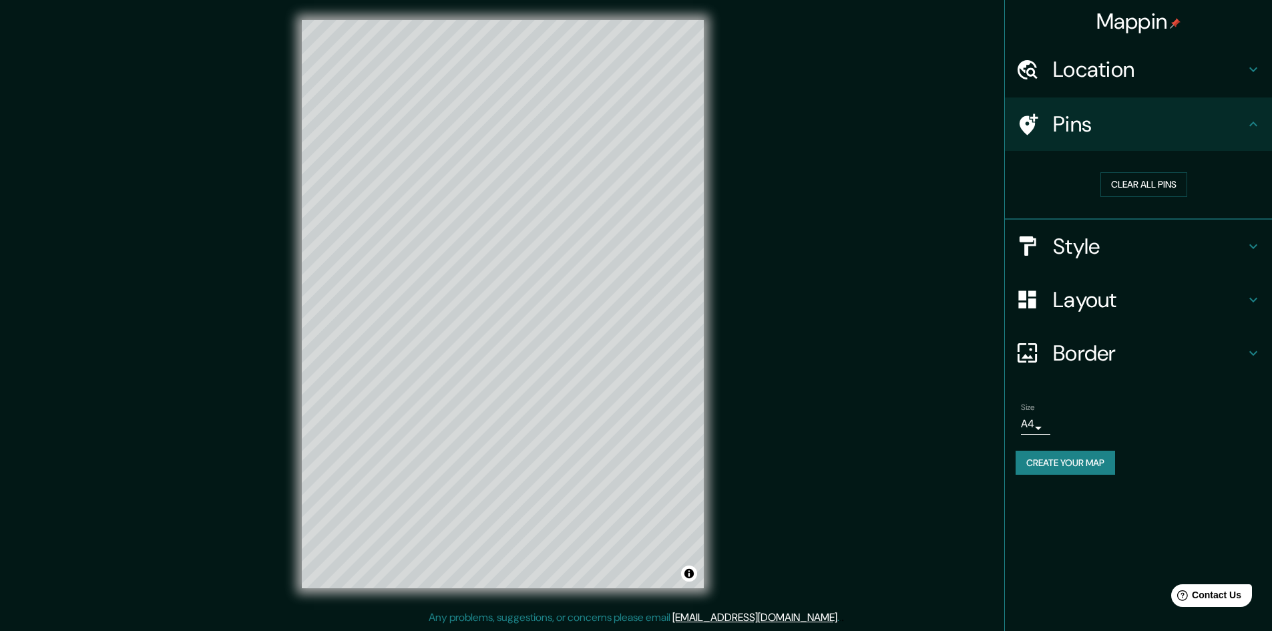
click at [1069, 121] on h4 "Pins" at bounding box center [1149, 124] width 192 height 27
click at [1024, 127] on icon at bounding box center [1029, 124] width 19 height 21
drag, startPoint x: 540, startPoint y: 301, endPoint x: 543, endPoint y: 342, distance: 41.5
click at [543, 342] on div at bounding box center [541, 339] width 11 height 11
drag, startPoint x: 541, startPoint y: 339, endPoint x: 538, endPoint y: 284, distance: 55.5
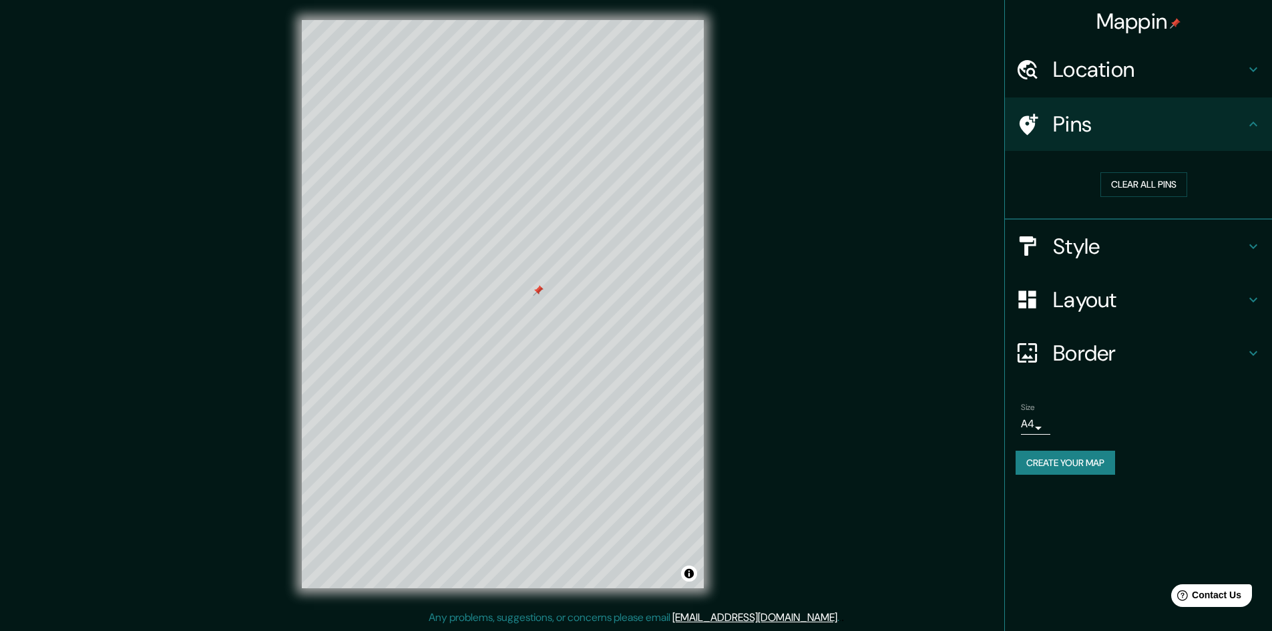
click at [538, 285] on div at bounding box center [538, 290] width 11 height 11
click at [1143, 186] on button "Clear all pins" at bounding box center [1144, 184] width 87 height 25
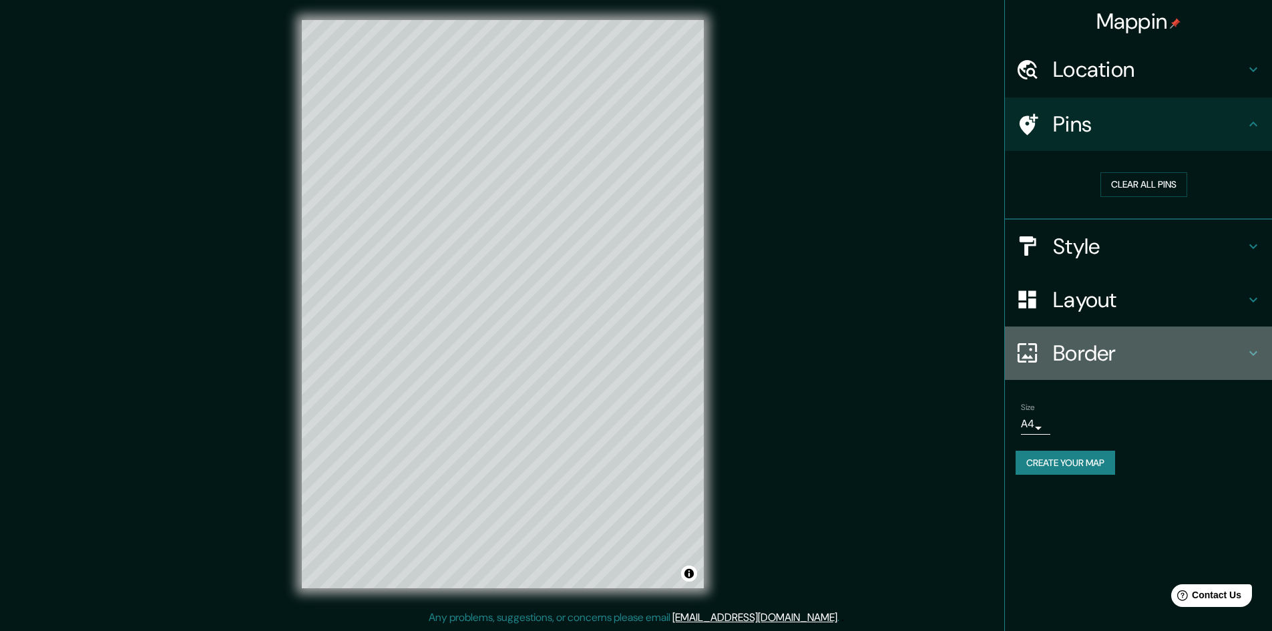
click at [1153, 351] on h4 "Border" at bounding box center [1149, 353] width 192 height 27
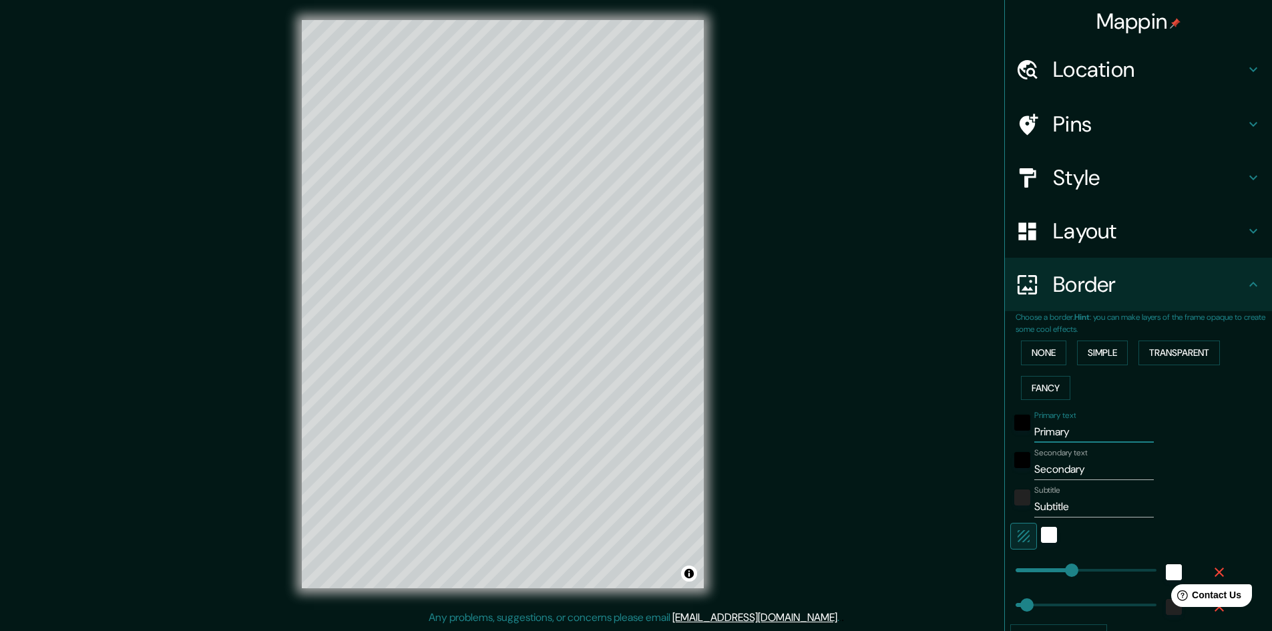
drag, startPoint x: 1091, startPoint y: 438, endPoint x: 976, endPoint y: 427, distance: 115.4
click at [976, 427] on div "Mappin Location [PERSON_NAME][GEOGRAPHIC_DATA][PERSON_NAME], [GEOGRAPHIC_DATA][…" at bounding box center [636, 315] width 1272 height 632
paste input "40º40'55"N 1º"
click at [1079, 471] on input "Secondary" at bounding box center [1095, 469] width 120 height 21
drag, startPoint x: 1068, startPoint y: 431, endPoint x: 992, endPoint y: 432, distance: 75.5
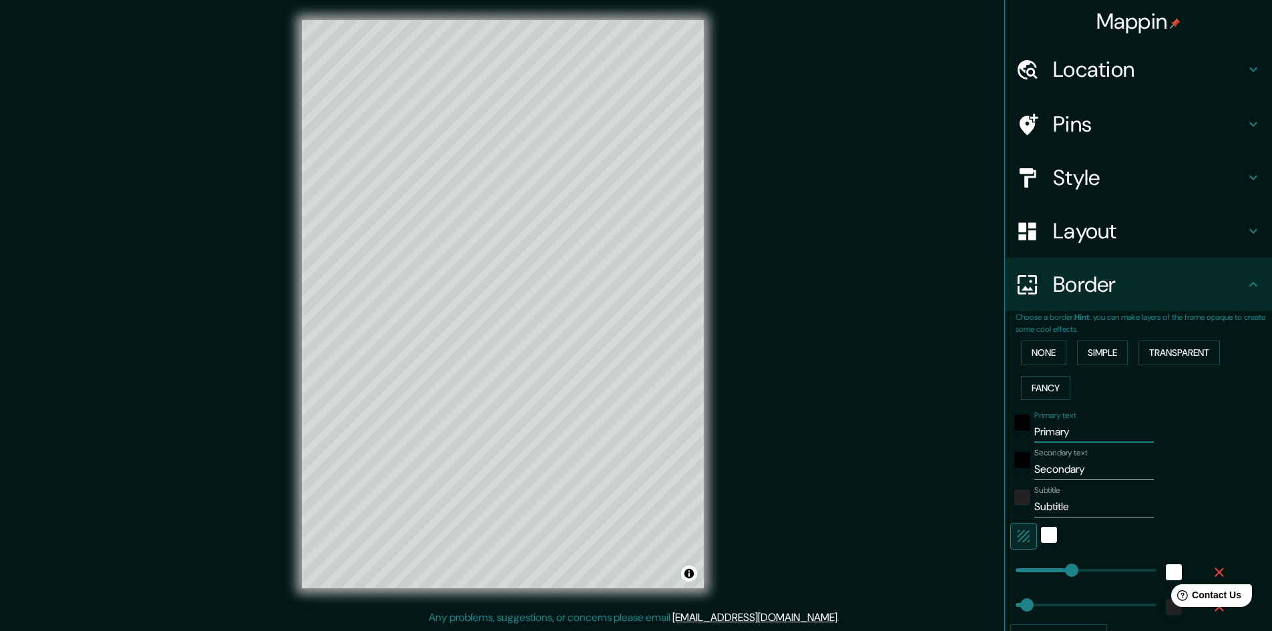
click at [992, 432] on div "Mappin Location [PERSON_NAME][GEOGRAPHIC_DATA][PERSON_NAME], [GEOGRAPHIC_DATA][…" at bounding box center [636, 315] width 1272 height 632
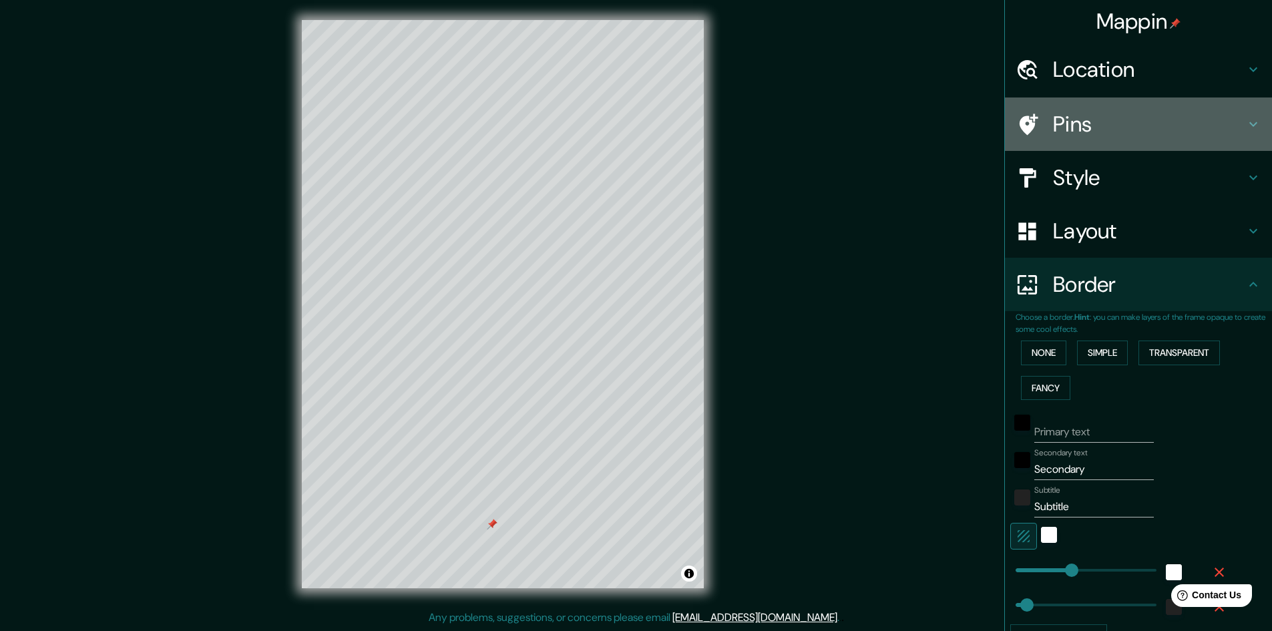
click at [1219, 132] on h4 "Pins" at bounding box center [1149, 124] width 192 height 27
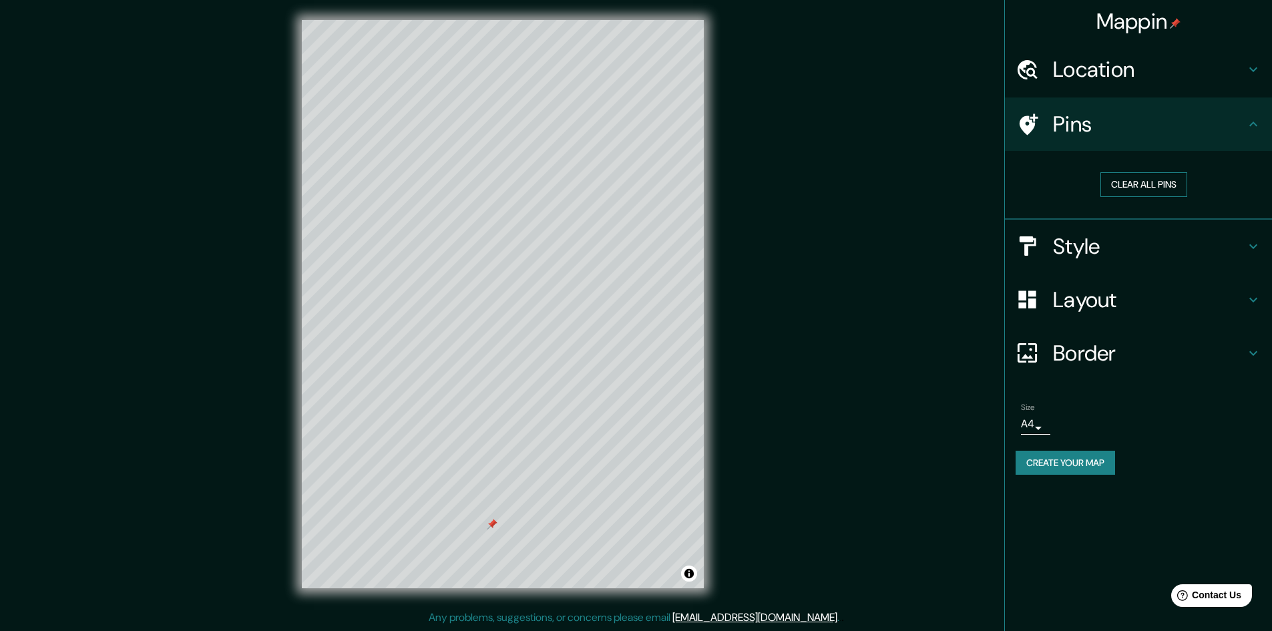
click at [1121, 187] on button "Clear all pins" at bounding box center [1144, 184] width 87 height 25
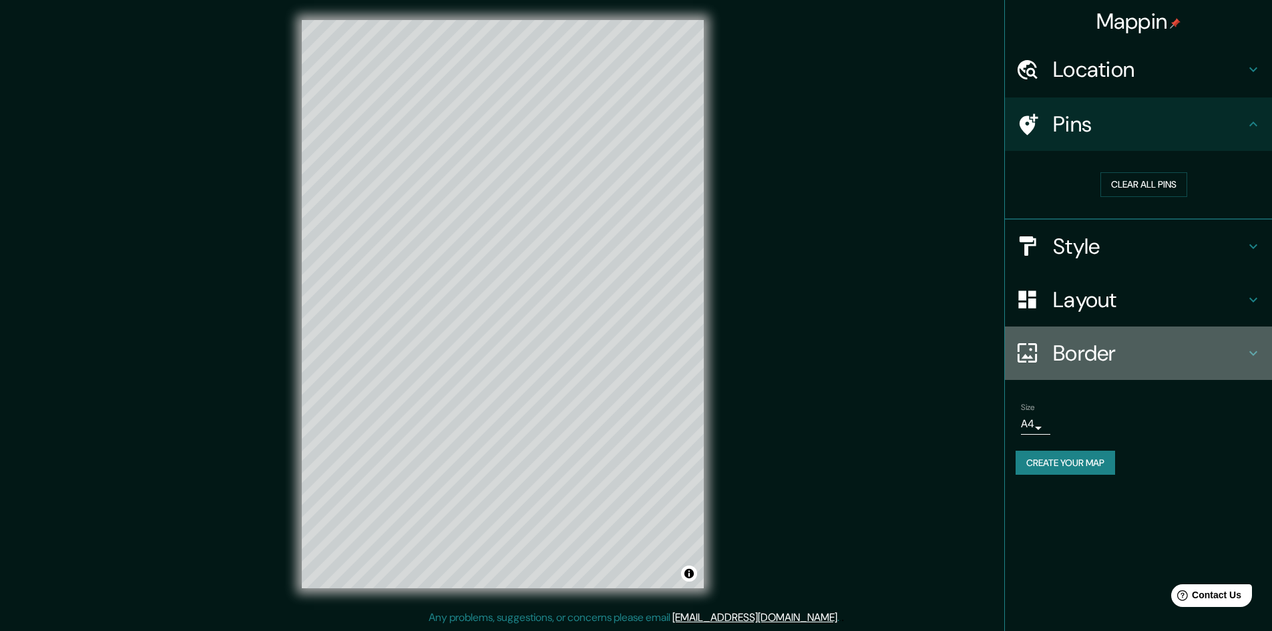
click at [1130, 355] on h4 "Border" at bounding box center [1149, 353] width 192 height 27
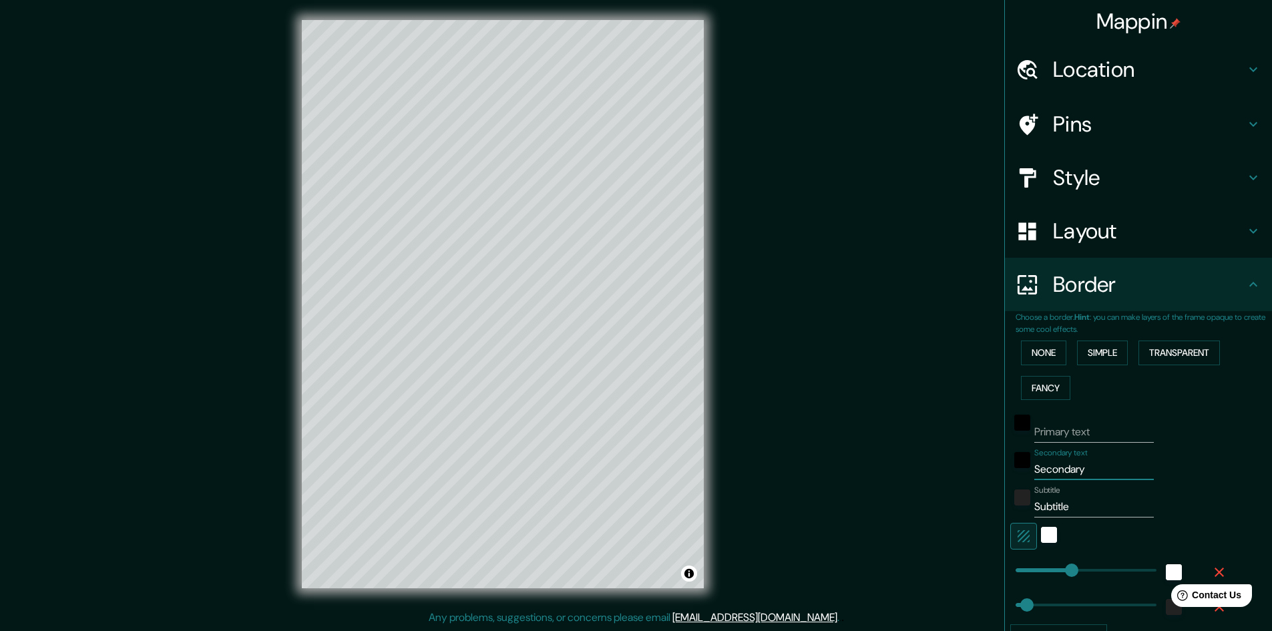
drag, startPoint x: 1089, startPoint y: 472, endPoint x: 994, endPoint y: 472, distance: 94.2
click at [1004, 472] on div "Mappin Location [PERSON_NAME][GEOGRAPHIC_DATA][PERSON_NAME], [GEOGRAPHIC_DATA][…" at bounding box center [1138, 315] width 268 height 631
click at [1014, 463] on div "black" at bounding box center [1022, 460] width 16 height 16
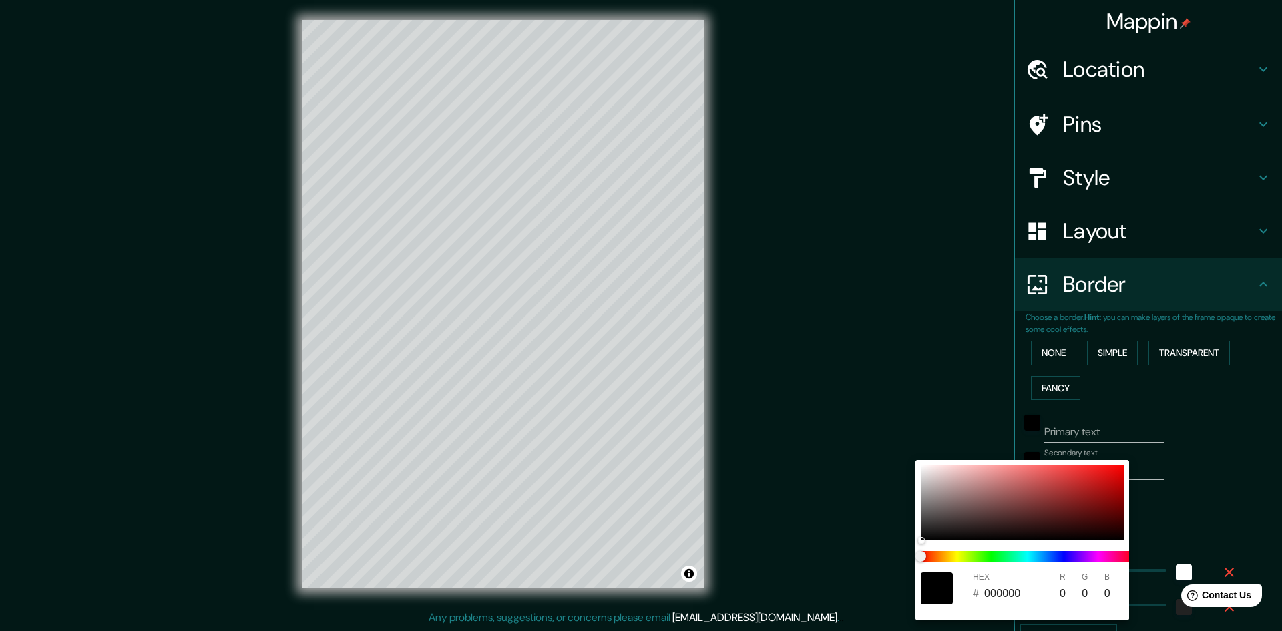
click at [1118, 429] on div at bounding box center [641, 315] width 1282 height 631
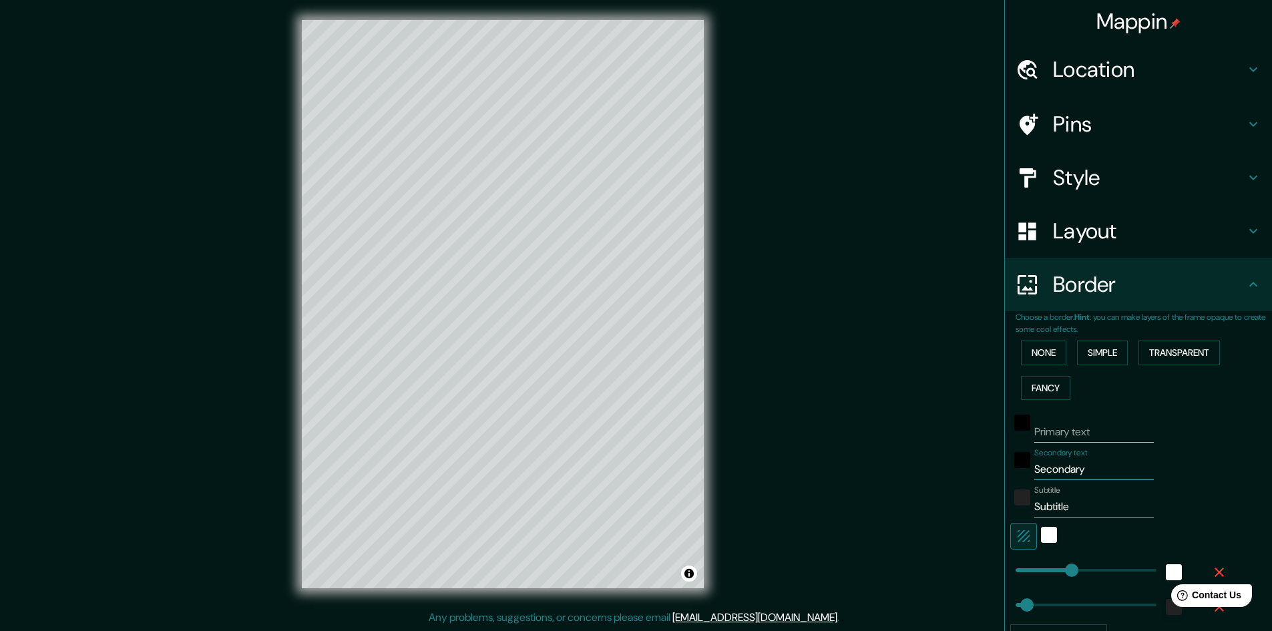
drag, startPoint x: 1115, startPoint y: 464, endPoint x: 982, endPoint y: 464, distance: 132.9
click at [982, 464] on div "Mappin Location [PERSON_NAME][GEOGRAPHIC_DATA][PERSON_NAME], [GEOGRAPHIC_DATA][…" at bounding box center [636, 315] width 1272 height 632
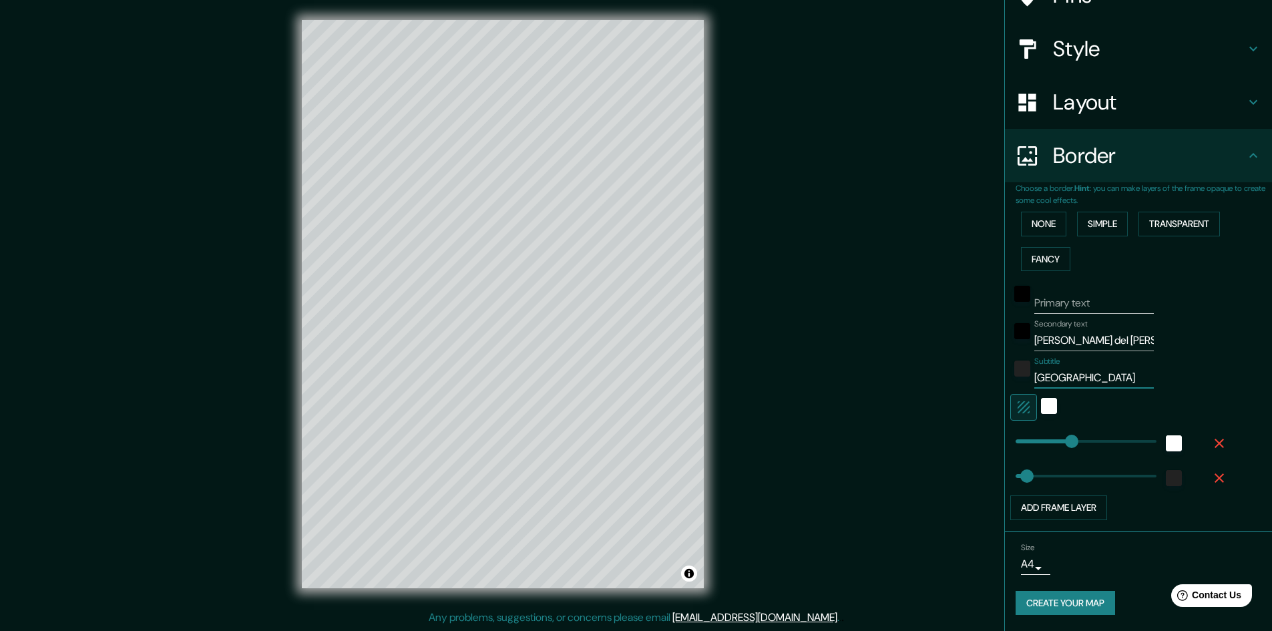
click at [1215, 444] on icon "button" at bounding box center [1219, 443] width 9 height 9
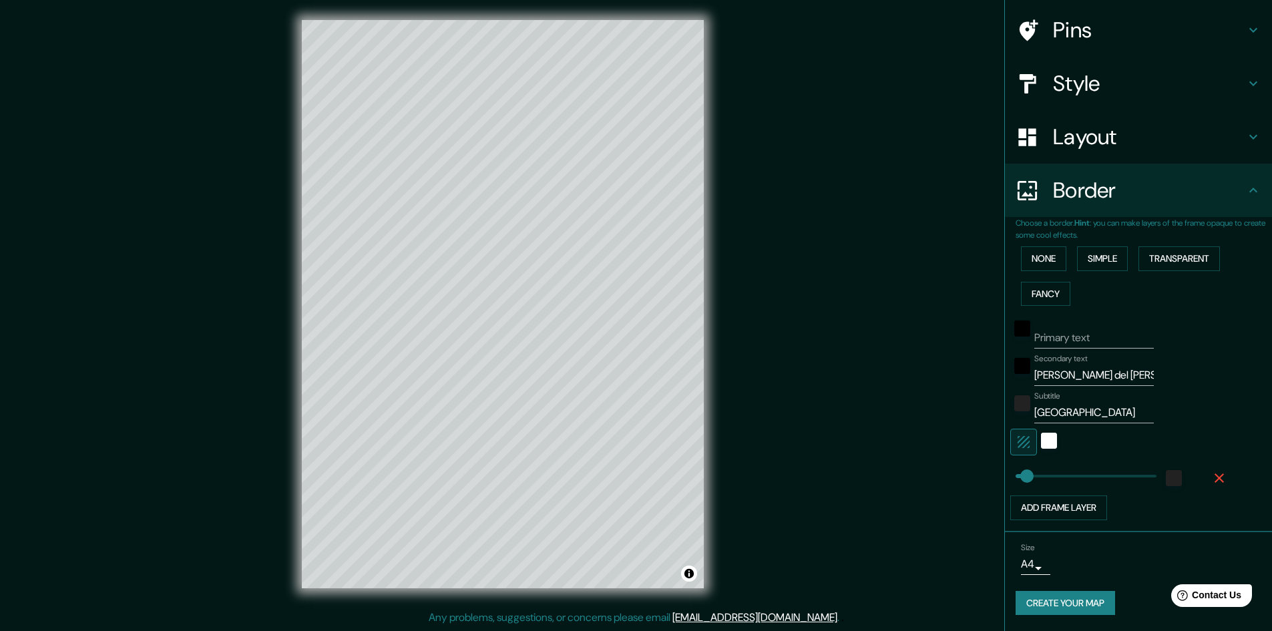
scroll to position [94, 0]
click at [1039, 295] on button "Fancy" at bounding box center [1045, 294] width 49 height 25
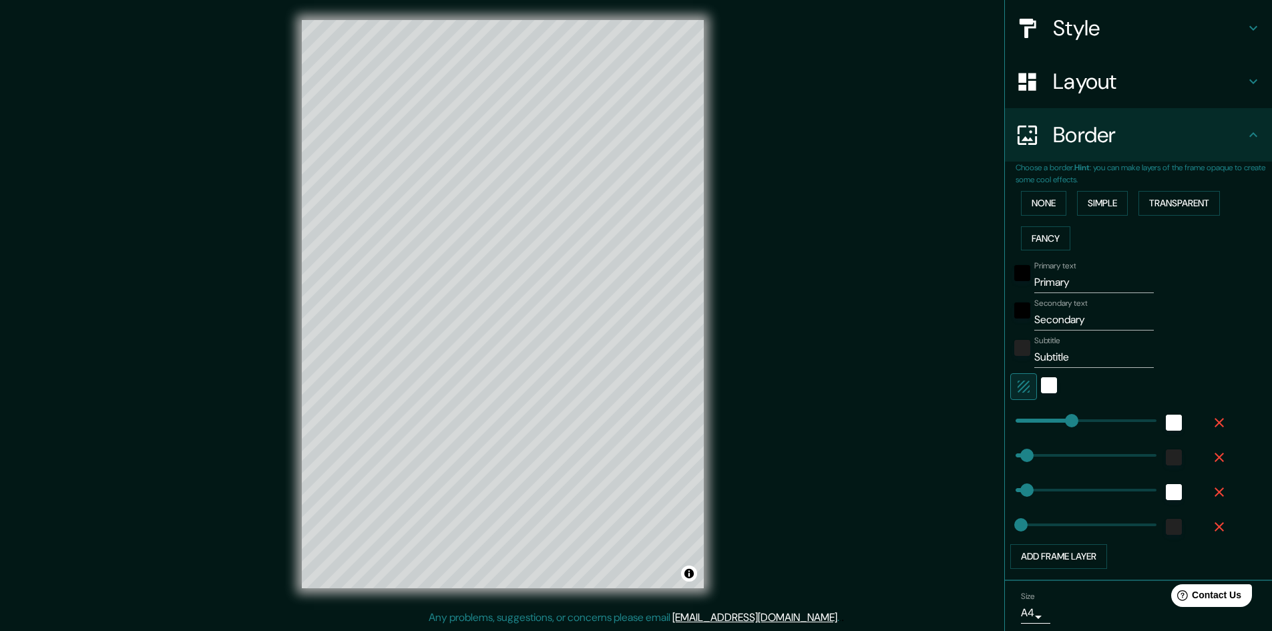
scroll to position [198, 0]
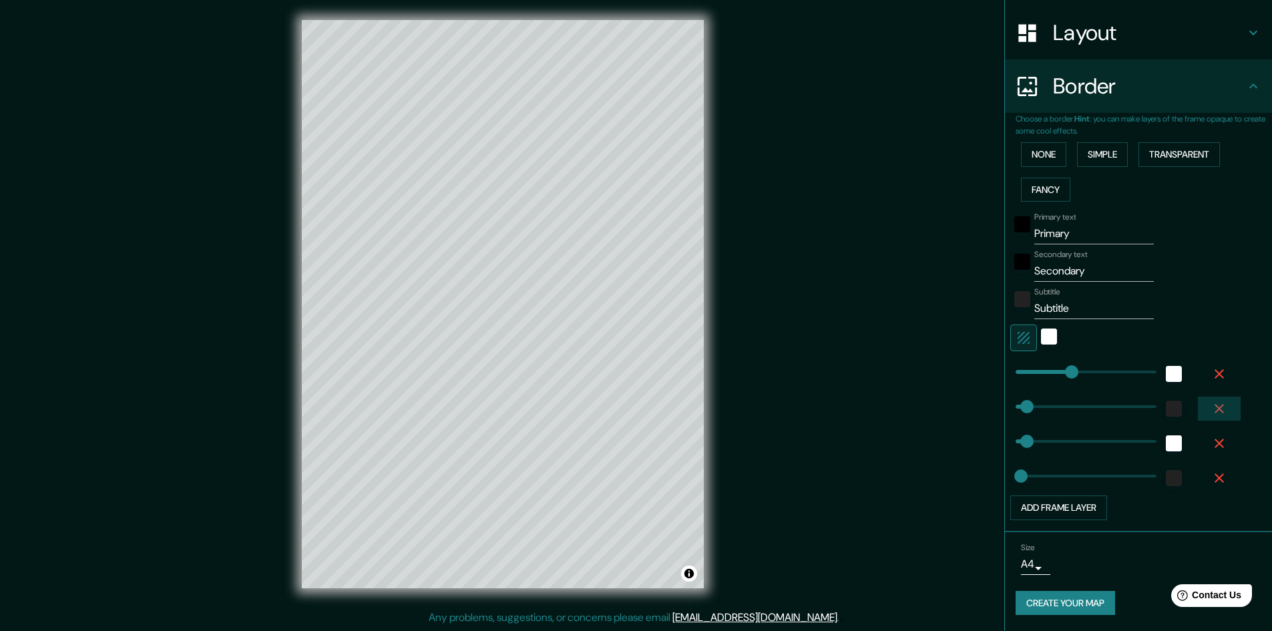
click at [1211, 413] on icon "button" at bounding box center [1219, 409] width 16 height 16
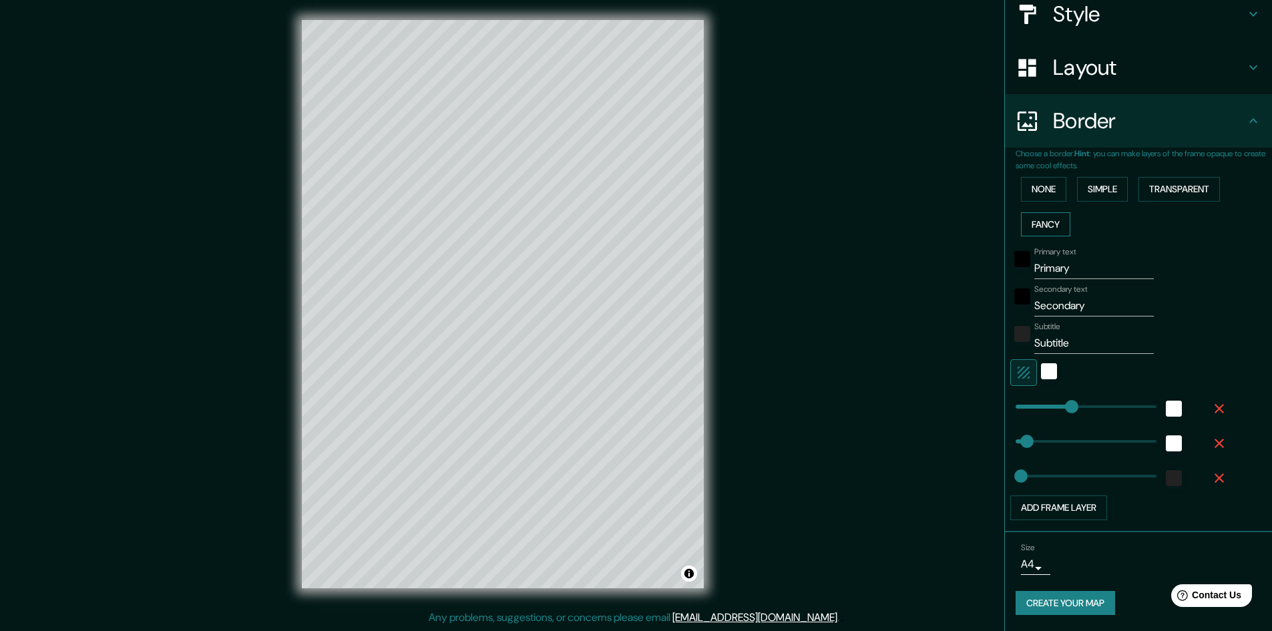
click at [1047, 229] on button "Fancy" at bounding box center [1045, 224] width 49 height 25
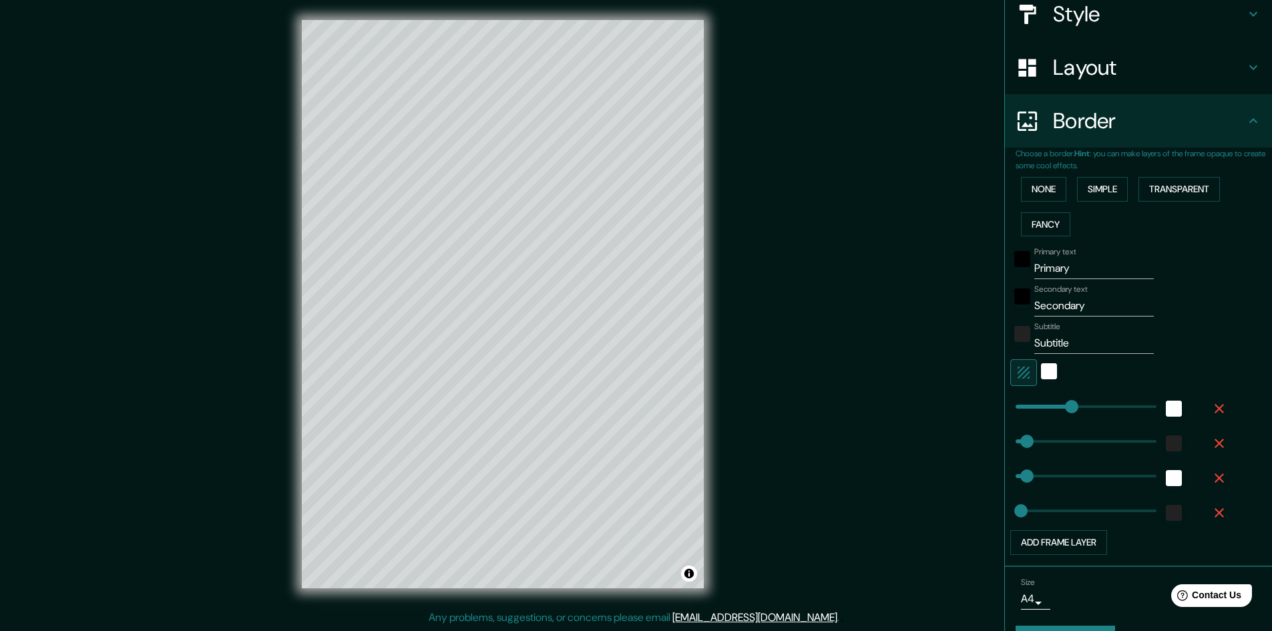
click at [1211, 403] on icon "button" at bounding box center [1219, 409] width 16 height 16
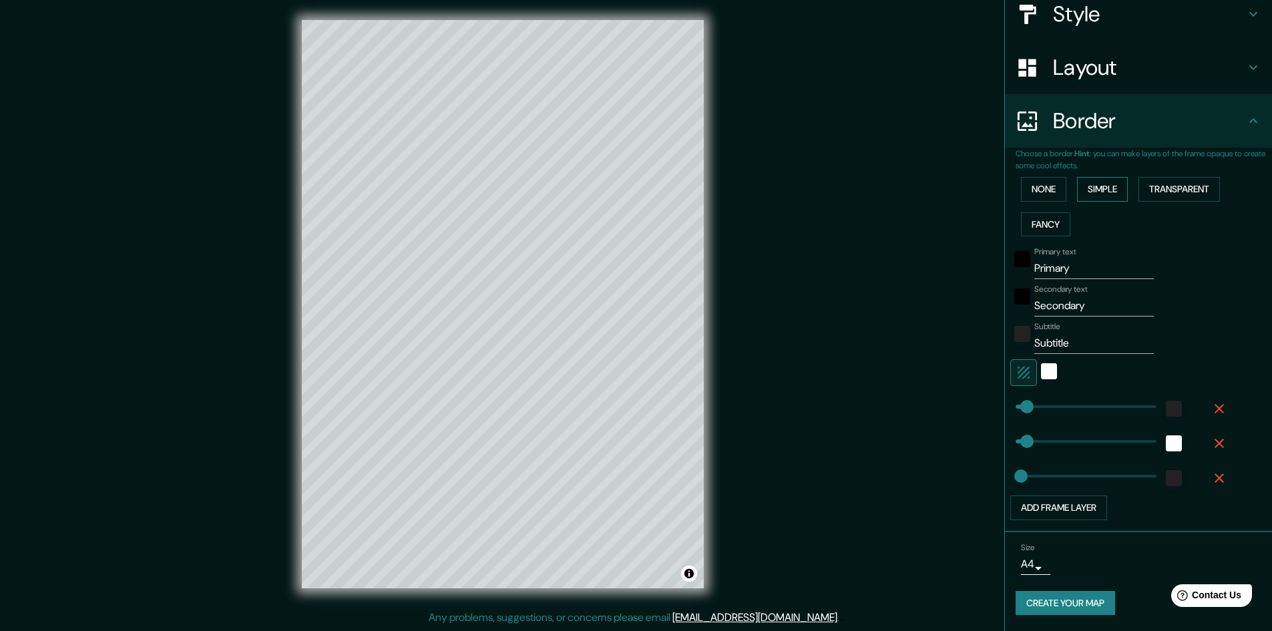
click at [1083, 195] on button "Simple" at bounding box center [1102, 189] width 51 height 25
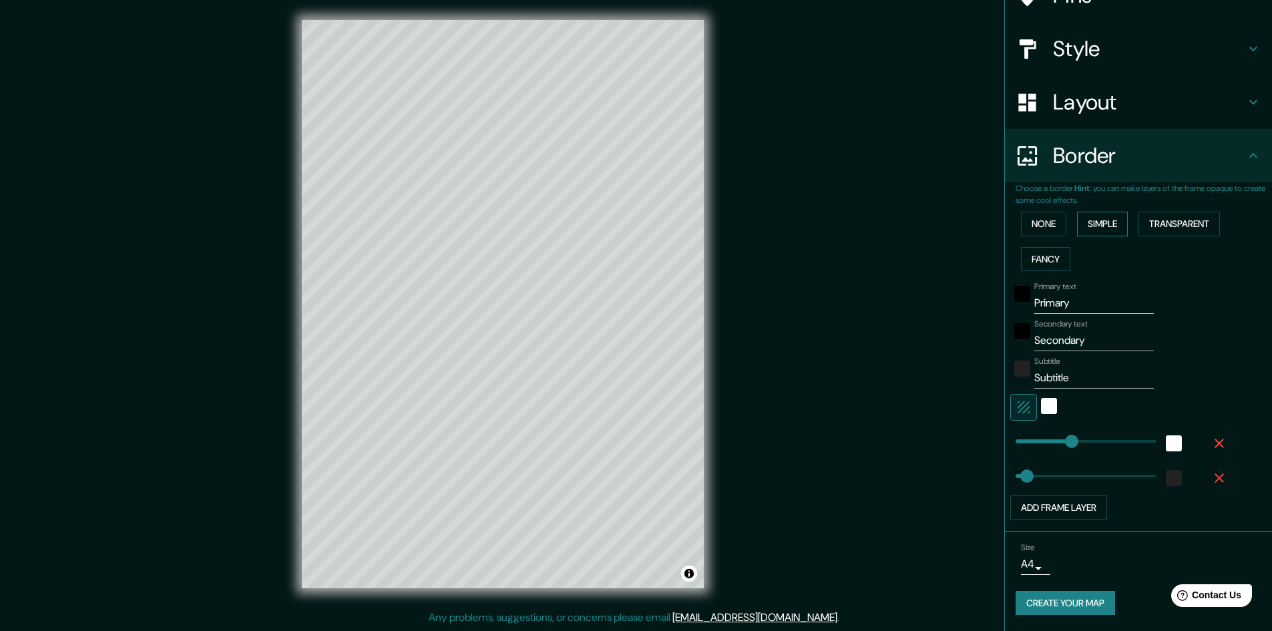
scroll to position [129, 0]
click at [1126, 185] on p "Choose a border. Hint : you can make layers of the frame opaque to create some …" at bounding box center [1144, 194] width 256 height 24
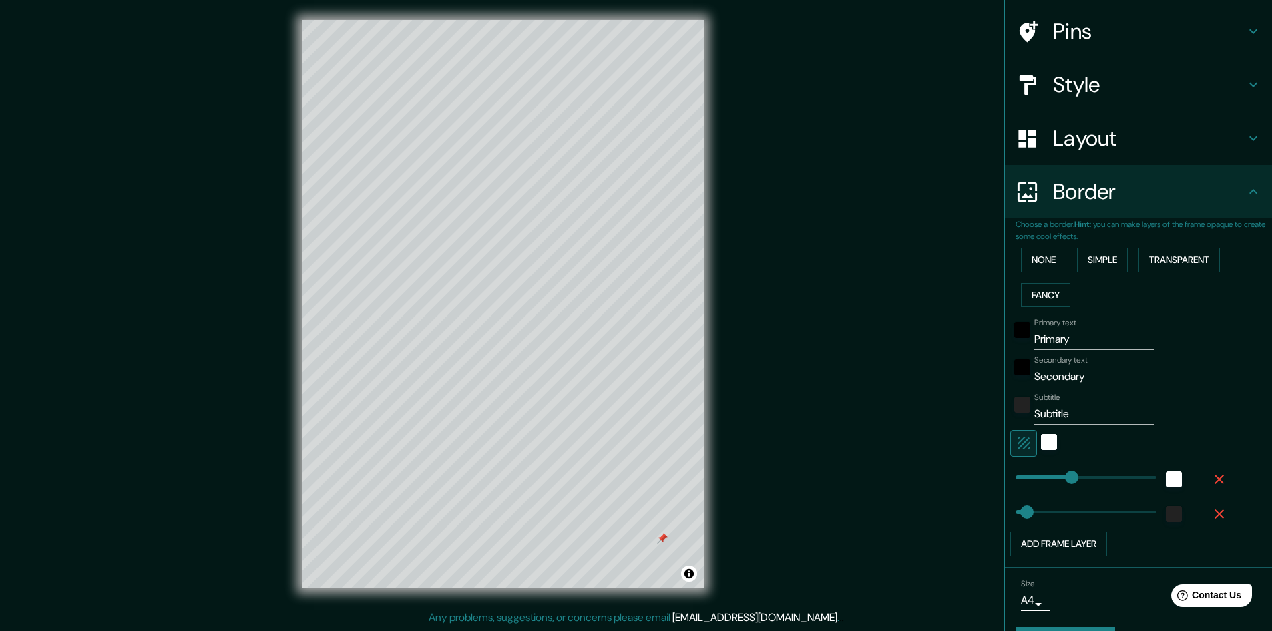
scroll to position [62, 0]
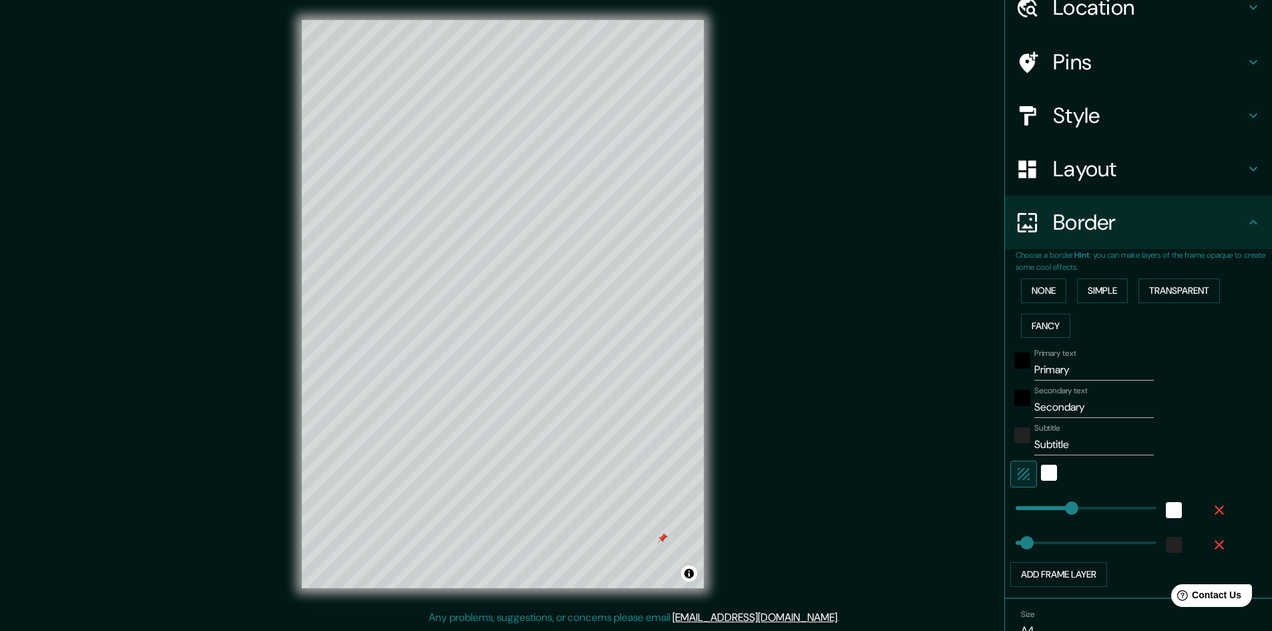
click at [1137, 138] on div "Style" at bounding box center [1138, 115] width 267 height 53
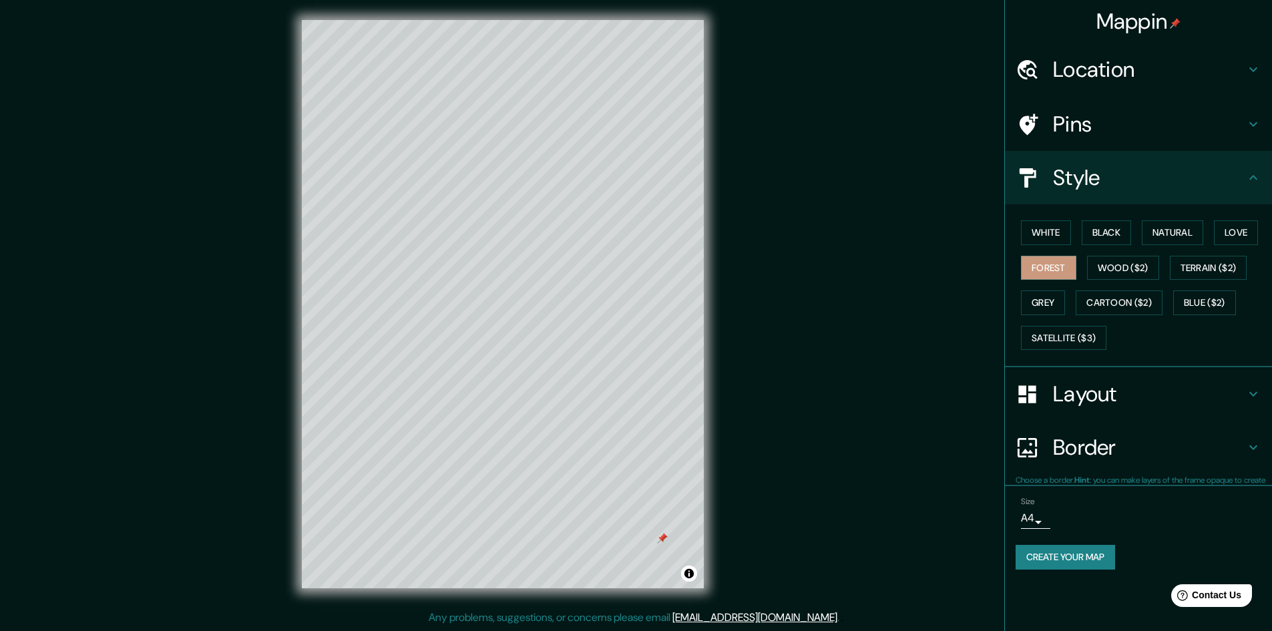
scroll to position [0, 0]
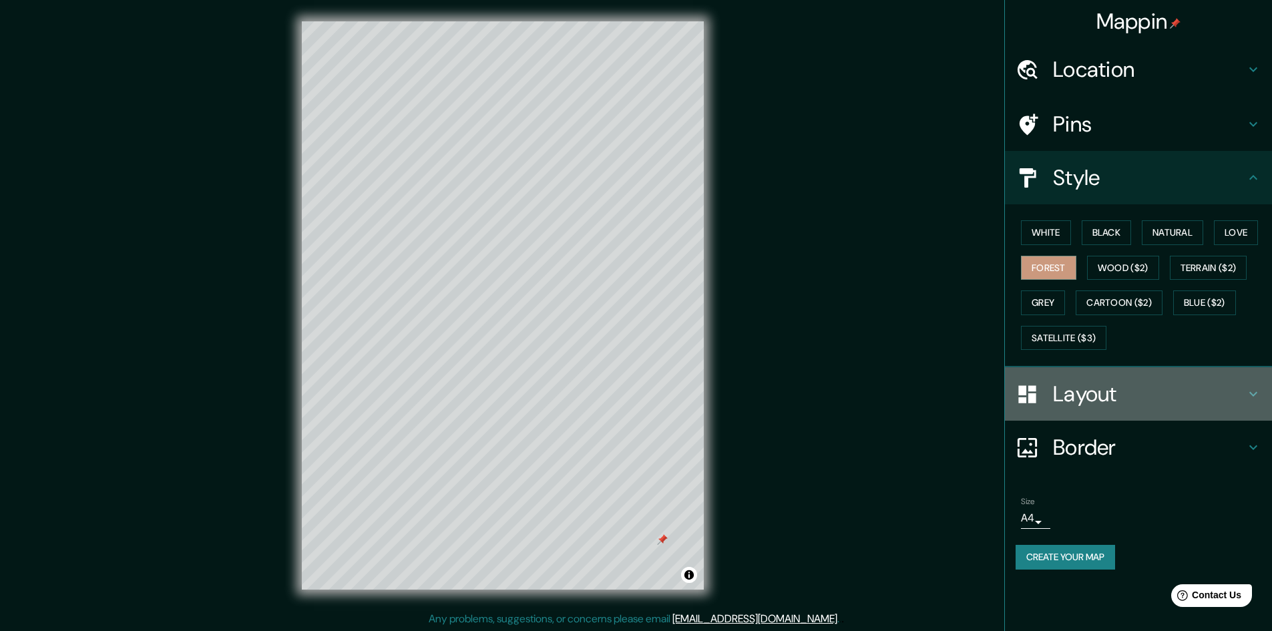
click at [1141, 401] on h4 "Layout" at bounding box center [1149, 394] width 192 height 27
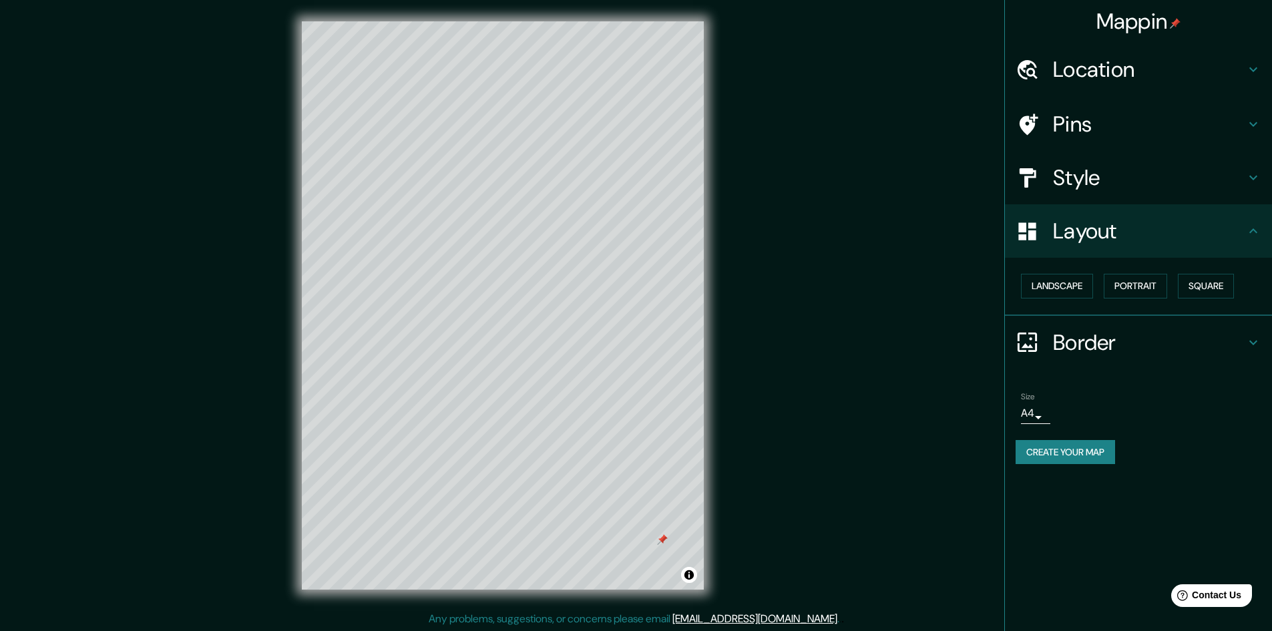
click at [1250, 83] on div "Location" at bounding box center [1138, 69] width 267 height 53
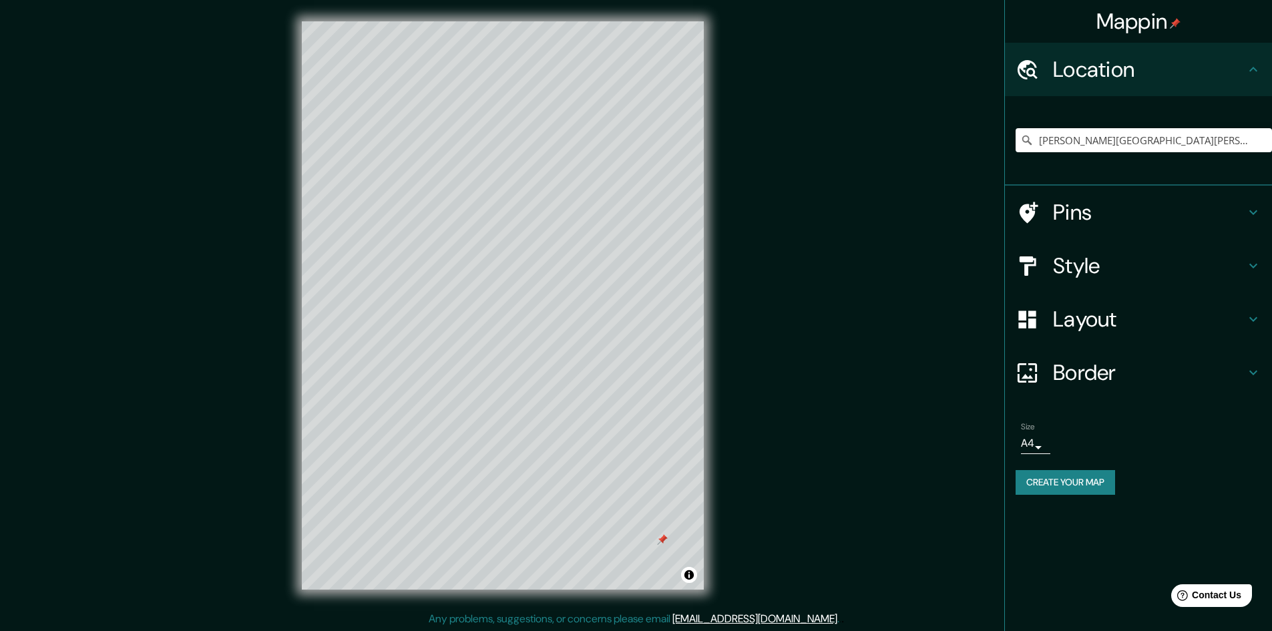
click at [1254, 214] on icon at bounding box center [1254, 212] width 8 height 5
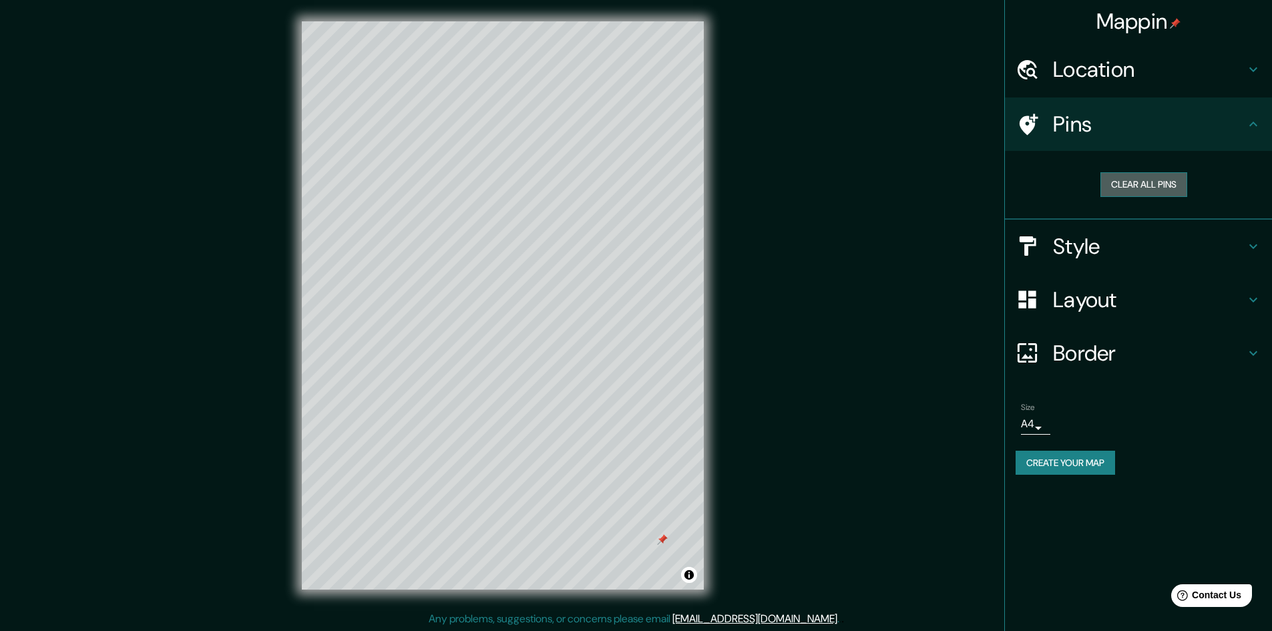
click at [1140, 188] on button "Clear all pins" at bounding box center [1144, 184] width 87 height 25
click at [1057, 187] on div "Clear all pins" at bounding box center [1143, 184] width 235 height 25
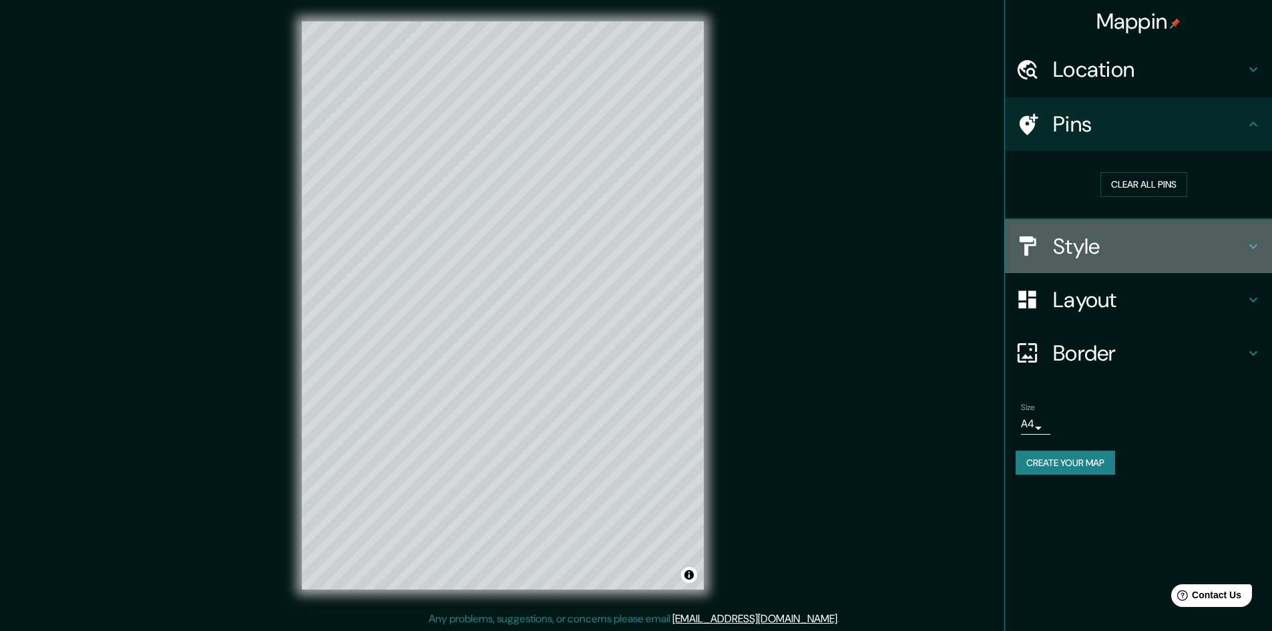
click at [1141, 243] on h4 "Style" at bounding box center [1149, 246] width 192 height 27
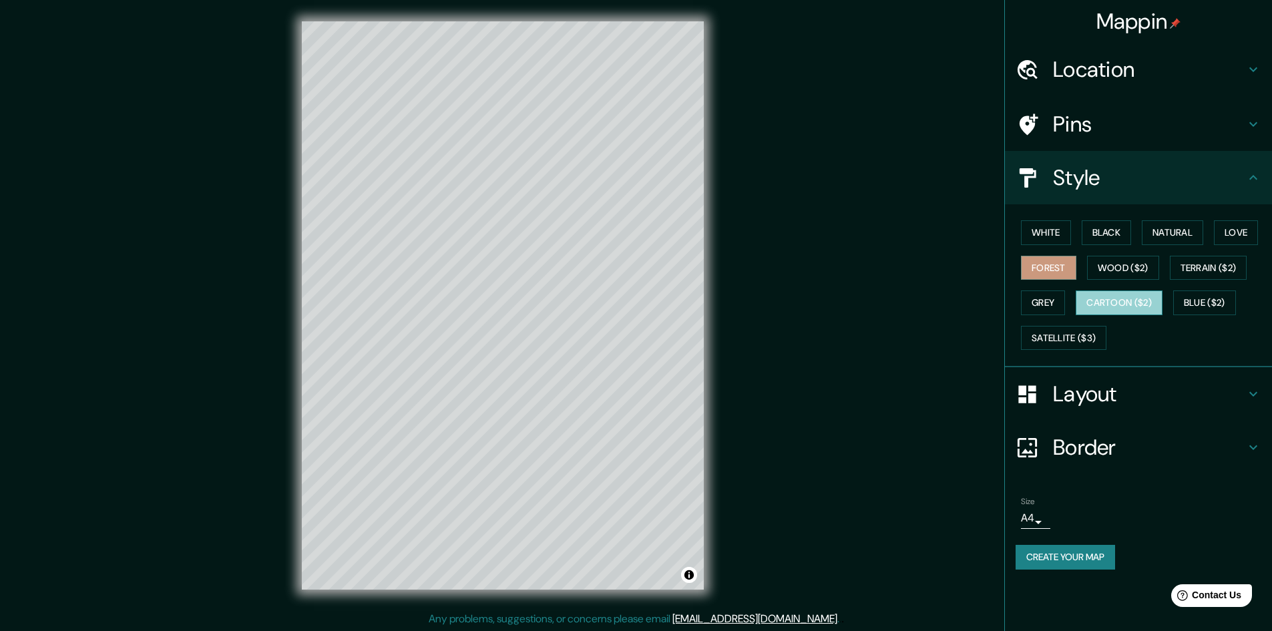
click at [1129, 311] on button "Cartoon ($2)" at bounding box center [1119, 303] width 87 height 25
click at [1060, 295] on button "Grey" at bounding box center [1043, 303] width 44 height 25
